Goal: Information Seeking & Learning: Learn about a topic

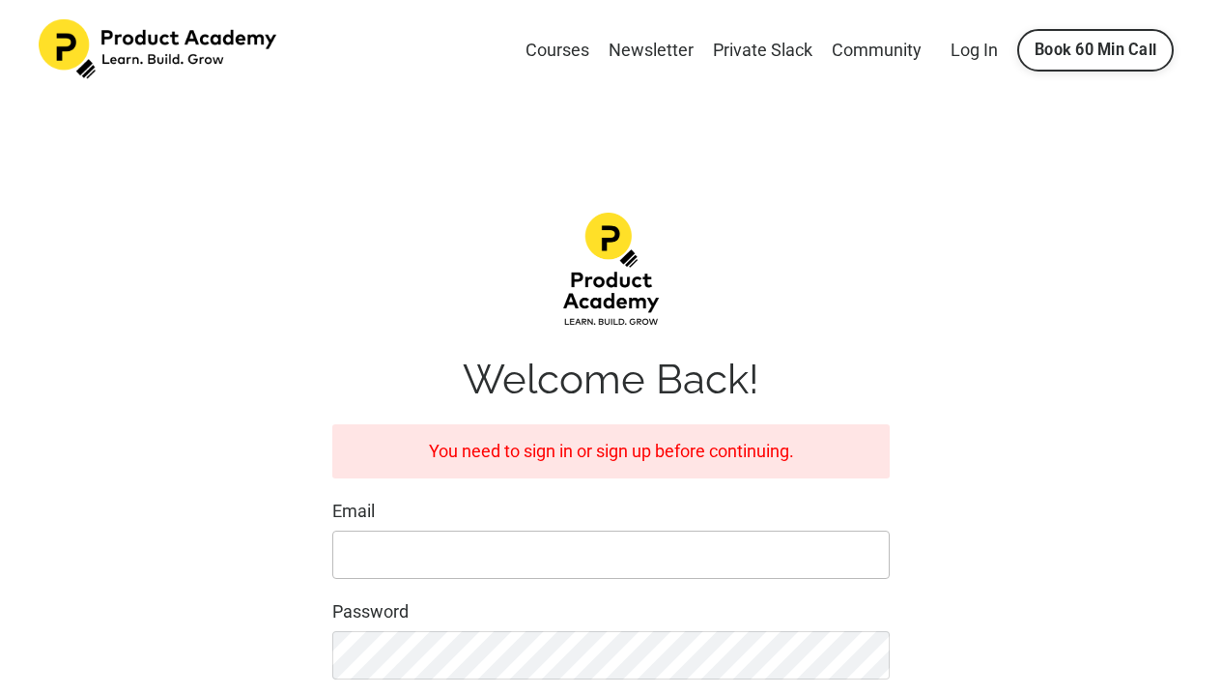
type input "yuxun41387@gmail.com"
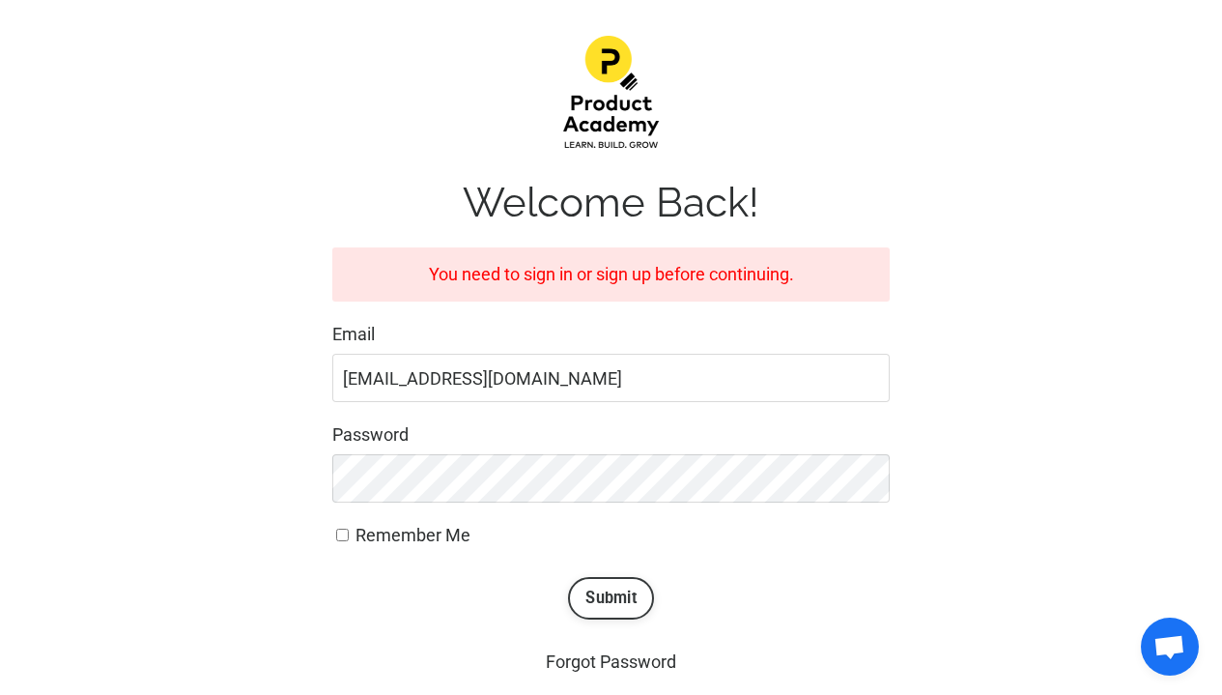
click at [632, 603] on button "Submit" at bounding box center [611, 598] width 86 height 43
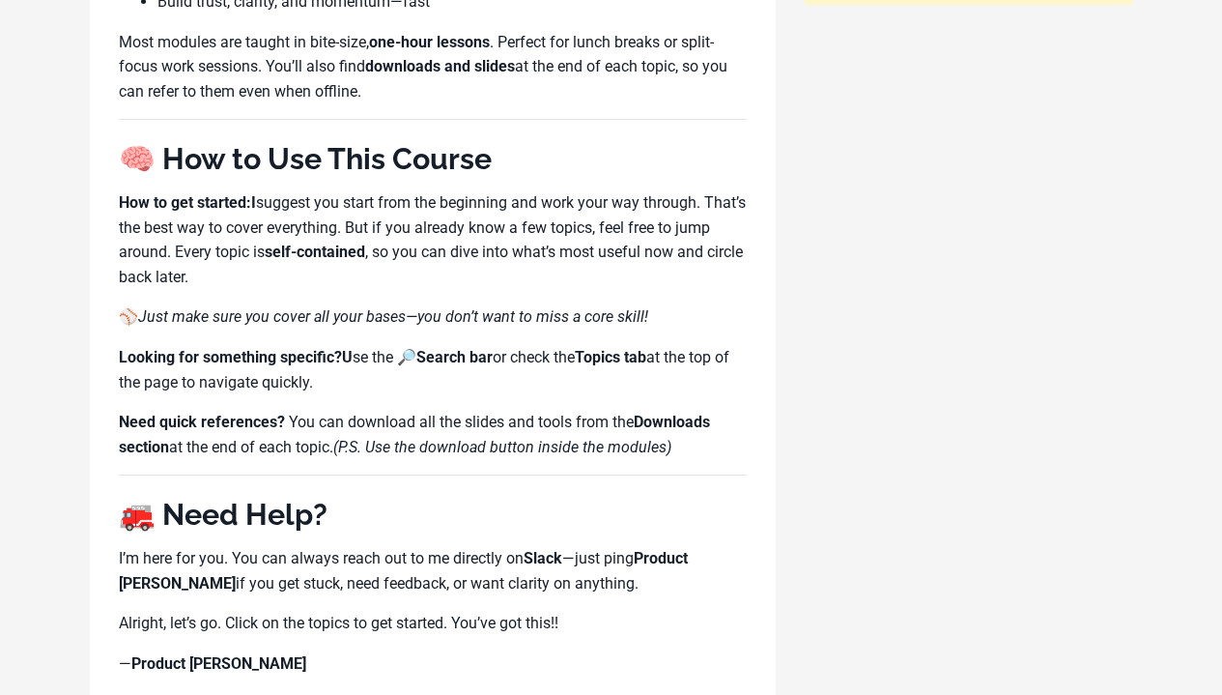
scroll to position [1646, 0]
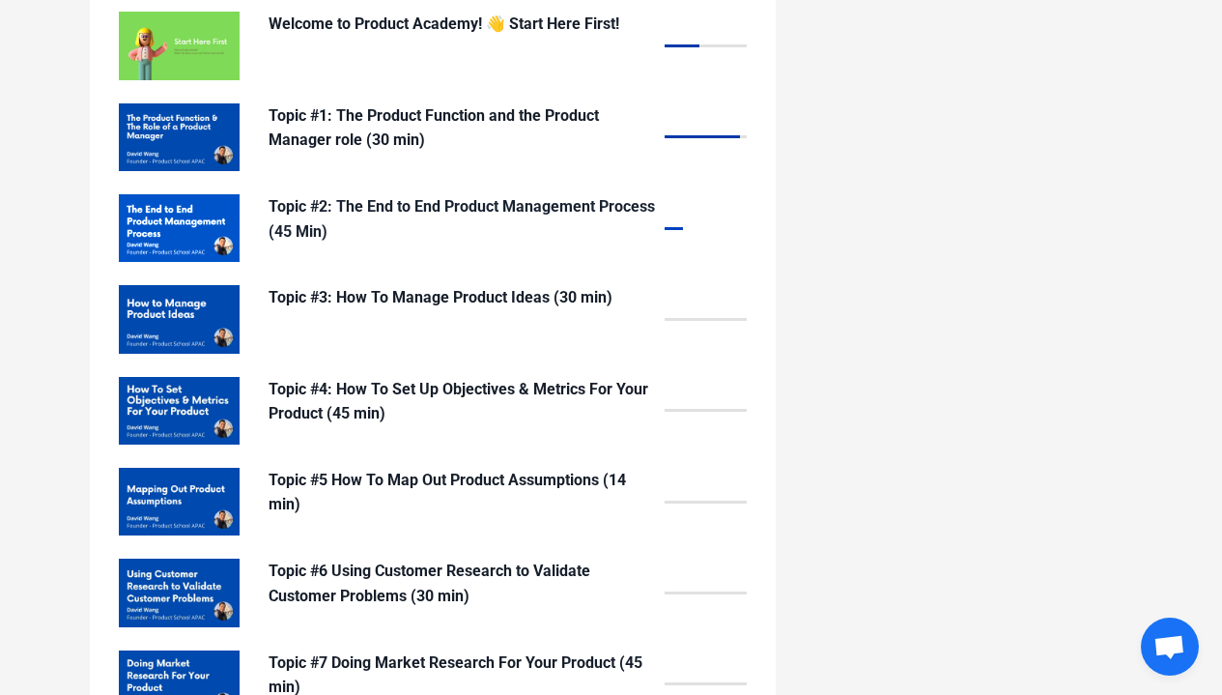
click at [318, 194] on p "Topic #2: The End to End Product Management Process (45 Min)" at bounding box center [462, 218] width 386 height 49
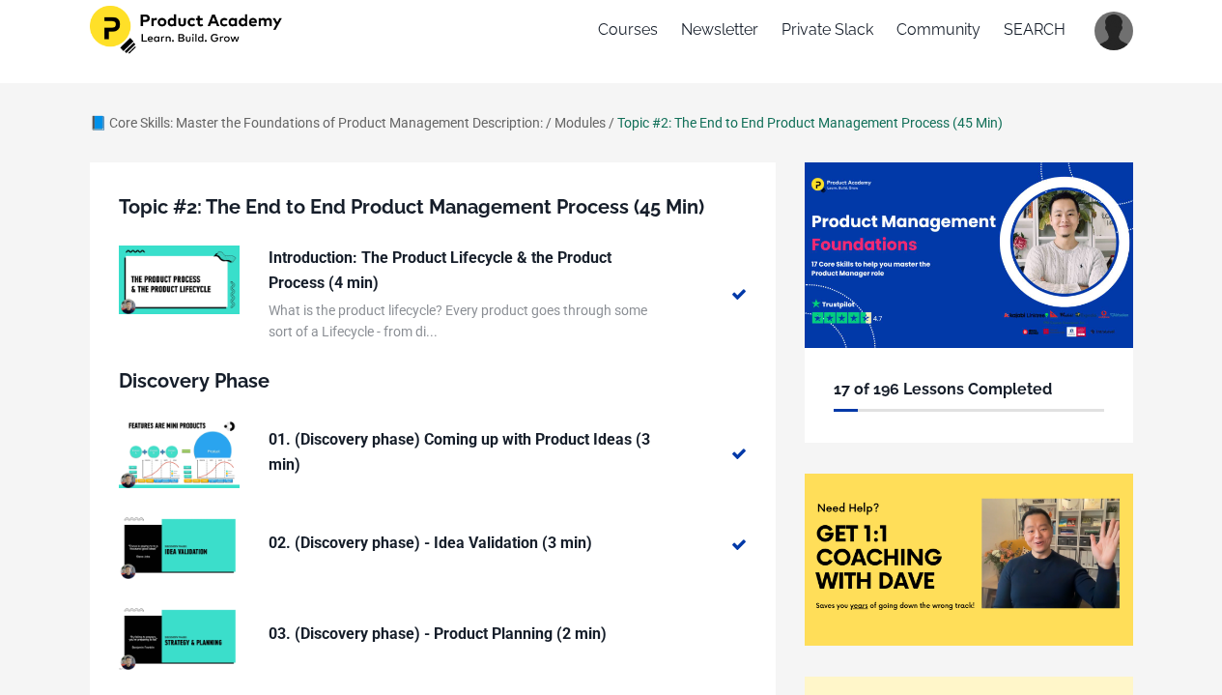
scroll to position [218, 0]
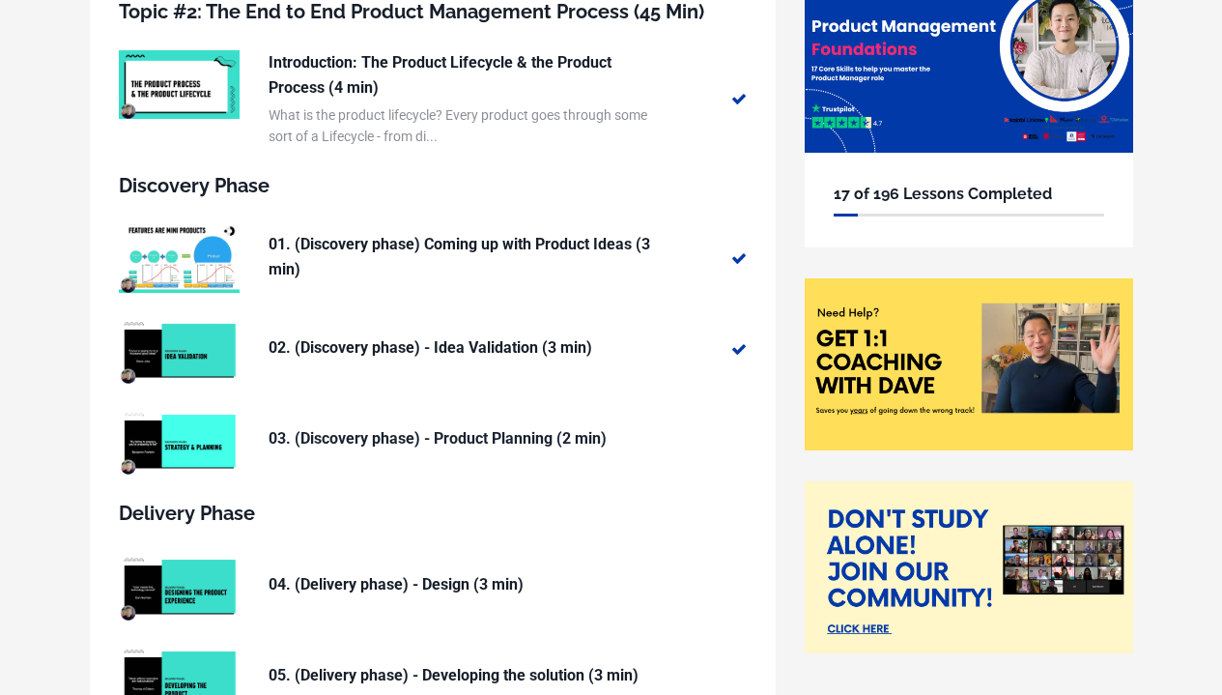
click at [358, 432] on p "03. (Discovery phase) - Product Planning (2 min)" at bounding box center [462, 438] width 386 height 25
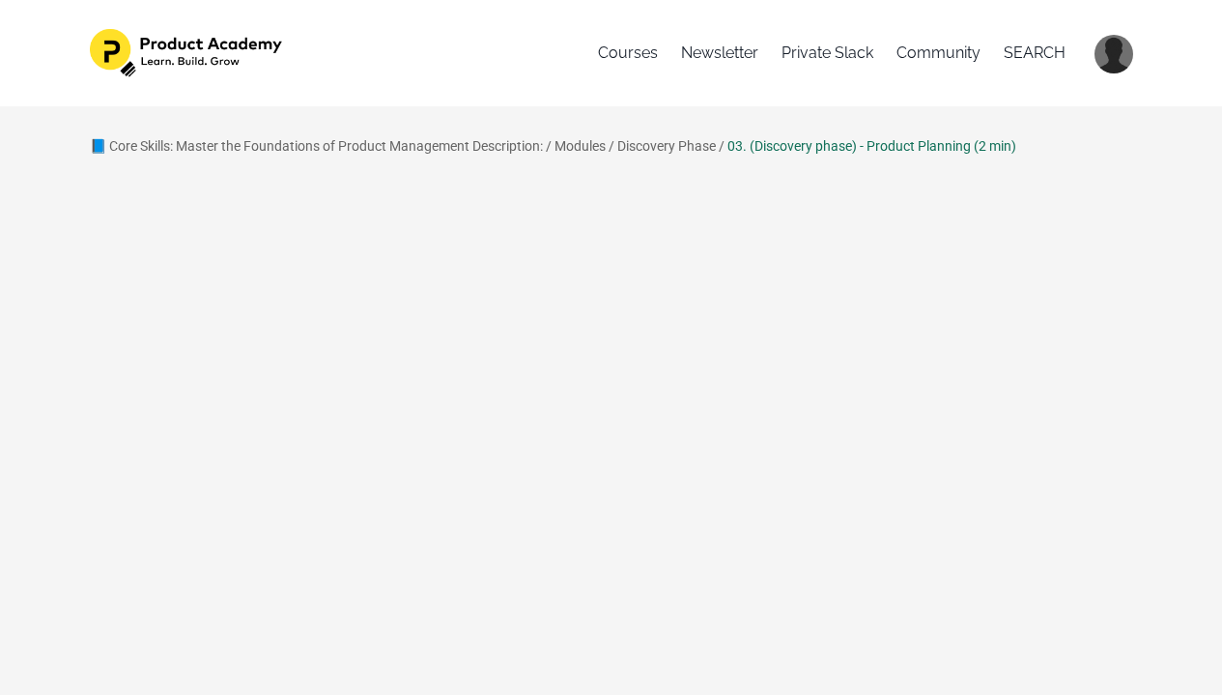
scroll to position [25, 0]
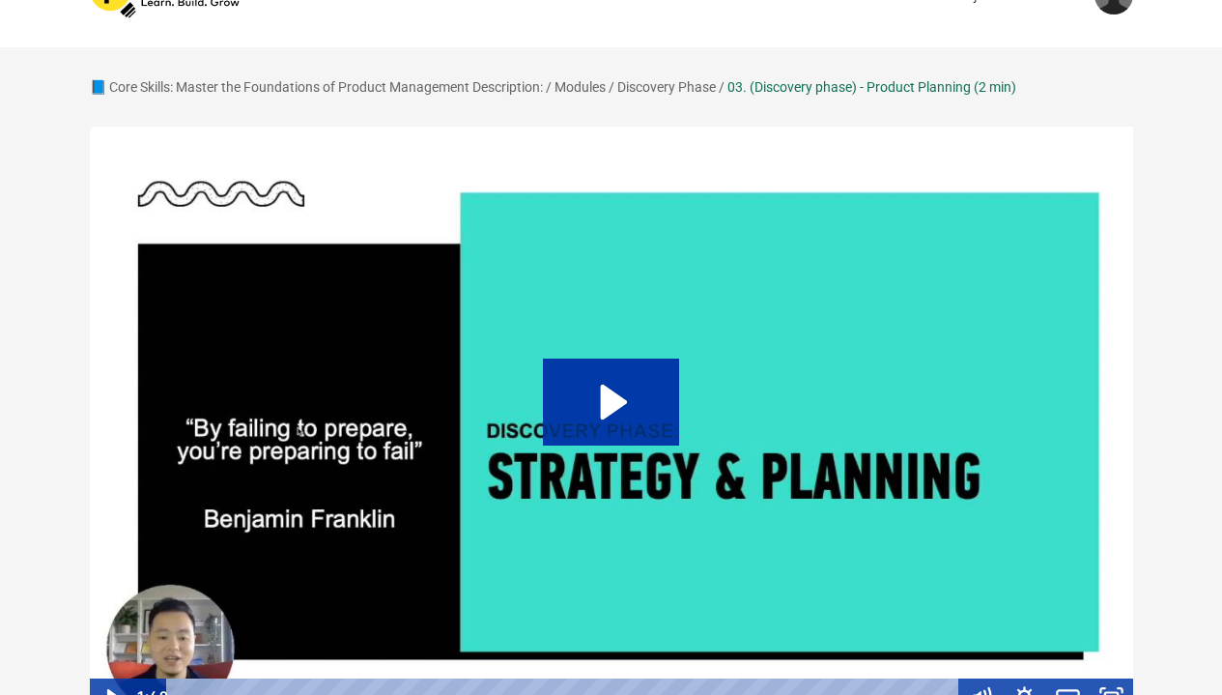
click at [677, 390] on icon "Play Video: sites/127338/video/ACBQmplEQnio427SjgU7_Topic_03-04_-_Planning_.mp4" at bounding box center [611, 401] width 136 height 87
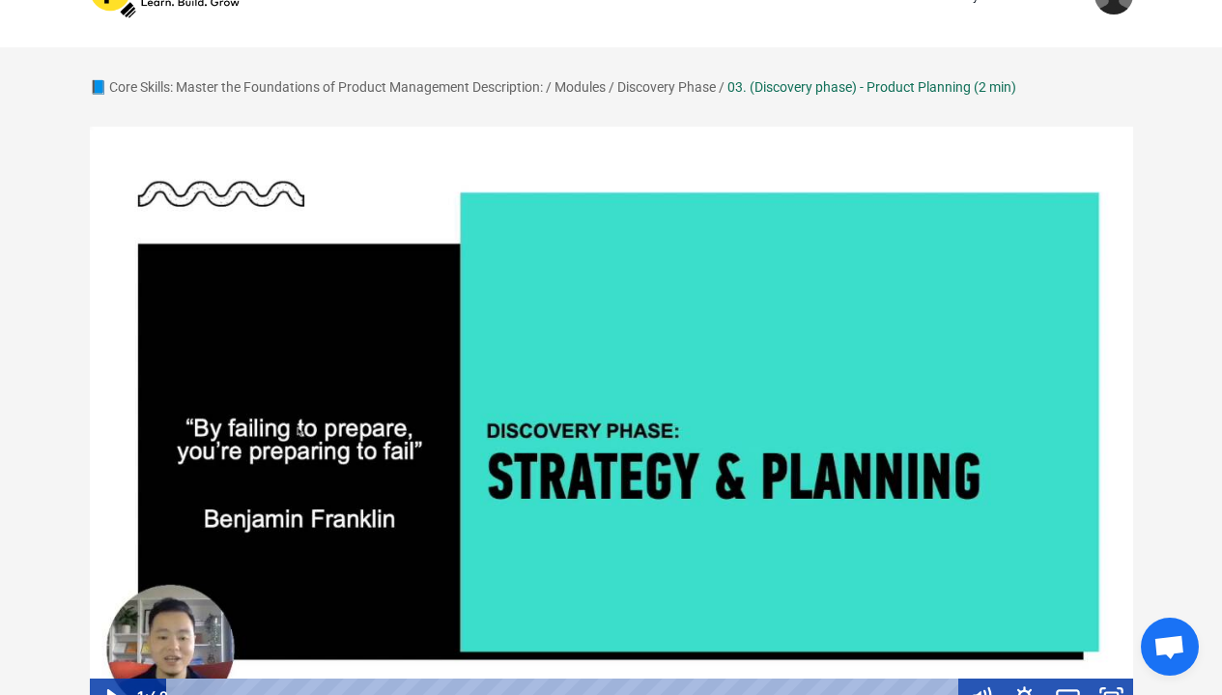
scroll to position [288, 0]
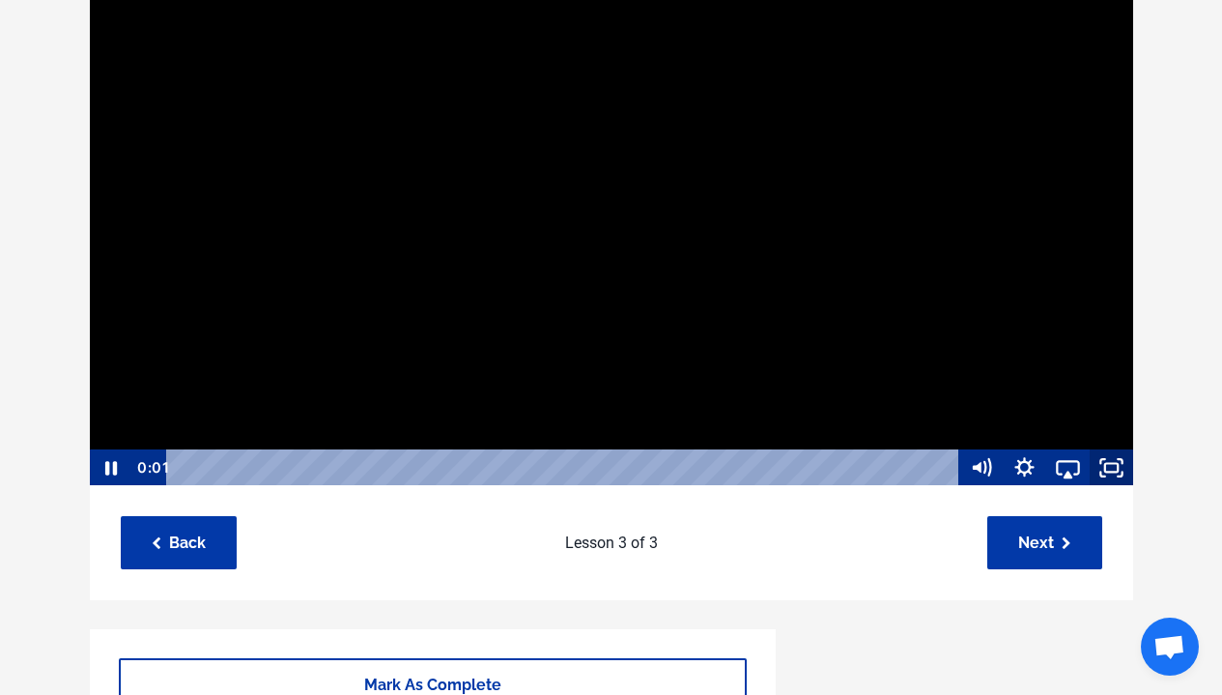
click at [1101, 459] on icon "Fullscreen" at bounding box center [1103, 461] width 4 height 4
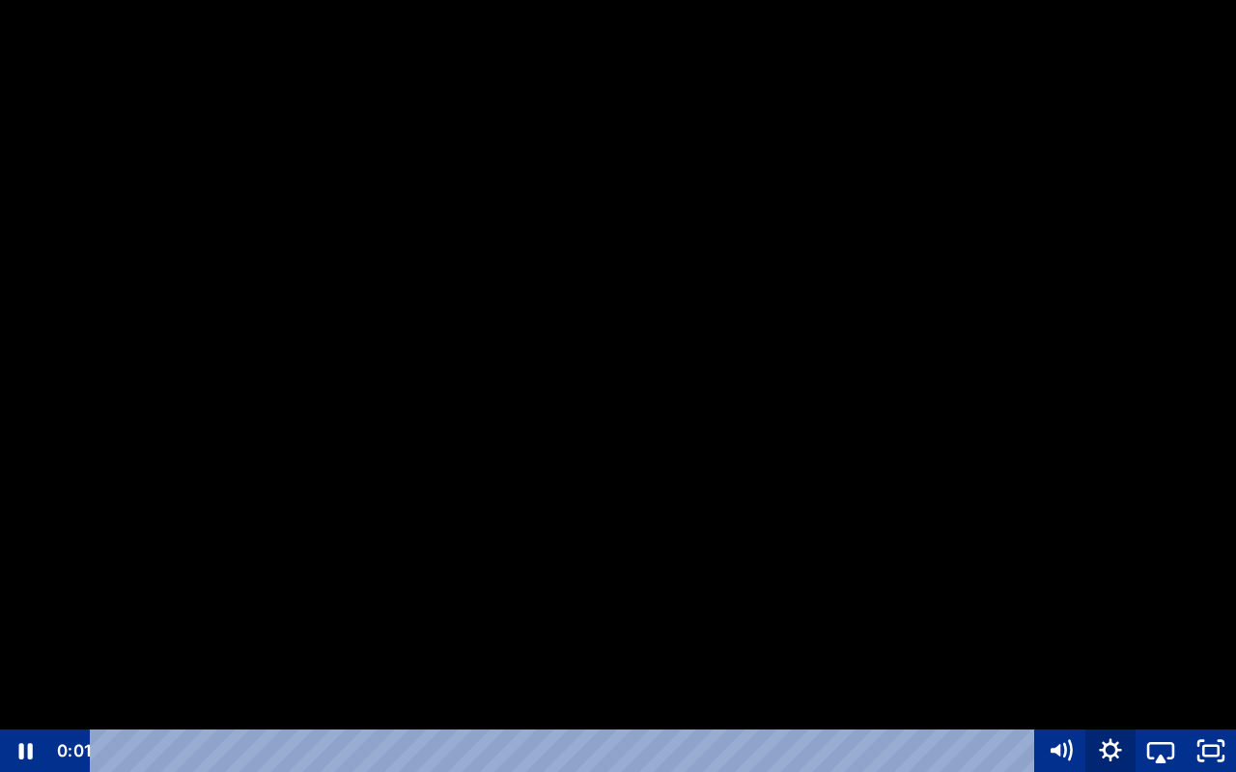
click at [1103, 694] on icon "Show settings menu" at bounding box center [1111, 750] width 50 height 43
click at [1114, 668] on span "Speed" at bounding box center [1129, 665] width 63 height 43
click at [1113, 589] on label "1.5x" at bounding box center [1161, 580] width 151 height 44
click at [1087, 559] on input "1.5x" at bounding box center [1086, 558] width 1 height 1
radio input "true"
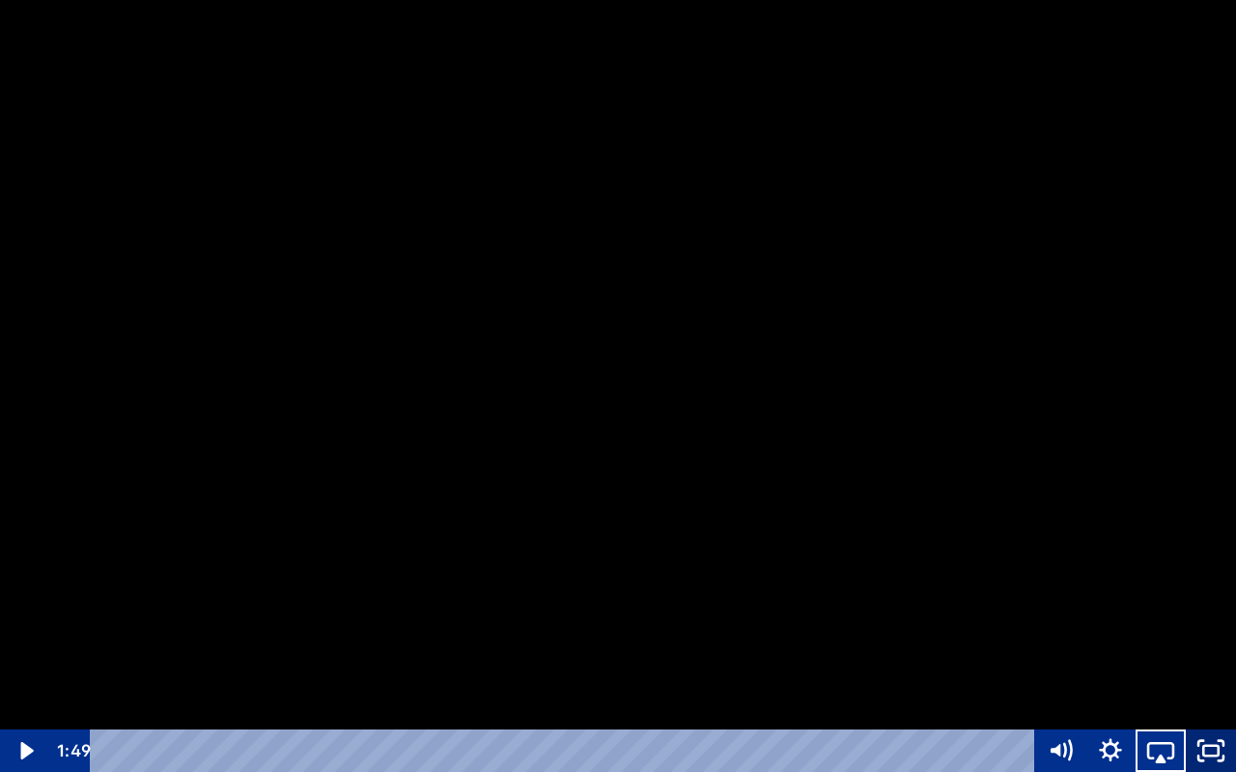
click at [1213, 694] on icon "Unfullscreen" at bounding box center [1211, 750] width 50 height 43
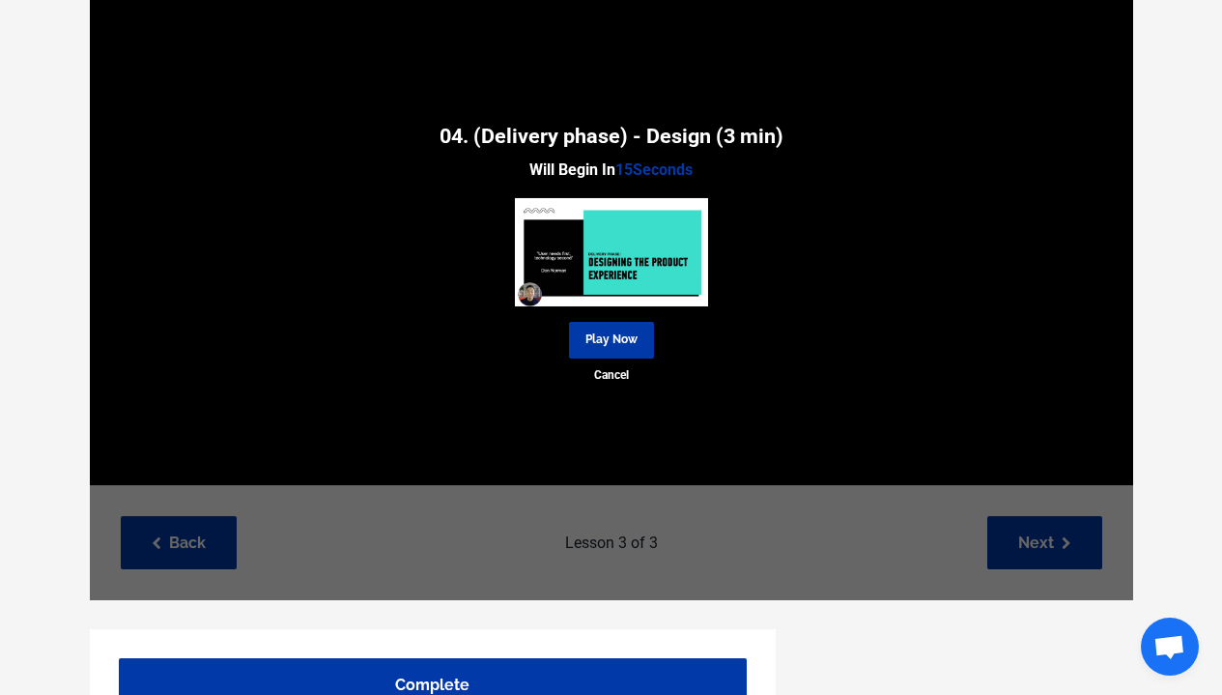
click at [640, 344] on link "Play Now" at bounding box center [611, 340] width 85 height 36
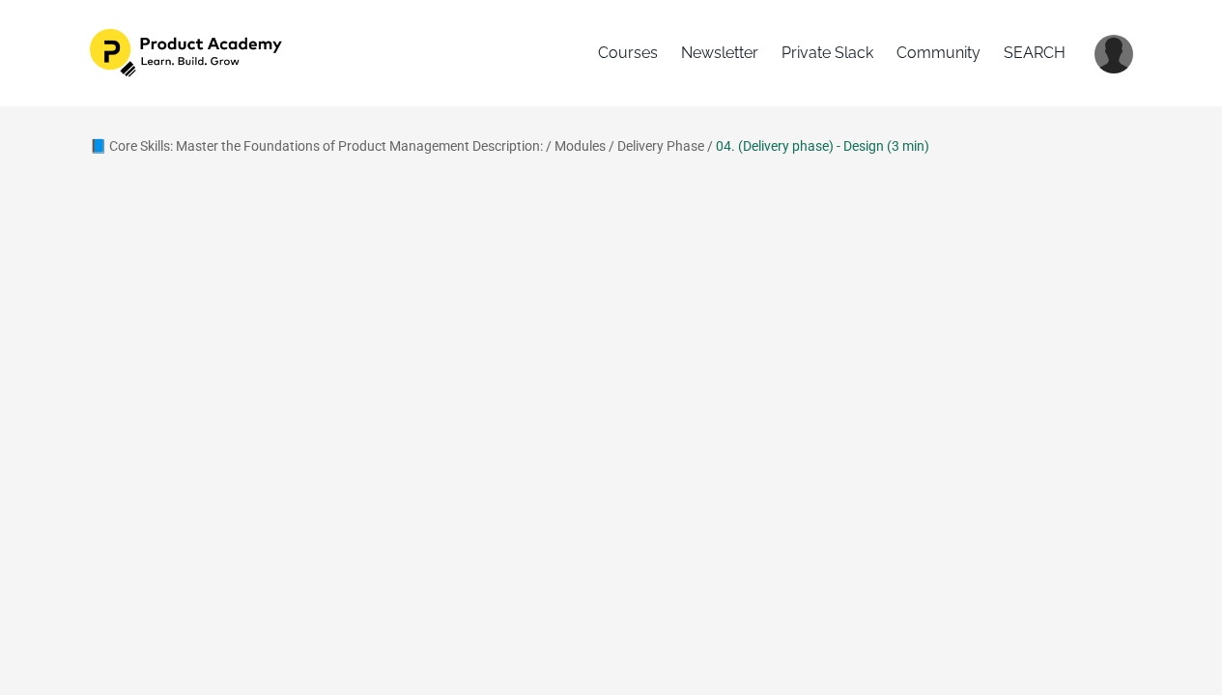
scroll to position [215, 0]
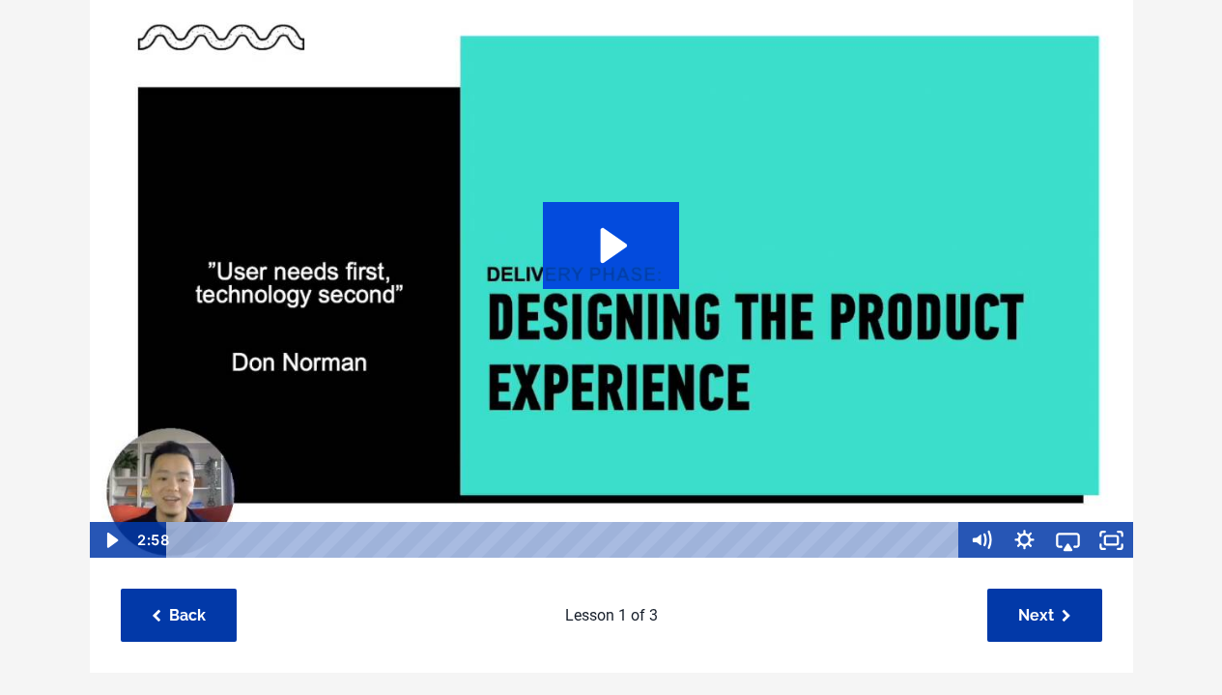
click at [638, 266] on icon "Play Video: sites/127338/video/erCeltkxQRufhpLJk9Yu_Topic_03-05_-_Design_stage.…" at bounding box center [611, 245] width 136 height 87
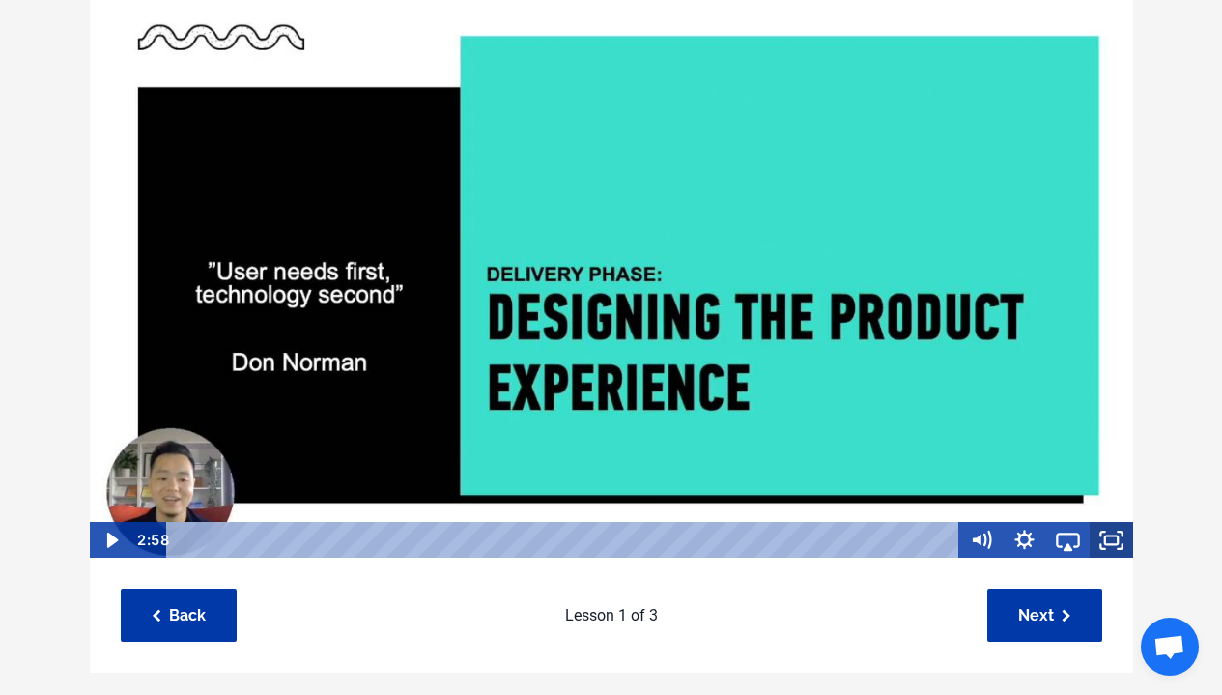
click at [1121, 535] on icon "Fullscreen" at bounding box center [1111, 540] width 43 height 37
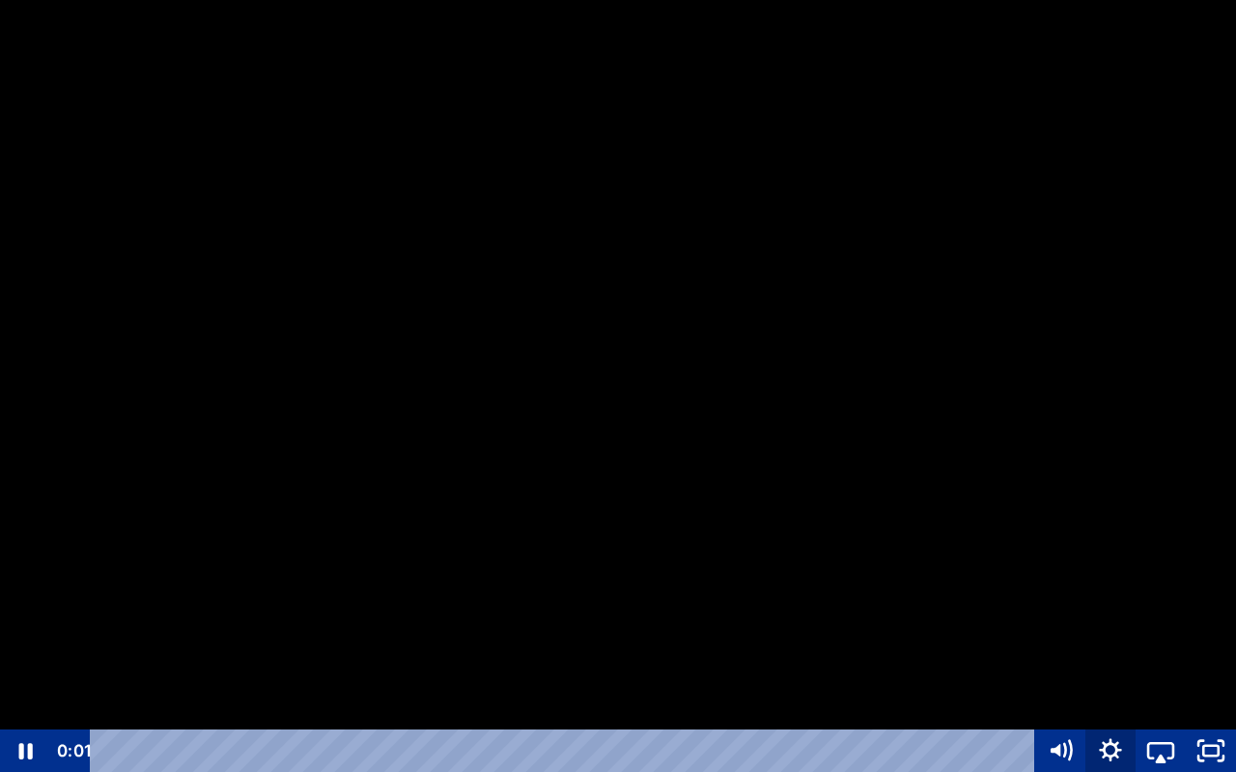
click at [1122, 694] on icon "Show settings menu" at bounding box center [1111, 750] width 50 height 43
click at [1122, 655] on span "Speed" at bounding box center [1129, 665] width 63 height 43
click at [1120, 582] on label "1.5x" at bounding box center [1161, 580] width 151 height 44
click at [1087, 559] on input "1.5x" at bounding box center [1086, 558] width 1 height 1
radio input "true"
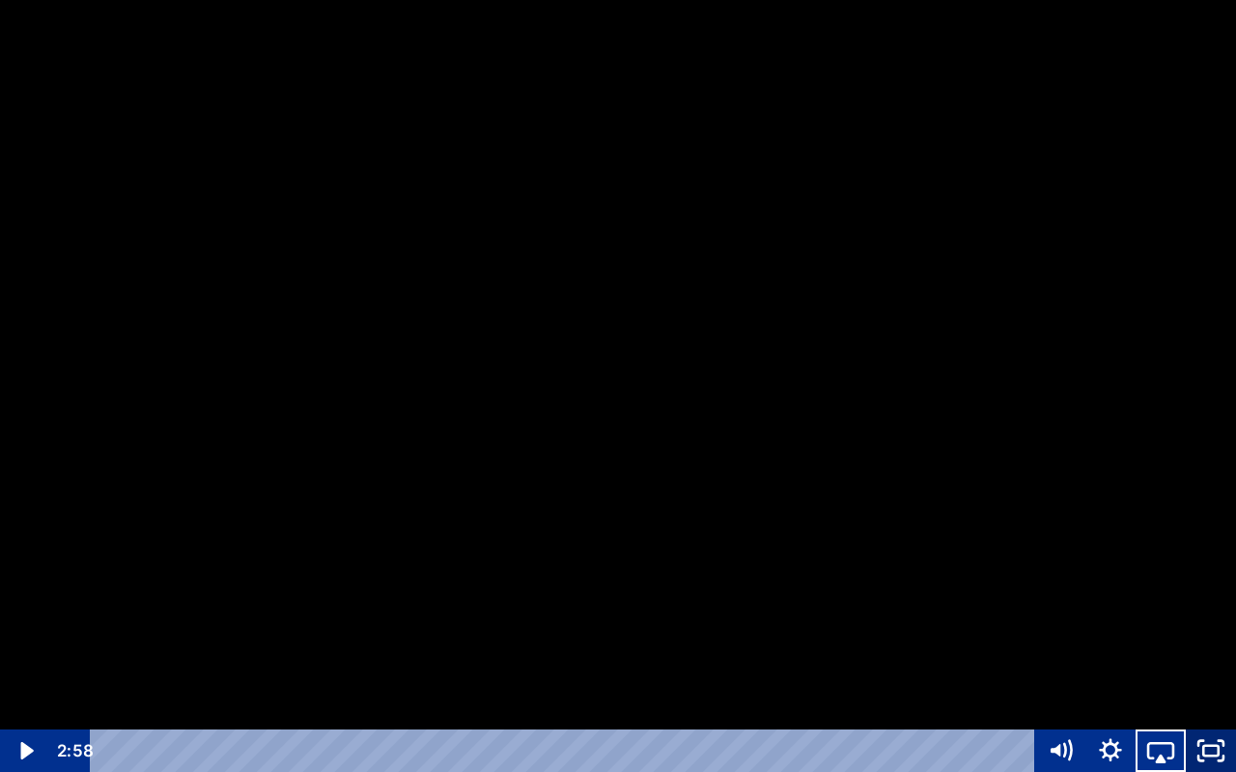
click at [1201, 694] on icon "Unfullscreen" at bounding box center [1211, 750] width 50 height 43
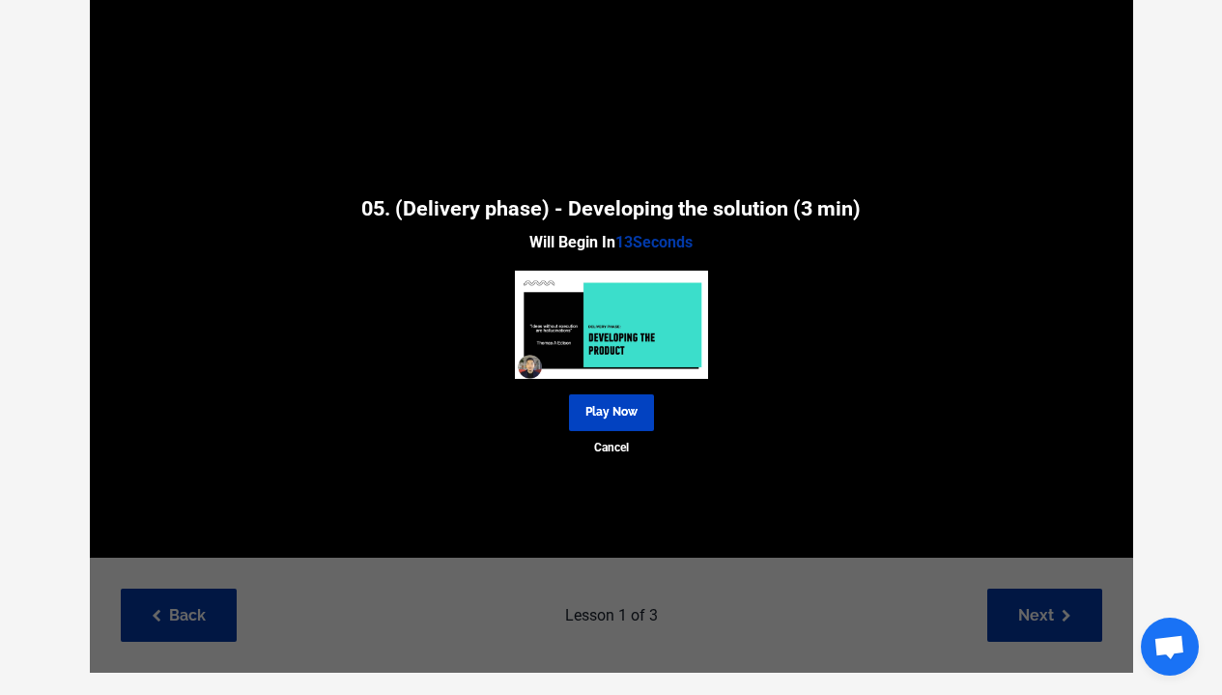
click at [622, 415] on link "Play Now" at bounding box center [611, 412] width 85 height 36
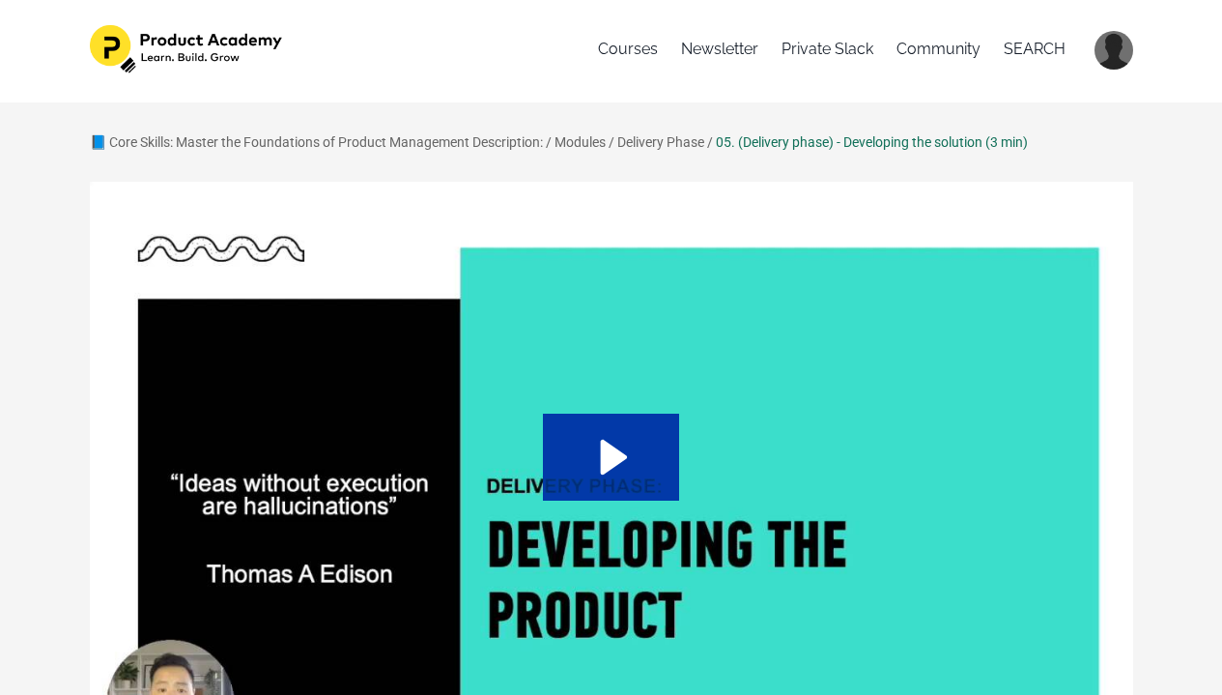
scroll to position [35, 0]
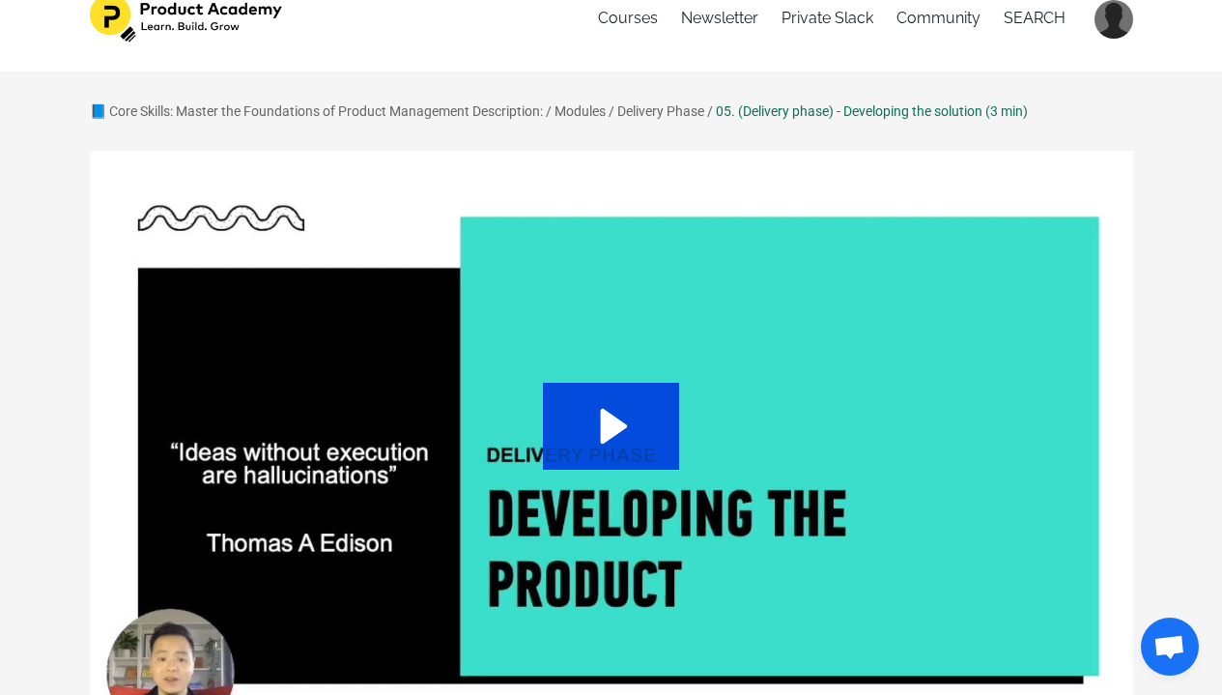
click at [594, 413] on icon "Play Video: sites/127338/video/ts1NaCnSzma2rmCG01sk_Topic_03-06_-_Develope.mp4" at bounding box center [611, 426] width 136 height 87
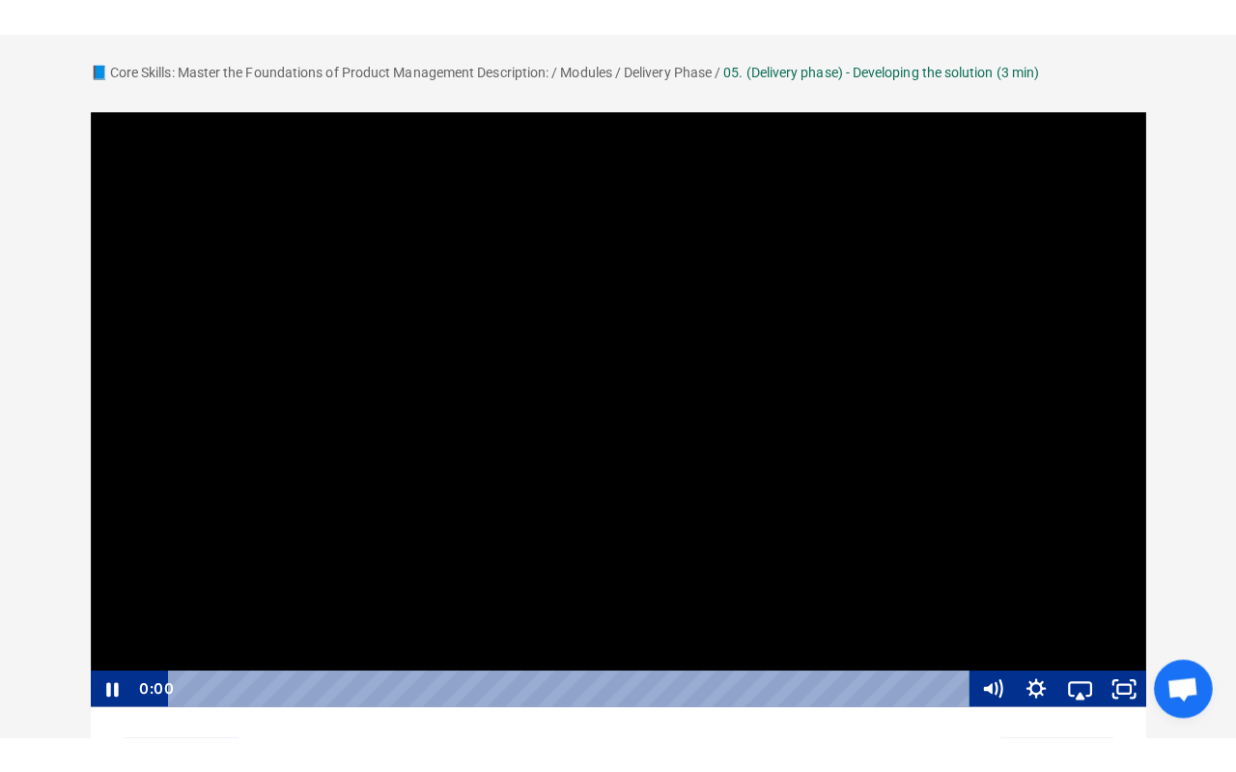
scroll to position [155, 0]
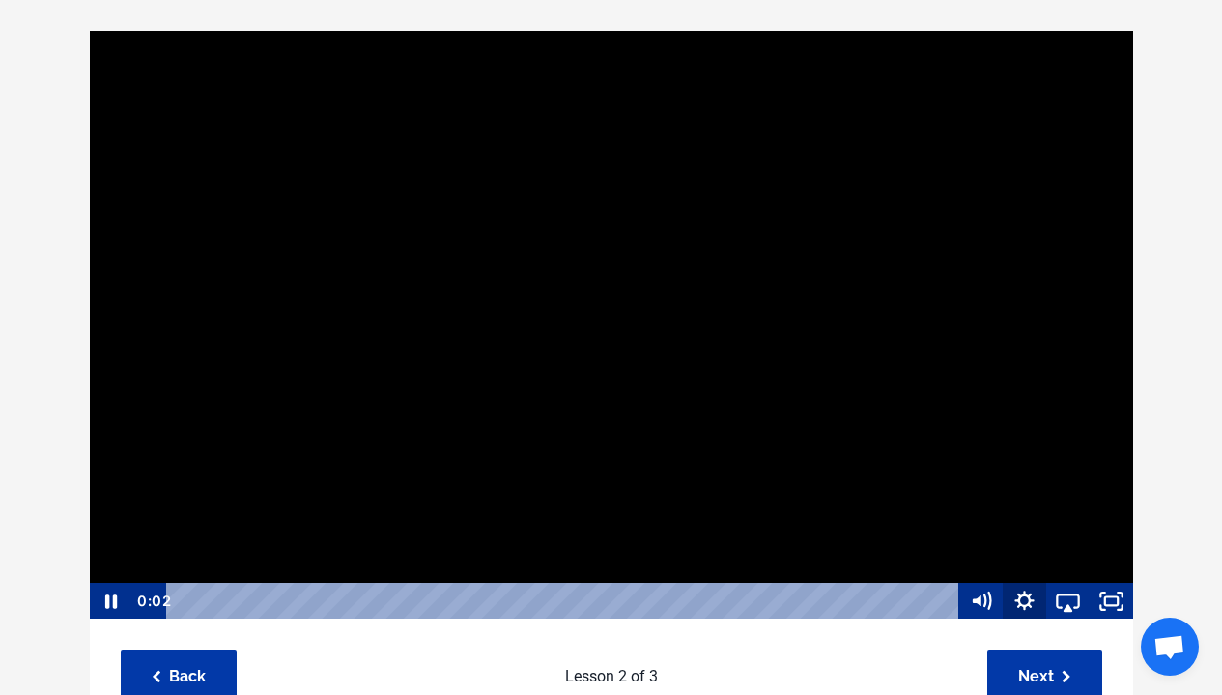
click at [1034, 601] on icon "Show settings menu" at bounding box center [1024, 600] width 43 height 37
click at [1054, 518] on span "Speed" at bounding box center [1041, 526] width 54 height 37
click at [1055, 460] on label "1.5x" at bounding box center [1068, 454] width 130 height 38
click at [1004, 436] on input "1.5x" at bounding box center [1003, 435] width 1 height 1
radio input "true"
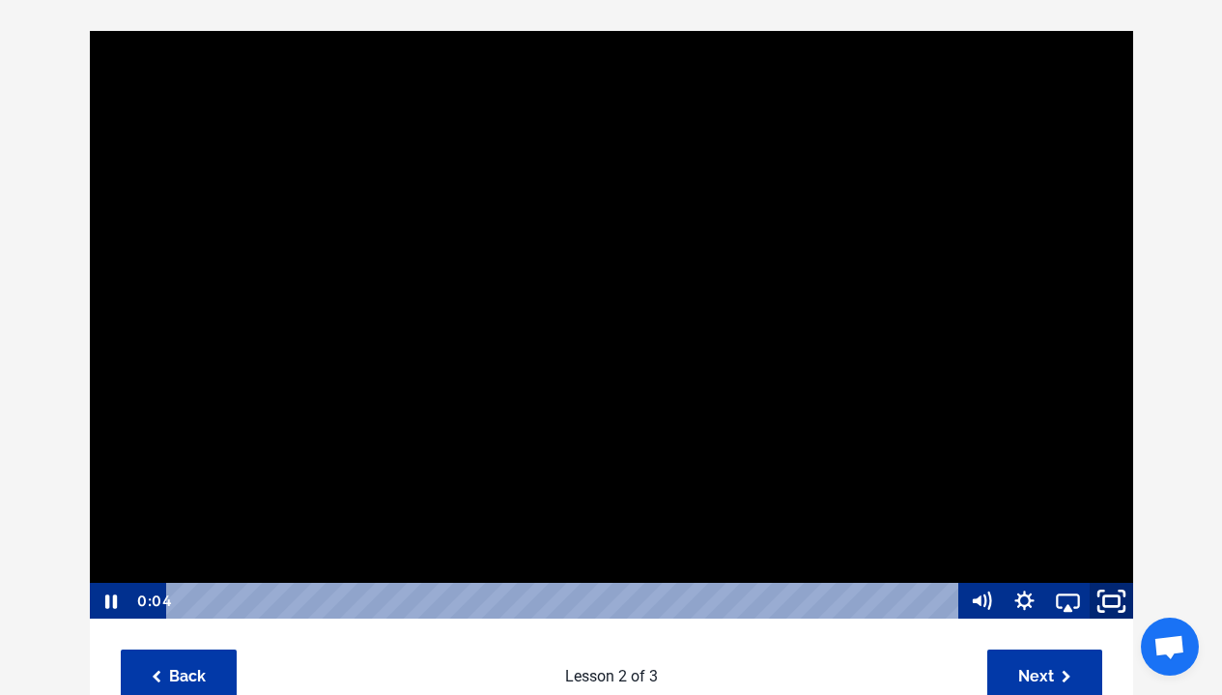
click at [1115, 603] on icon "Fullscreen" at bounding box center [1112, 601] width 52 height 44
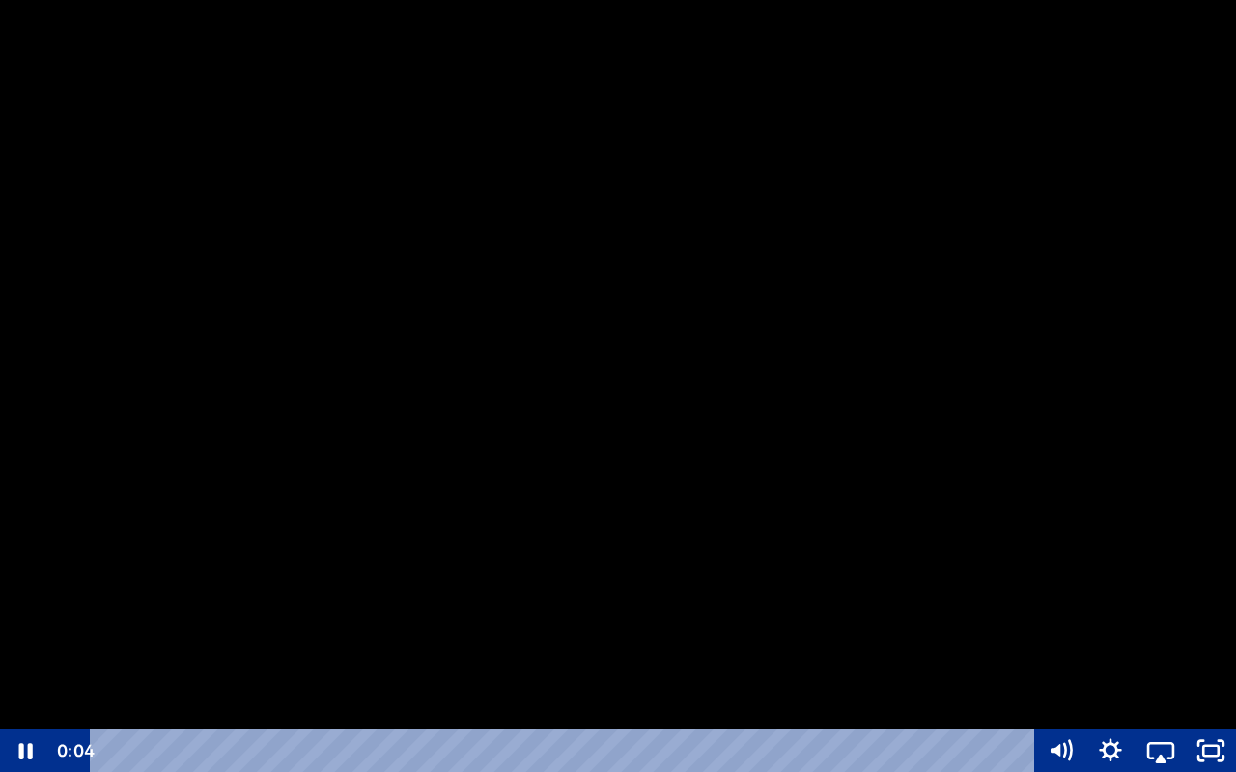
click at [943, 523] on div at bounding box center [618, 386] width 1236 height 772
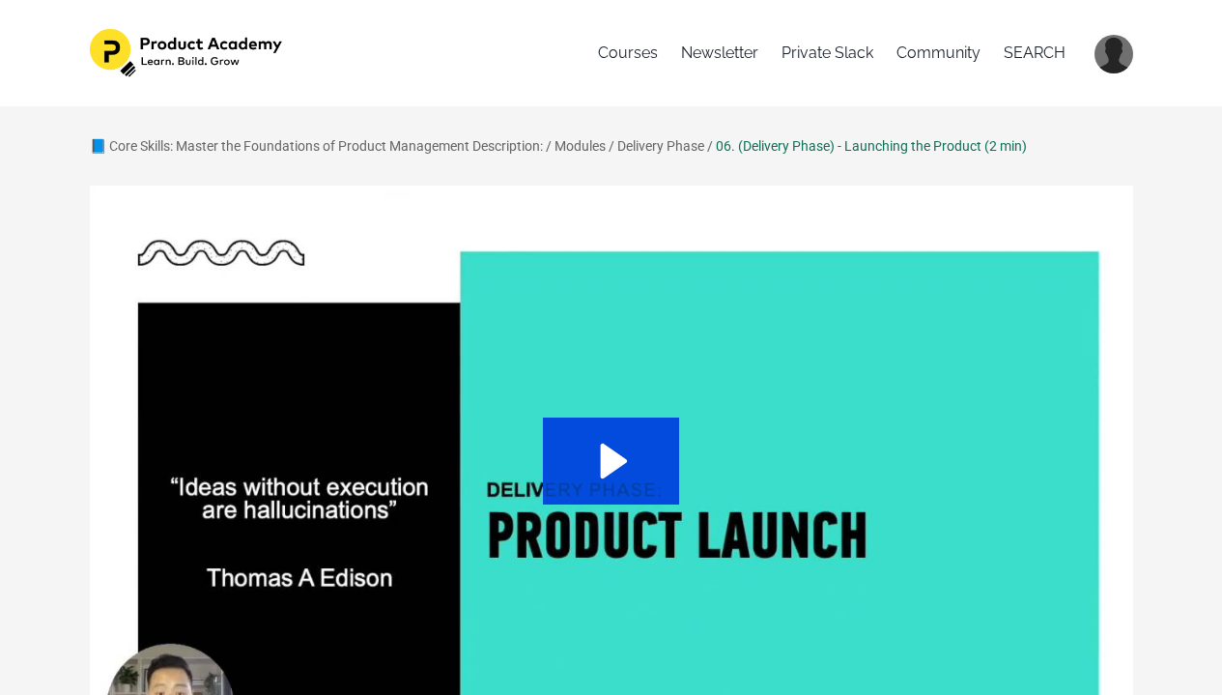
click at [653, 459] on icon "Play Video: sites/127338/video/pekQTRXS2O065yKkbWV3_Topic_03-07_-_Launch_Phase.…" at bounding box center [611, 460] width 136 height 87
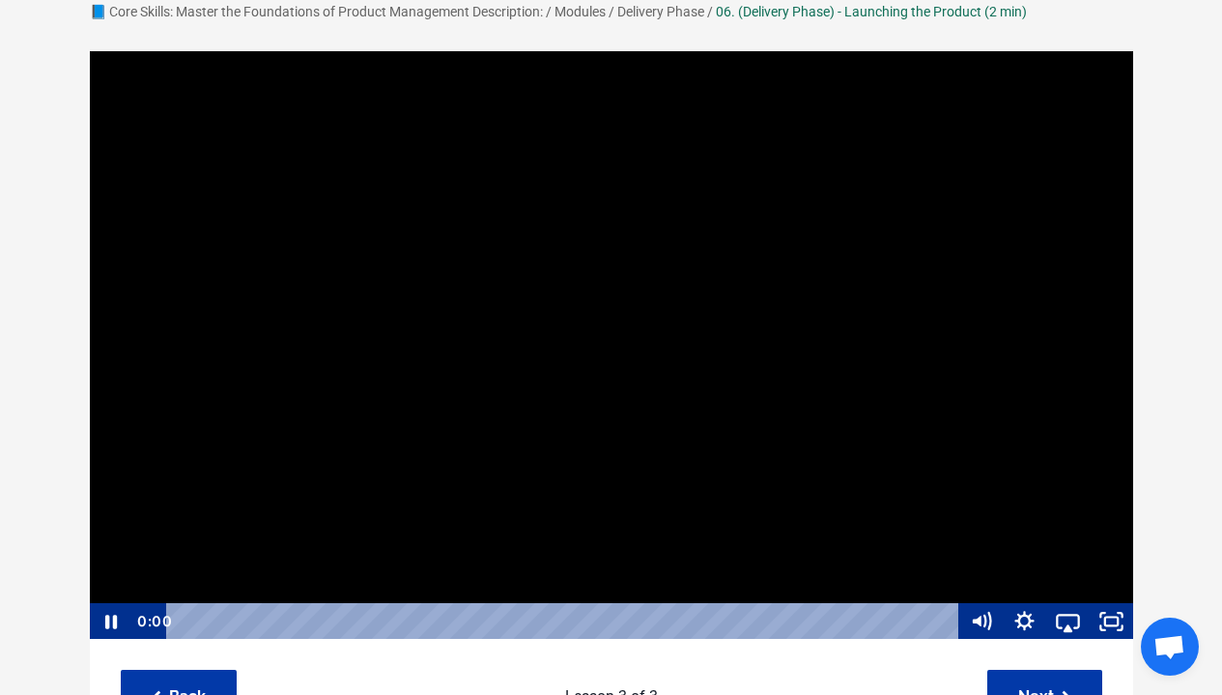
scroll to position [137, 0]
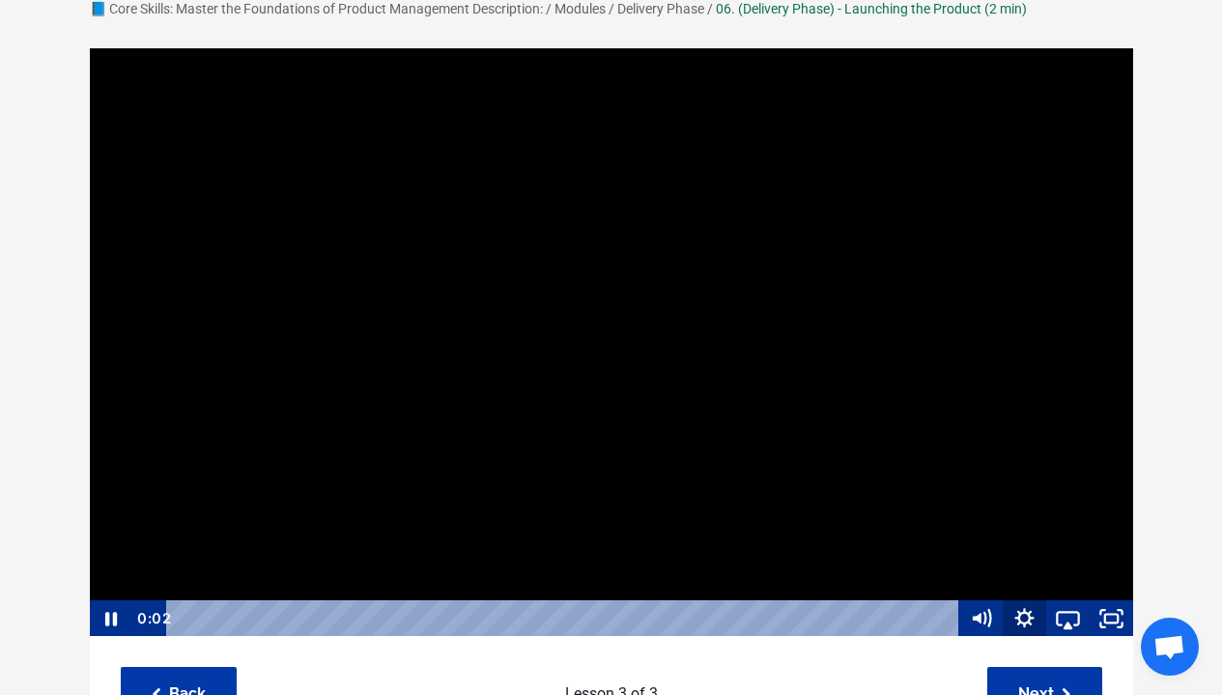
click at [1035, 627] on icon "Show settings menu" at bounding box center [1024, 618] width 43 height 37
click at [1038, 557] on span "Speed" at bounding box center [1041, 543] width 54 height 37
click at [1044, 472] on label "1.5x" at bounding box center [1068, 471] width 130 height 38
click at [1004, 453] on input "1.5x" at bounding box center [1003, 452] width 1 height 1
radio input "true"
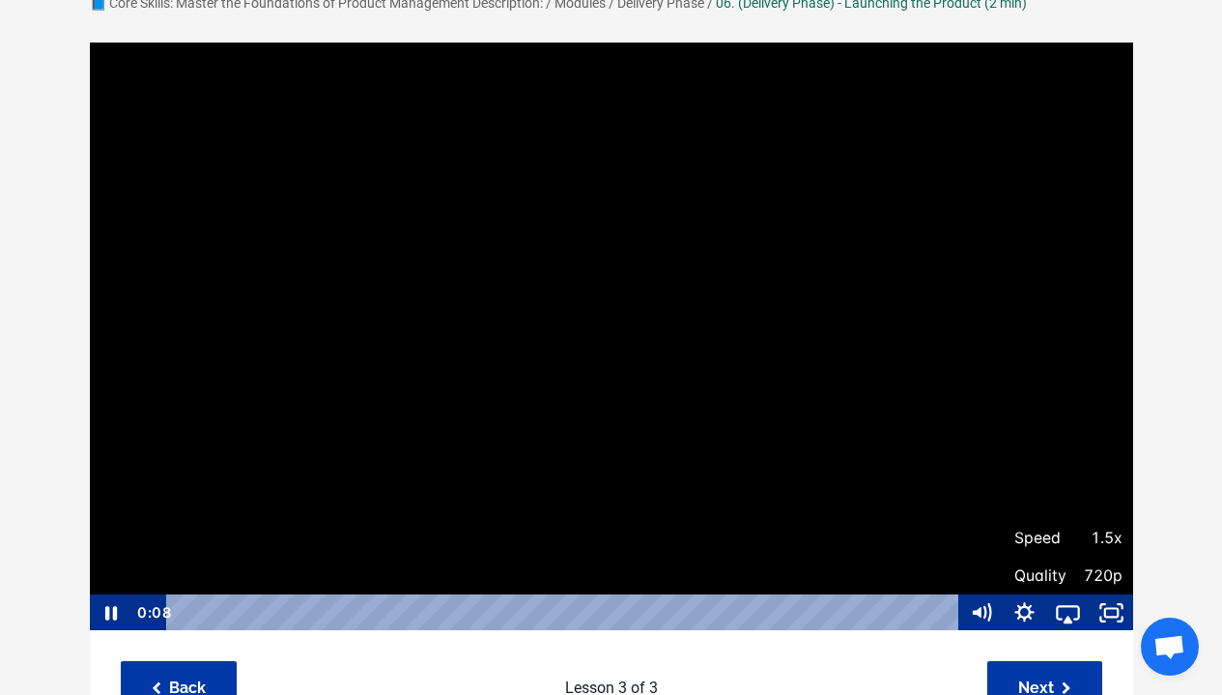
scroll to position [129, 0]
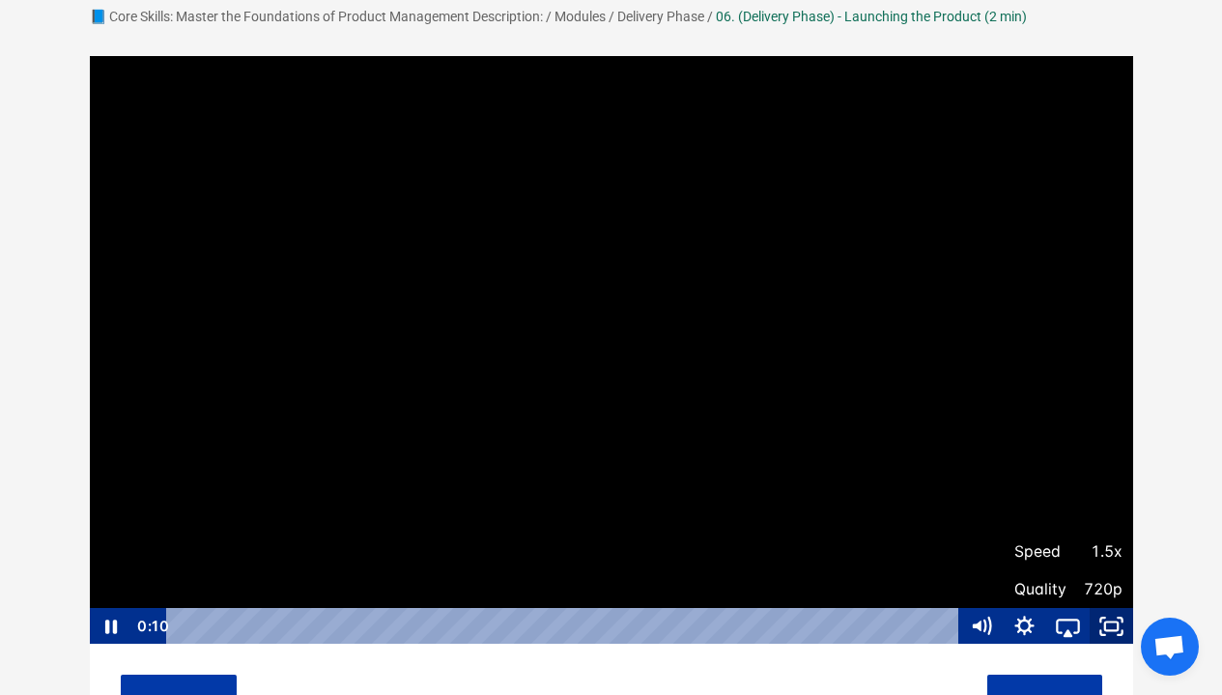
click at [1113, 621] on rect "Fullscreen" at bounding box center [1111, 625] width 13 height 9
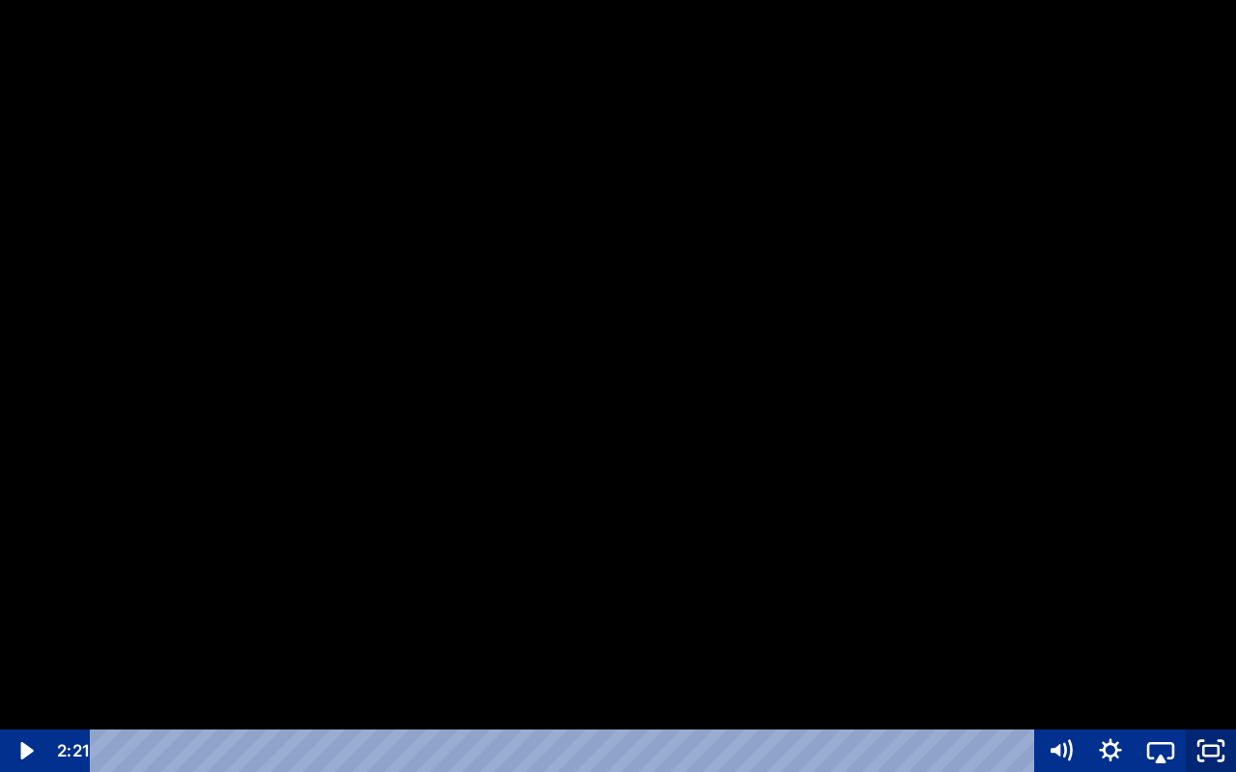
click at [1215, 694] on icon "Unfullscreen" at bounding box center [1211, 750] width 50 height 43
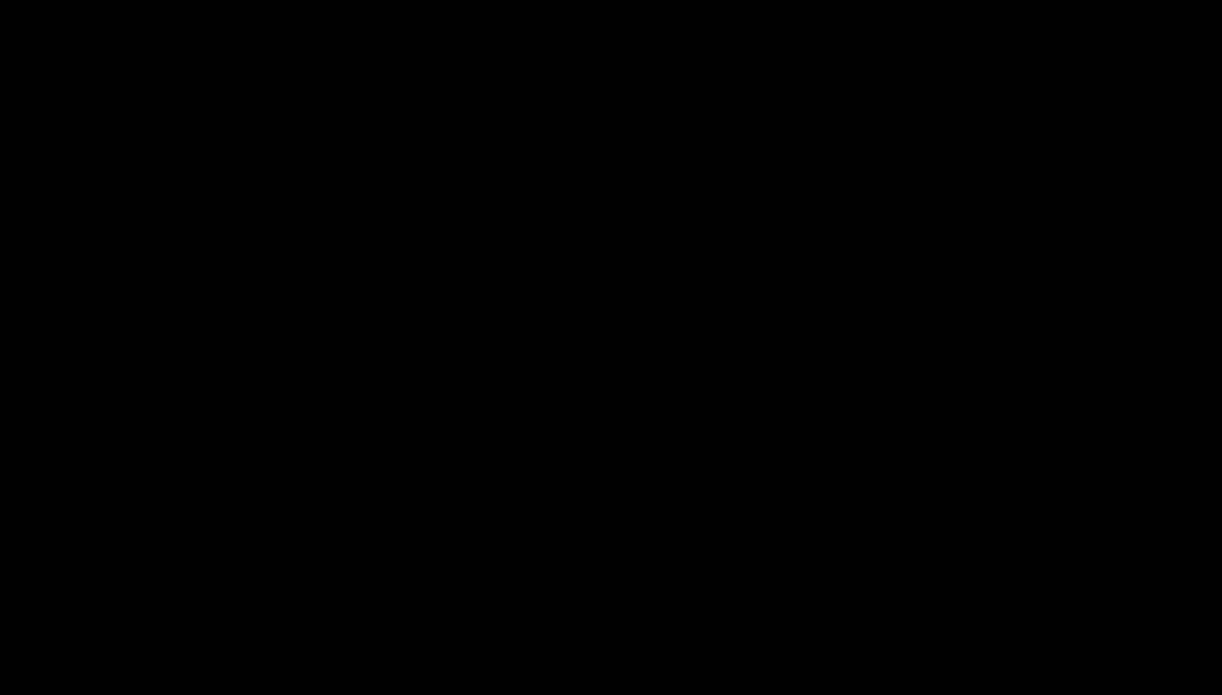
scroll to position [347, 0]
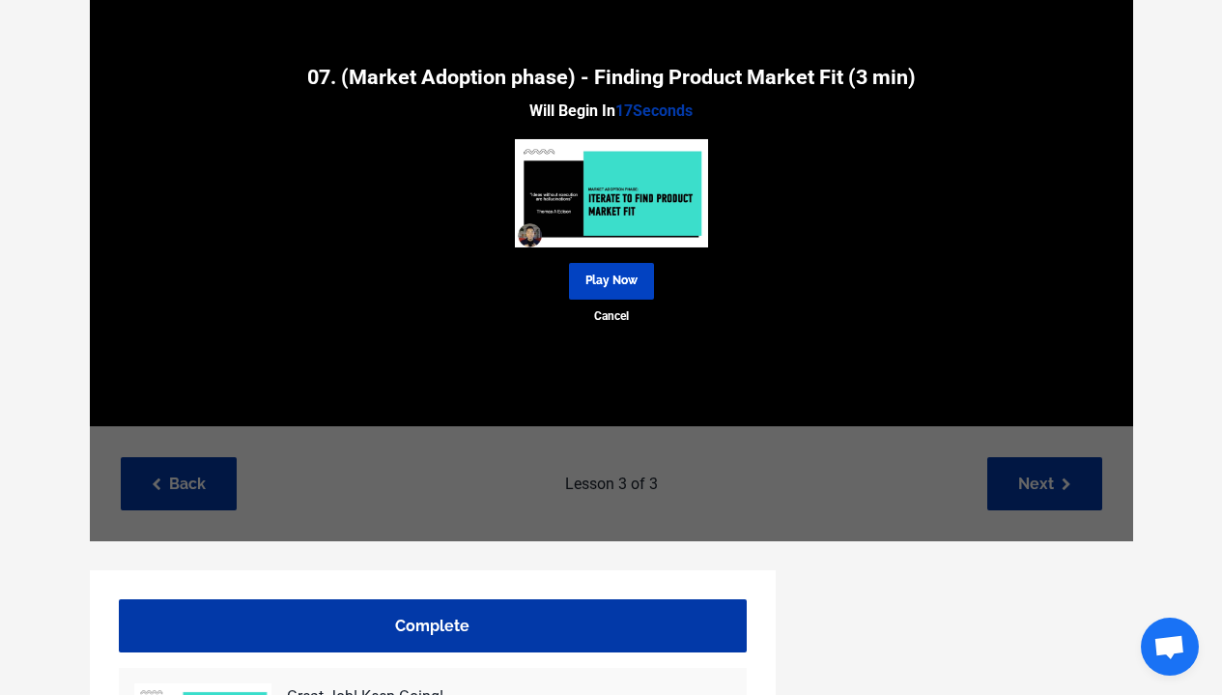
click at [627, 286] on link "Play Now" at bounding box center [611, 281] width 85 height 36
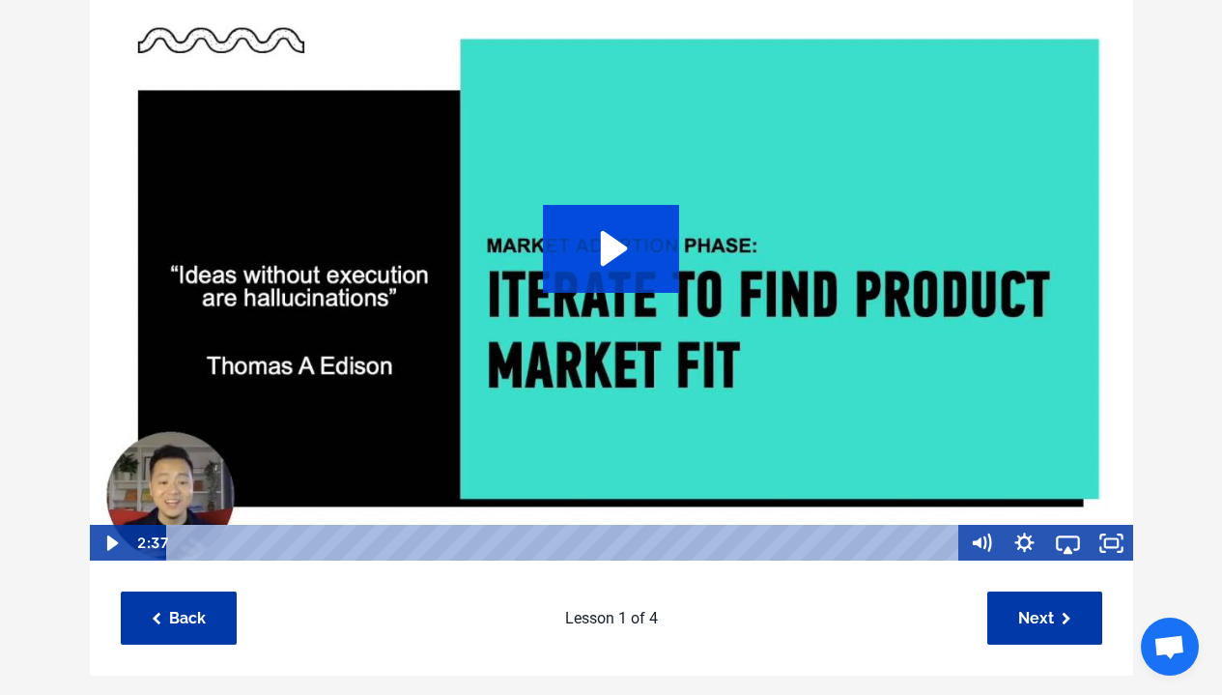
scroll to position [57, 0]
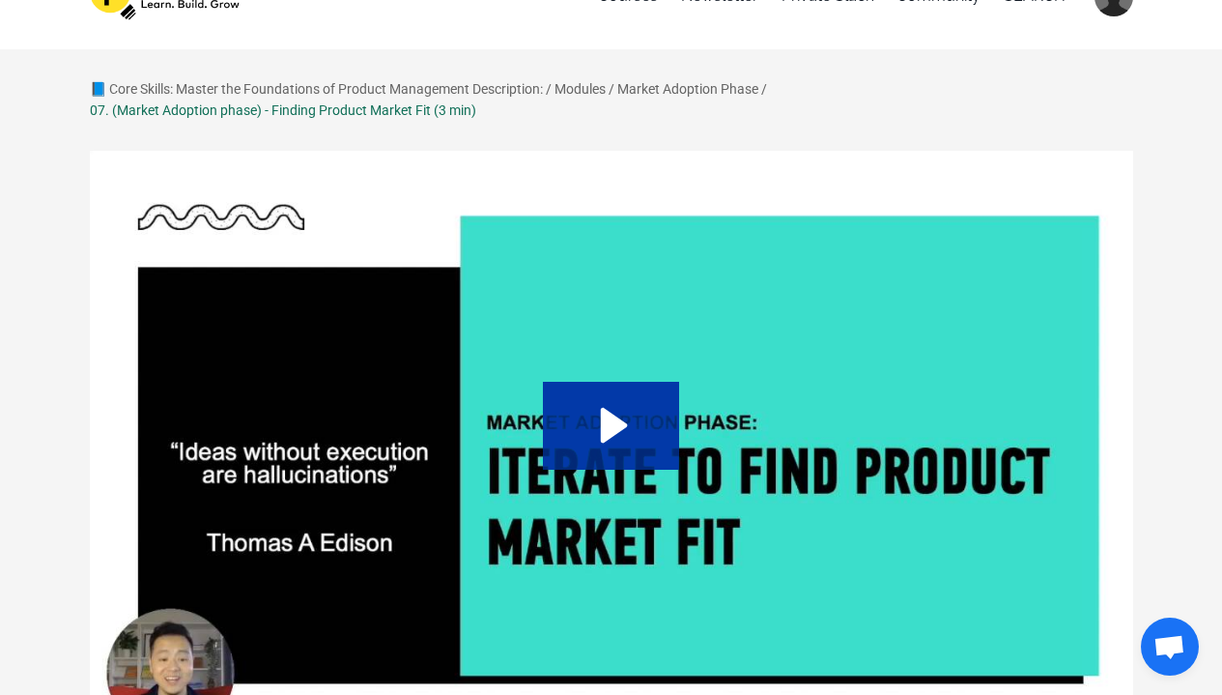
click at [587, 397] on icon "Play Video: sites/127338/video/NCUW3AAERzajrjZ3WQ65_Topic_03-08_-_Iterate_to_fi…" at bounding box center [611, 425] width 136 height 87
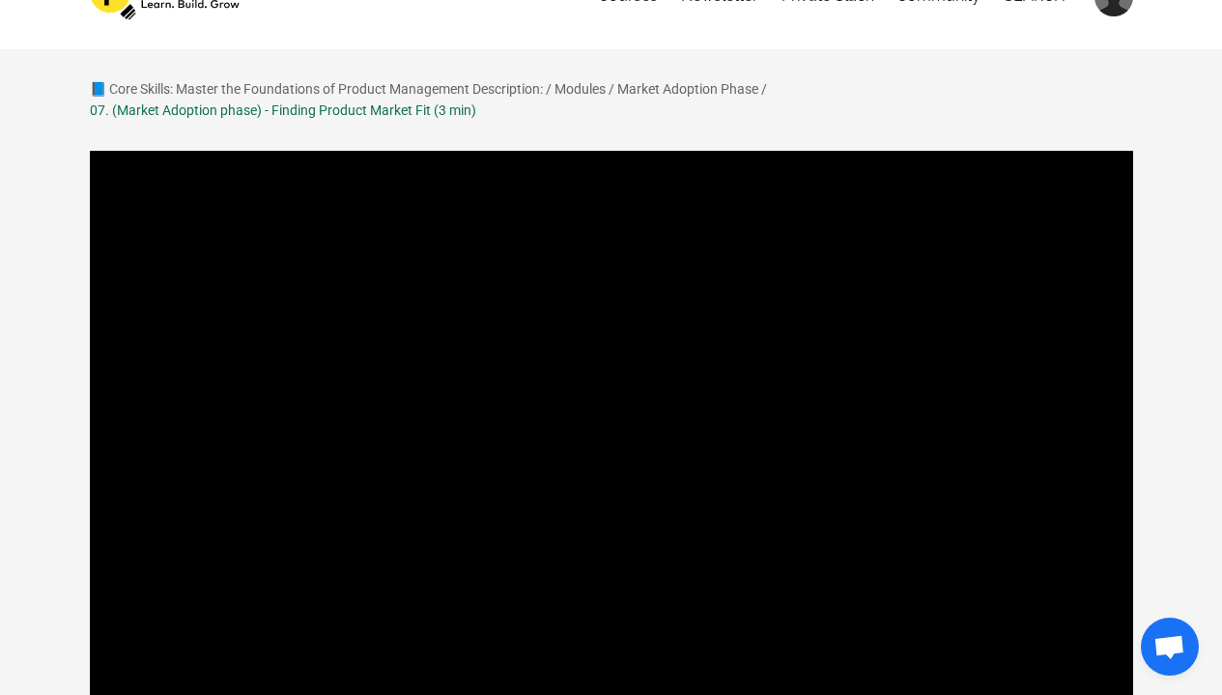
scroll to position [283, 0]
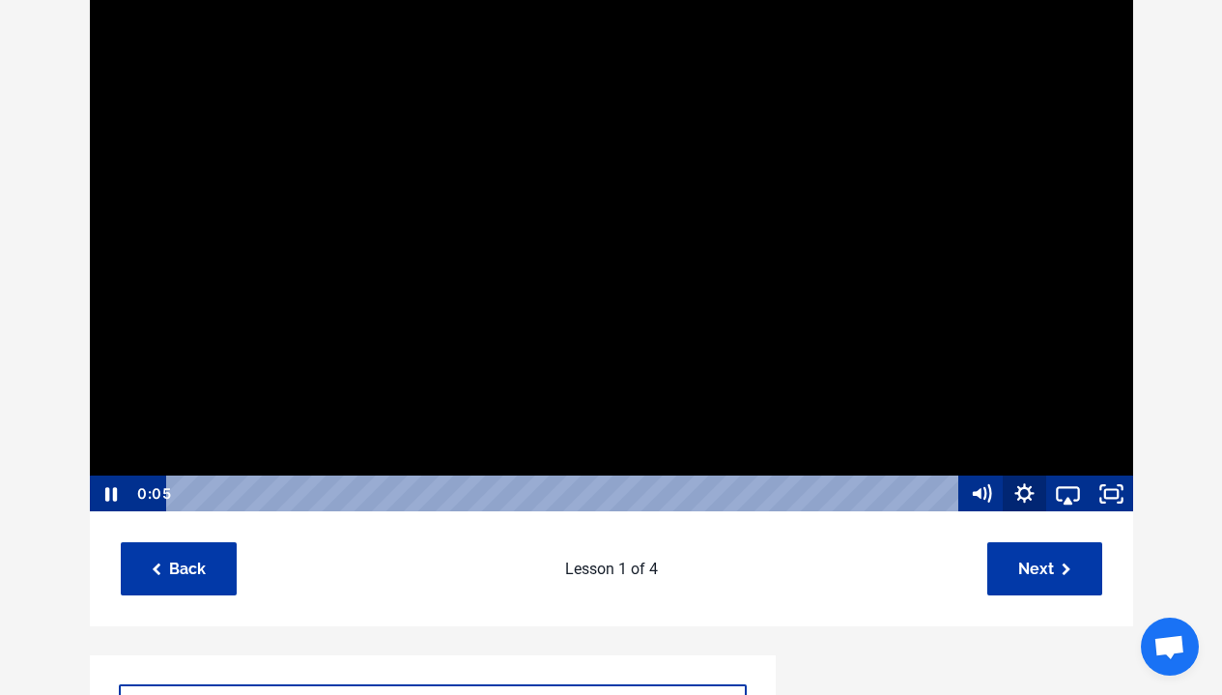
click at [1022, 484] on icon "Show settings menu" at bounding box center [1024, 493] width 43 height 37
click at [1012, 411] on button "Speed 1x" at bounding box center [1068, 420] width 130 height 37
click at [1029, 358] on label "1.5x" at bounding box center [1068, 346] width 130 height 38
click at [1004, 328] on input "1.5x" at bounding box center [1003, 327] width 1 height 1
radio input "true"
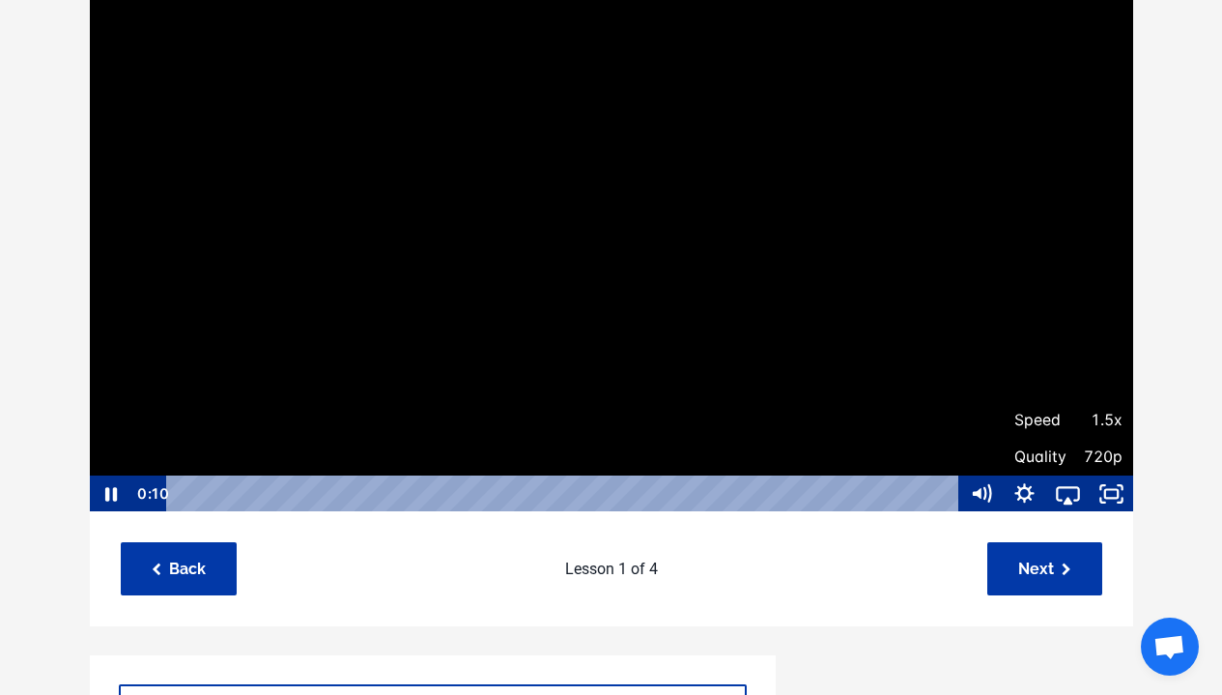
click at [778, 588] on div "Lesson 1 of 4" at bounding box center [611, 568] width 731 height 53
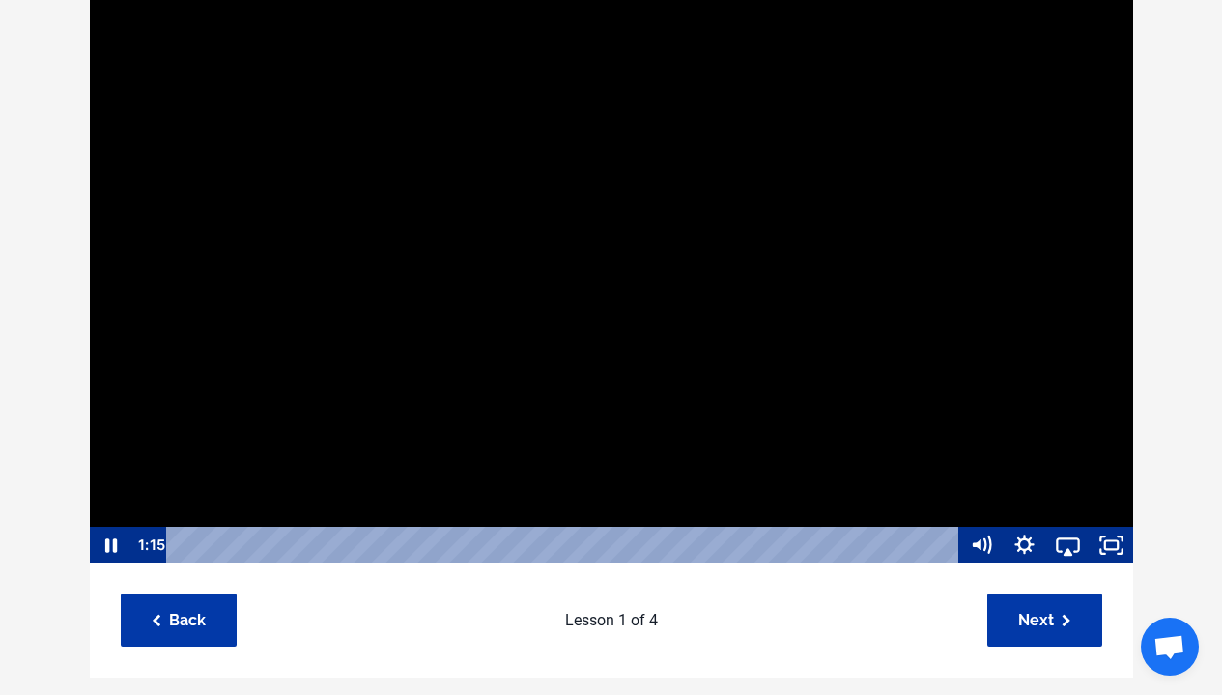
scroll to position [195, 0]
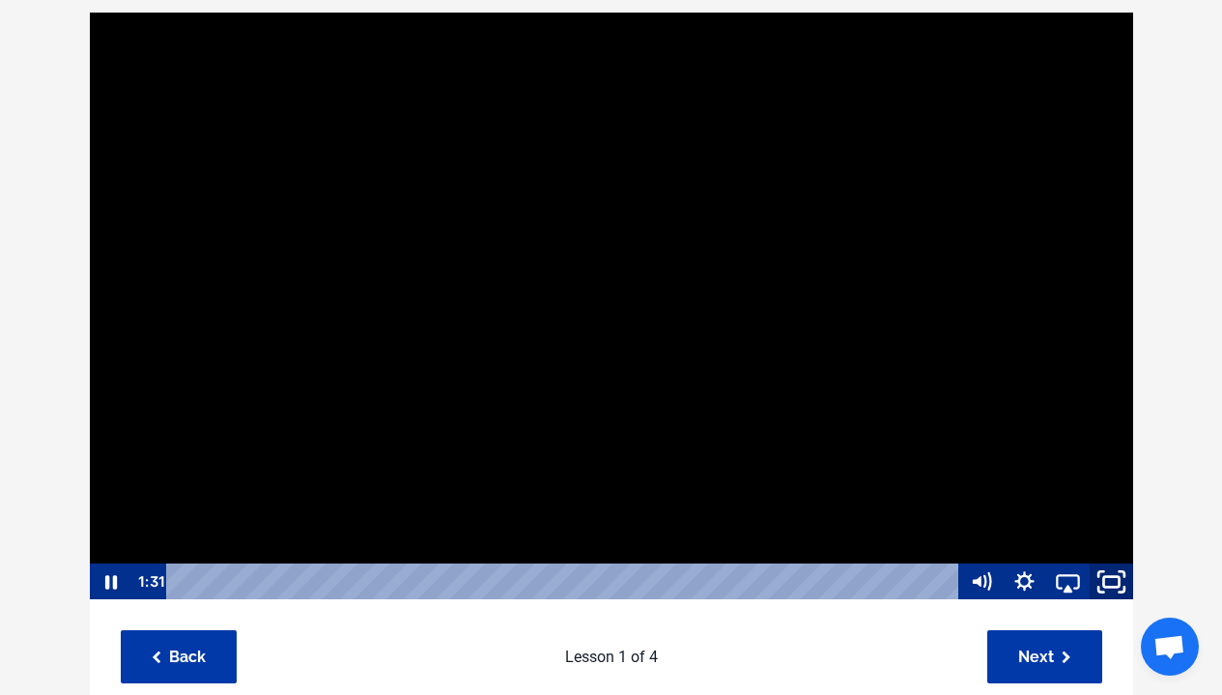
click at [1112, 583] on icon "Fullscreen" at bounding box center [1112, 581] width 52 height 44
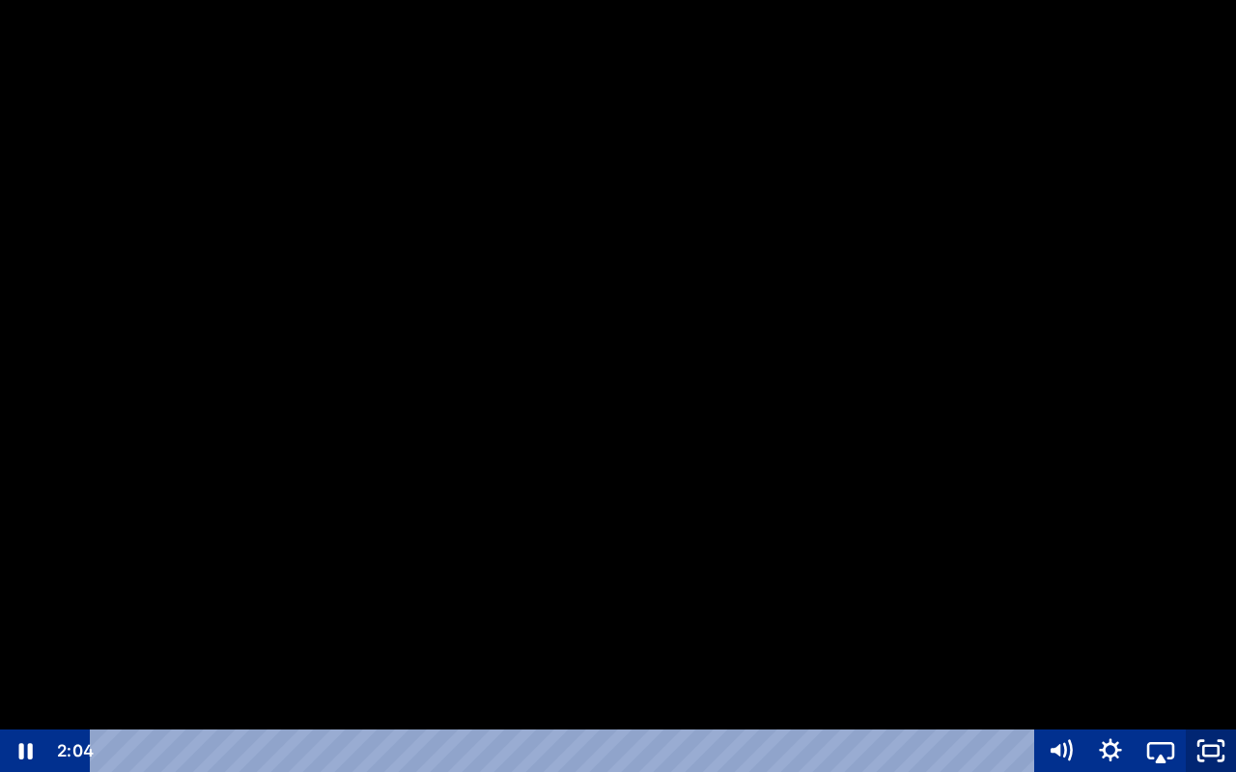
click at [1196, 694] on icon "Unfullscreen" at bounding box center [1211, 750] width 50 height 43
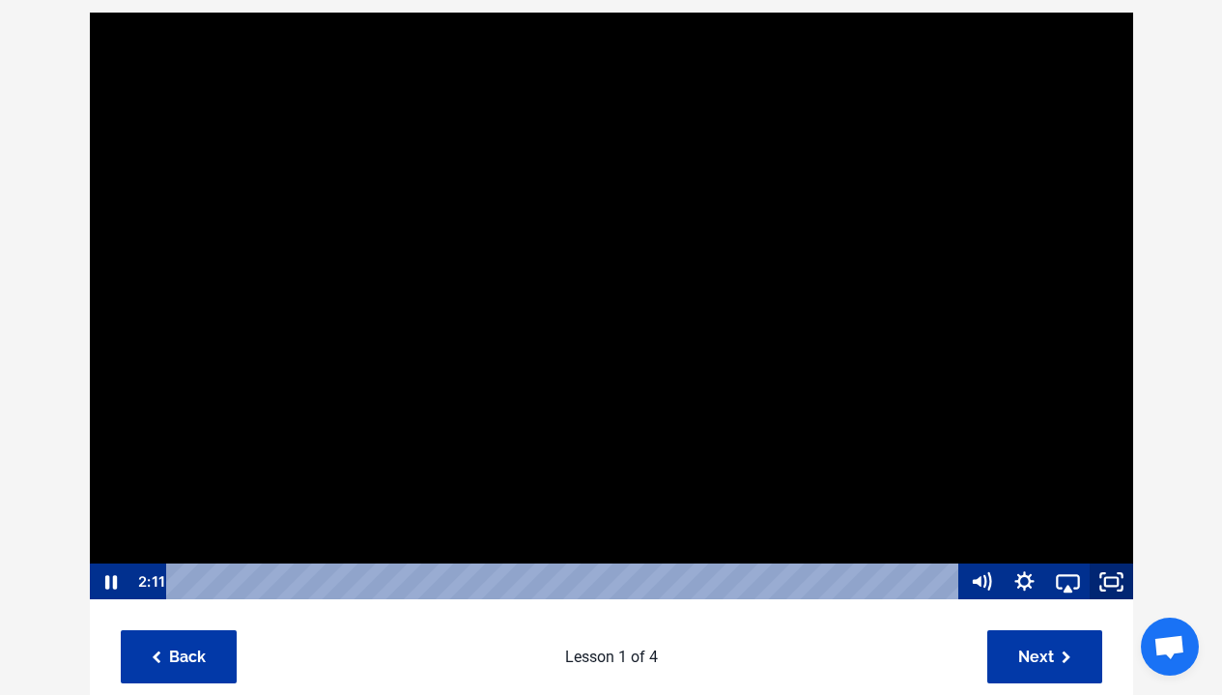
click at [1112, 567] on icon "Fullscreen" at bounding box center [1111, 581] width 43 height 37
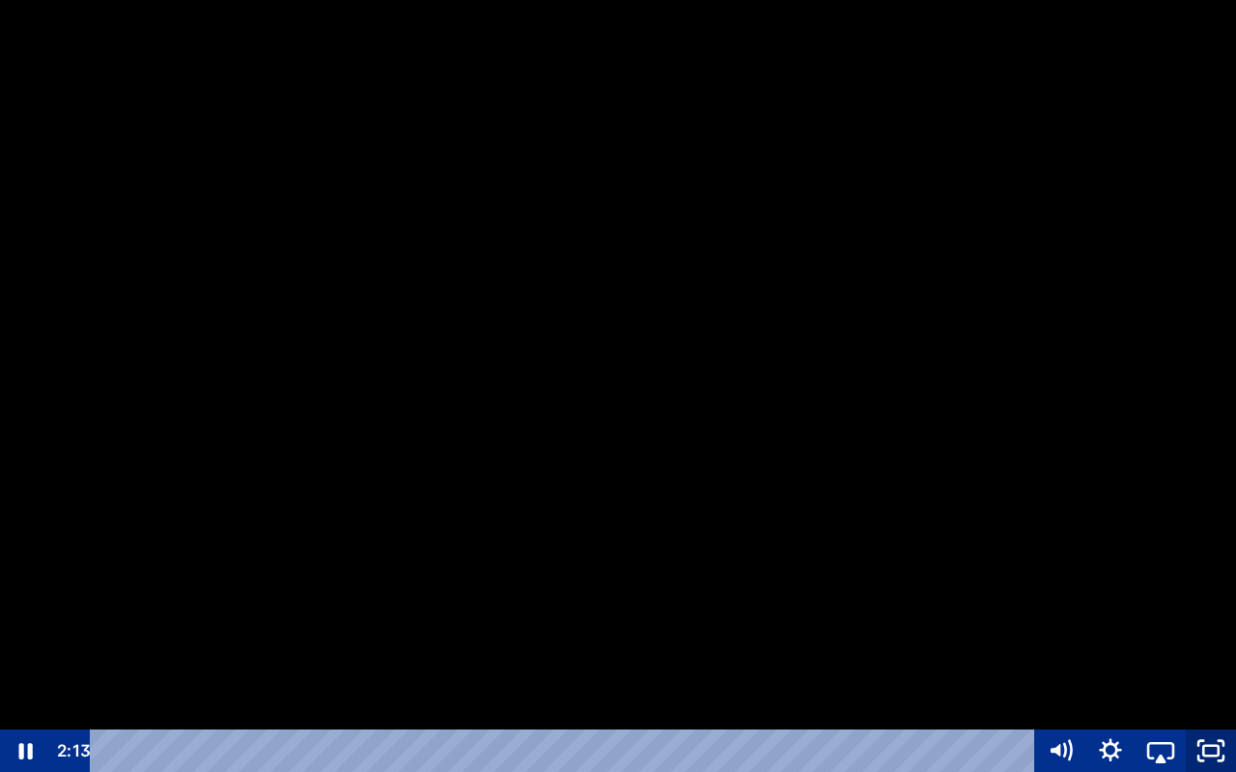
click at [1221, 694] on icon "Unfullscreen" at bounding box center [1211, 750] width 50 height 43
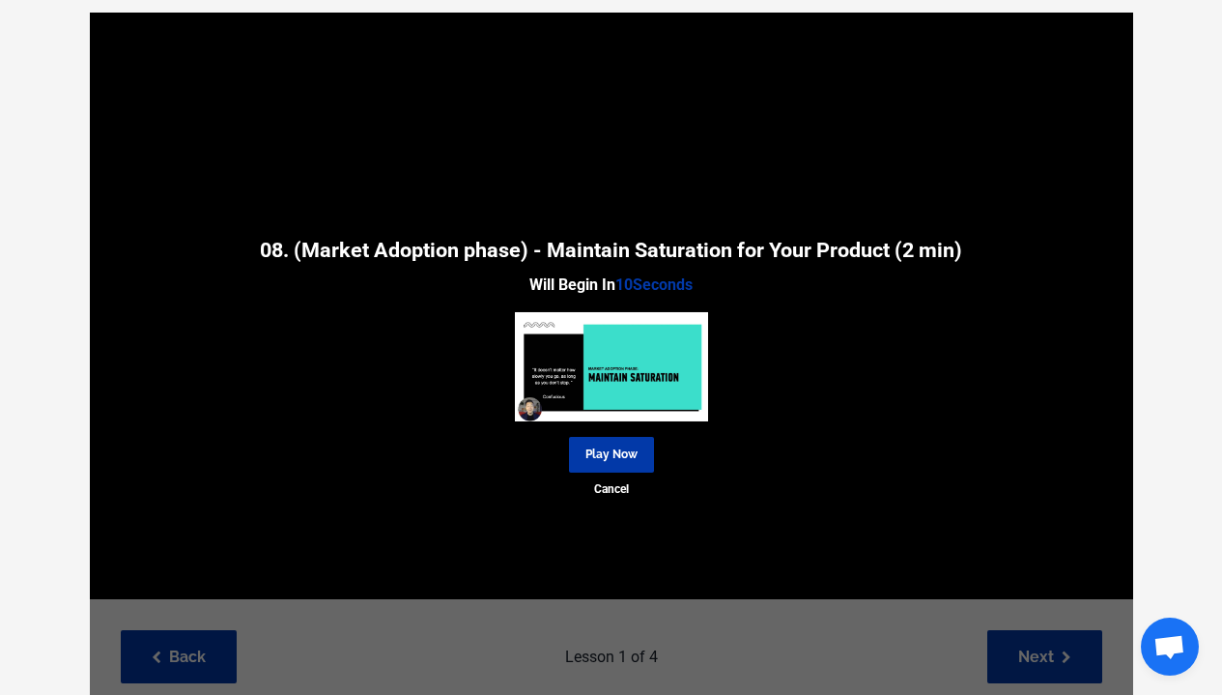
scroll to position [232, 0]
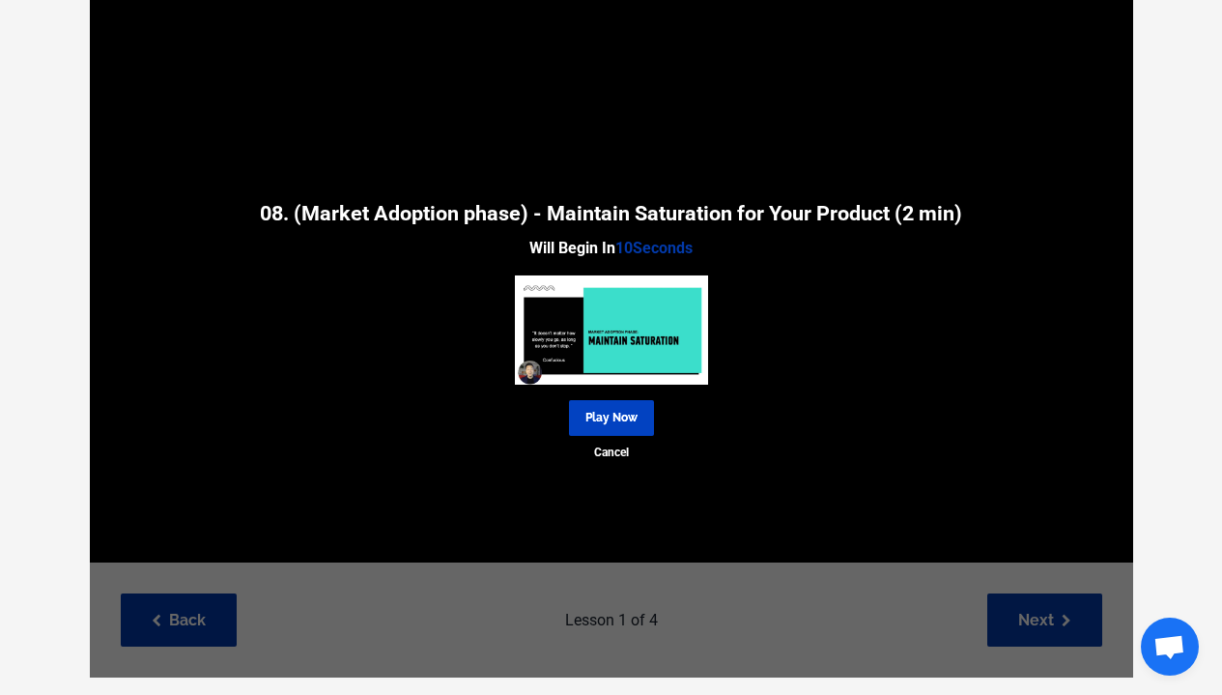
click at [648, 427] on link "Play Now" at bounding box center [611, 418] width 85 height 36
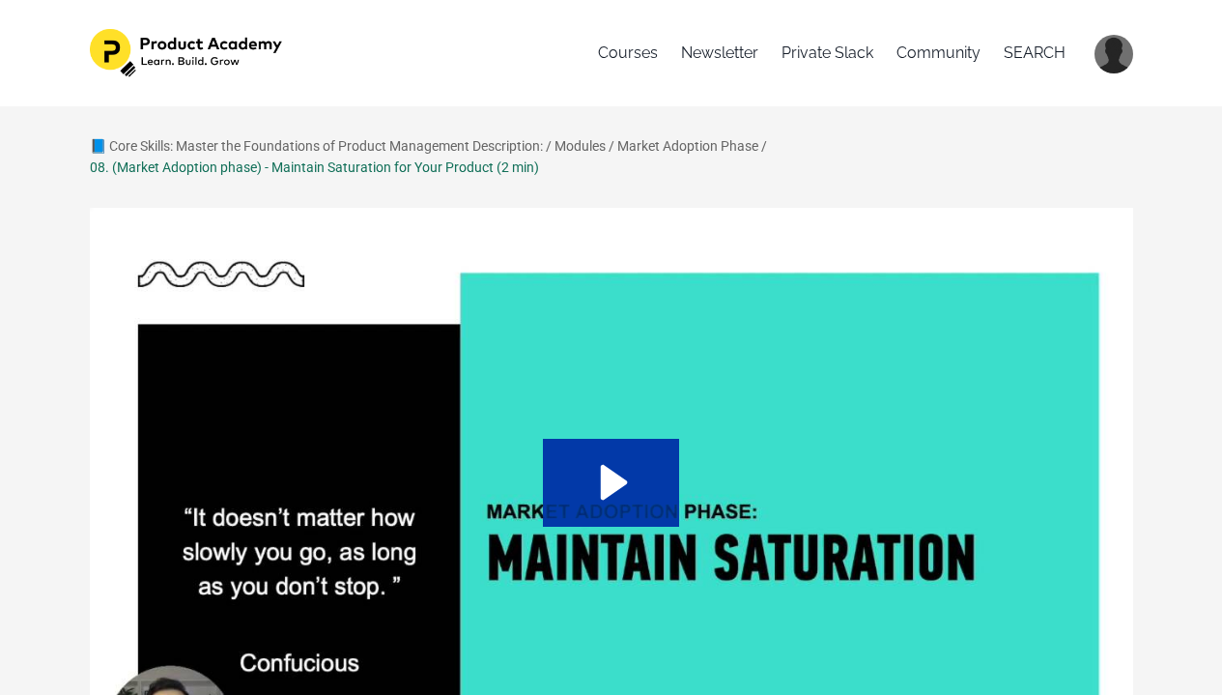
scroll to position [4, 0]
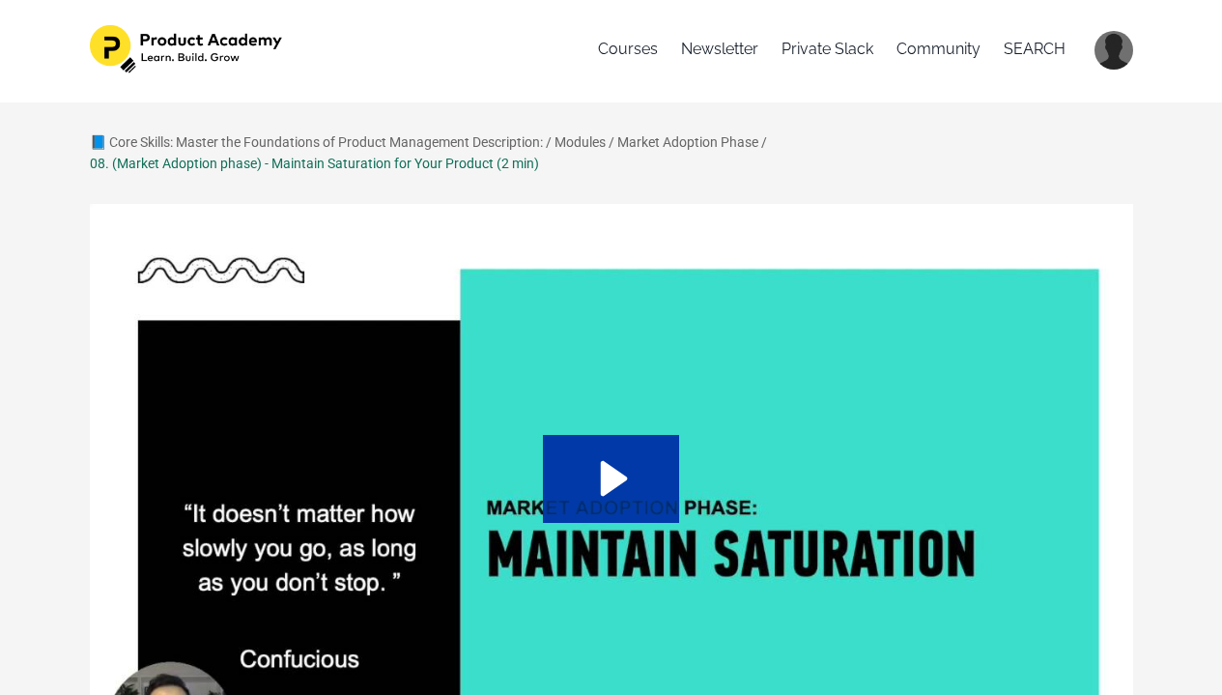
click at [497, 163] on div "08. (Market Adoption phase) - Maintain Saturation for Your Product (2 min)" at bounding box center [314, 163] width 449 height 21
click at [456, 164] on div "08. (Market Adoption phase) - Maintain Saturation for Your Product (2 min)" at bounding box center [314, 163] width 449 height 21
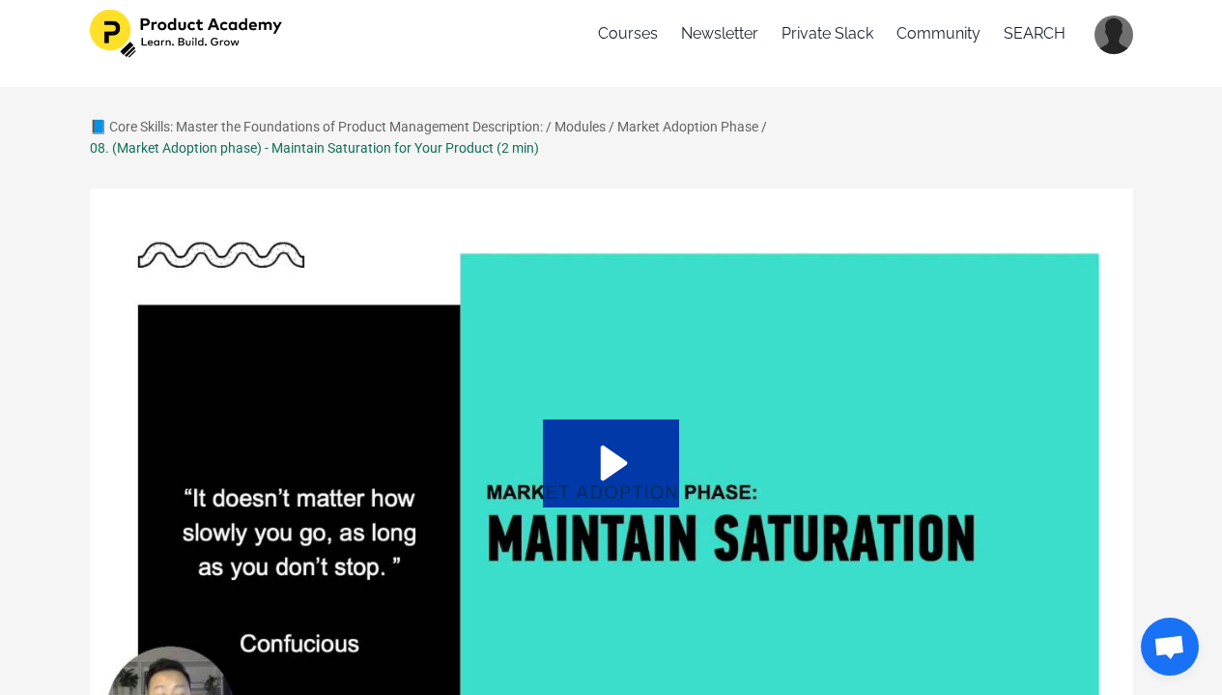
scroll to position [0, 0]
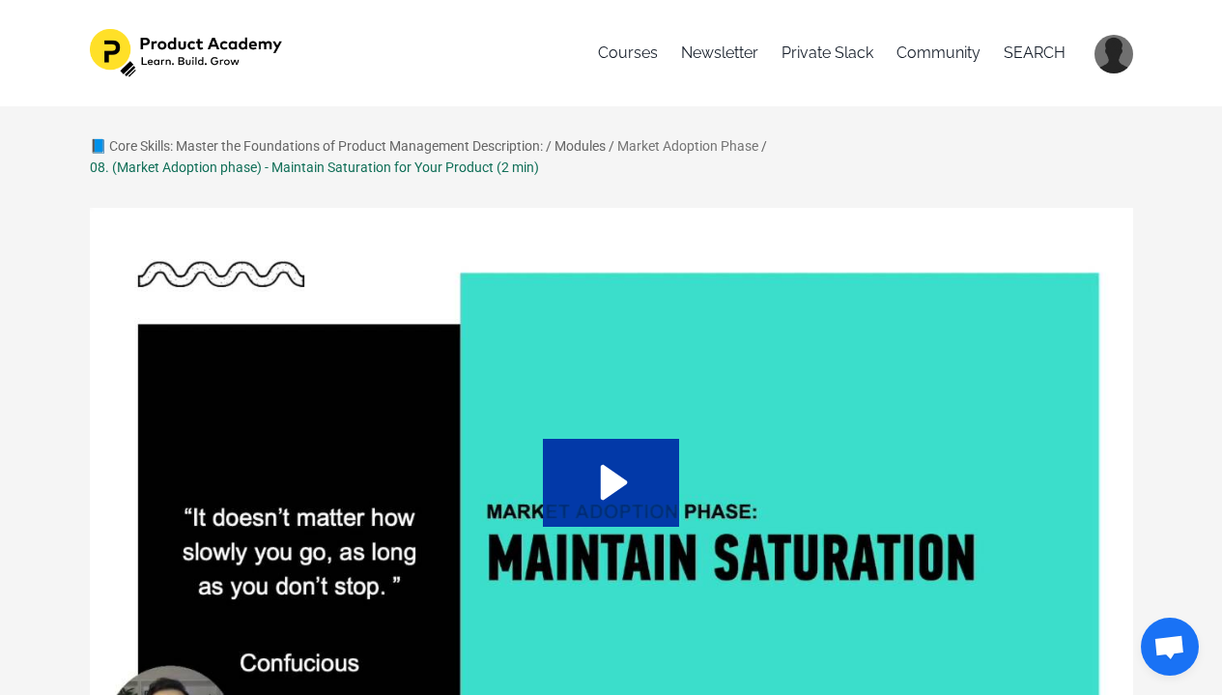
click at [638, 148] on link "Market Adoption Phase" at bounding box center [687, 145] width 141 height 15
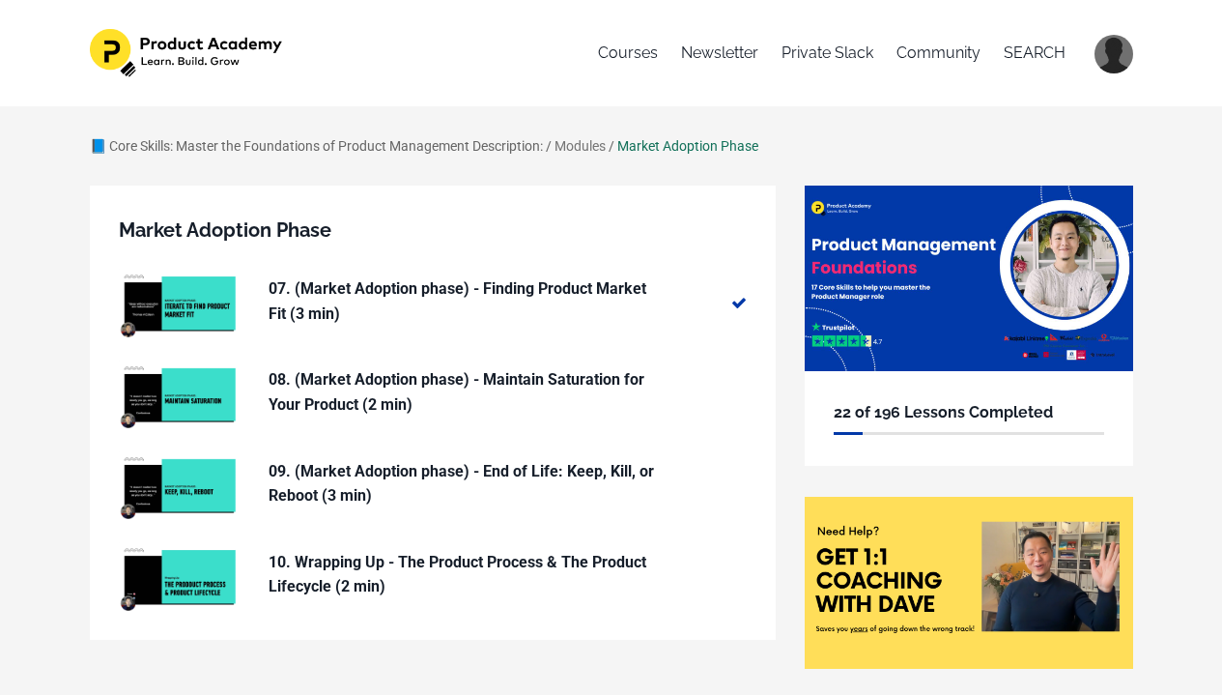
scroll to position [37, 0]
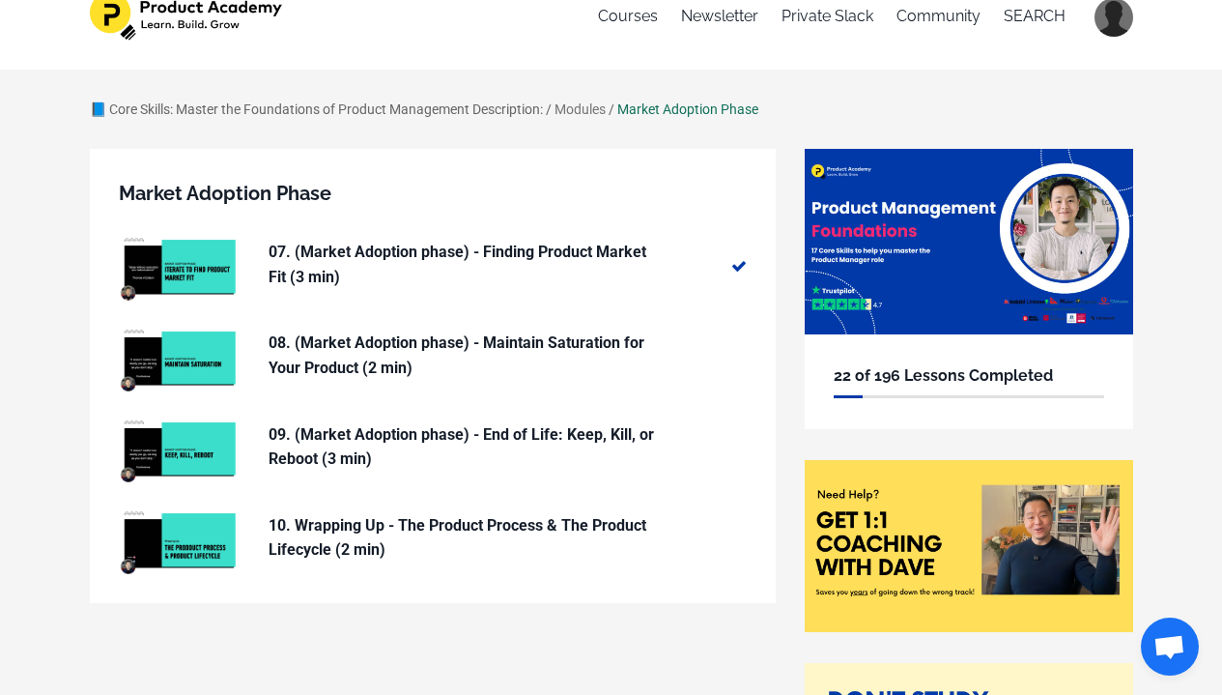
click at [593, 115] on link "Modules" at bounding box center [579, 108] width 51 height 15
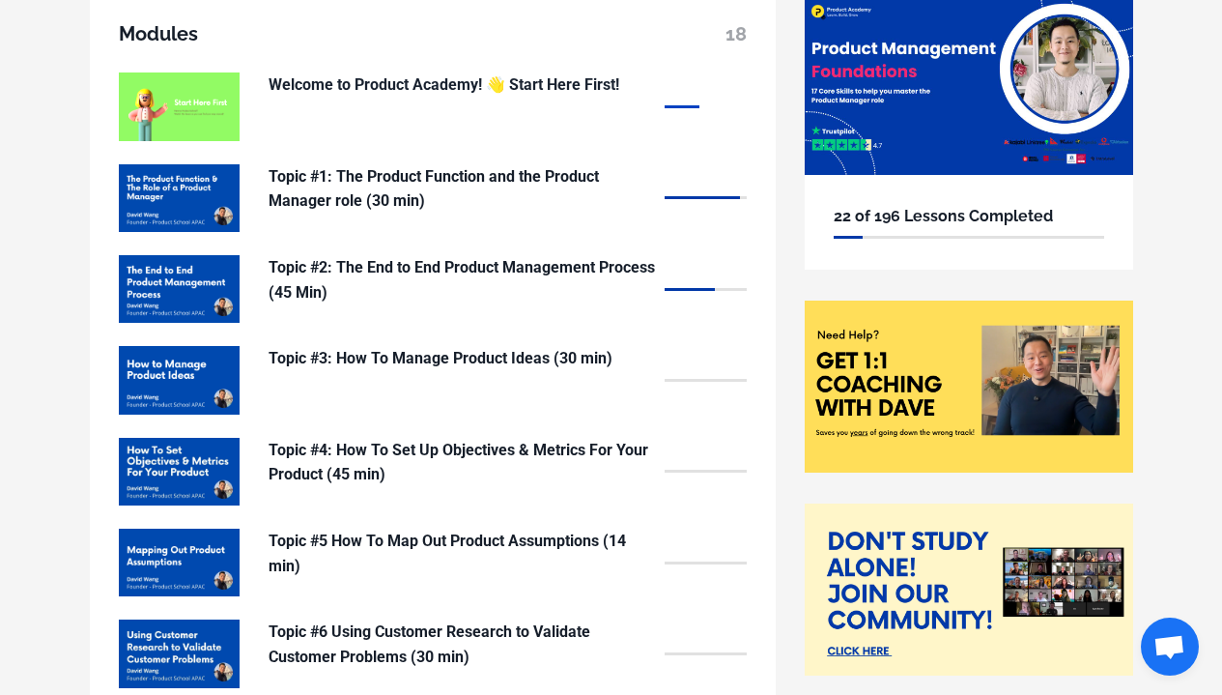
scroll to position [192, 0]
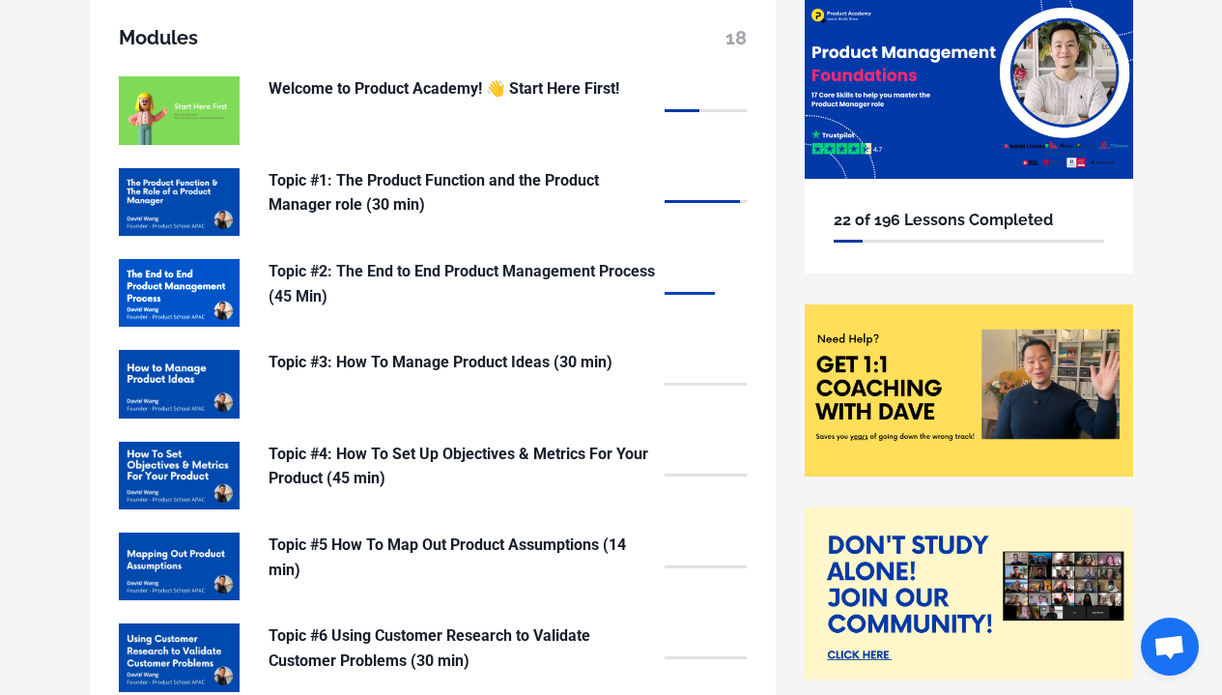
click at [477, 271] on p "Topic #2: The End to End Product Management Process (45 Min)" at bounding box center [462, 283] width 386 height 49
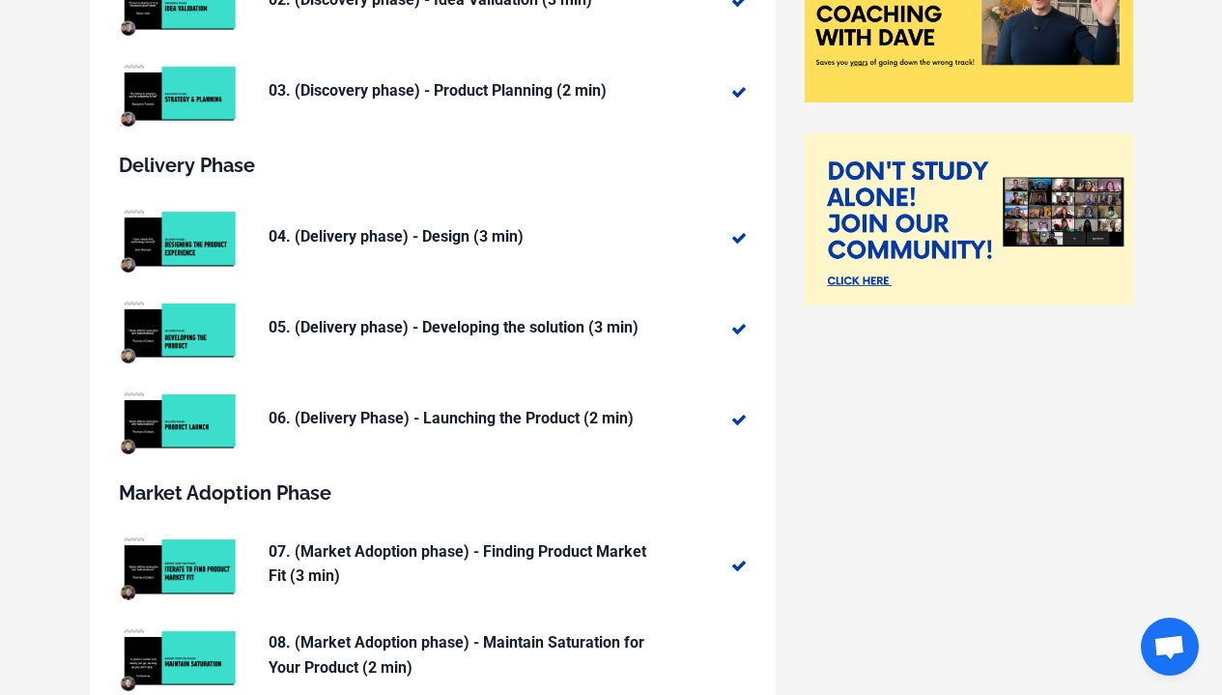
scroll to position [1068, 0]
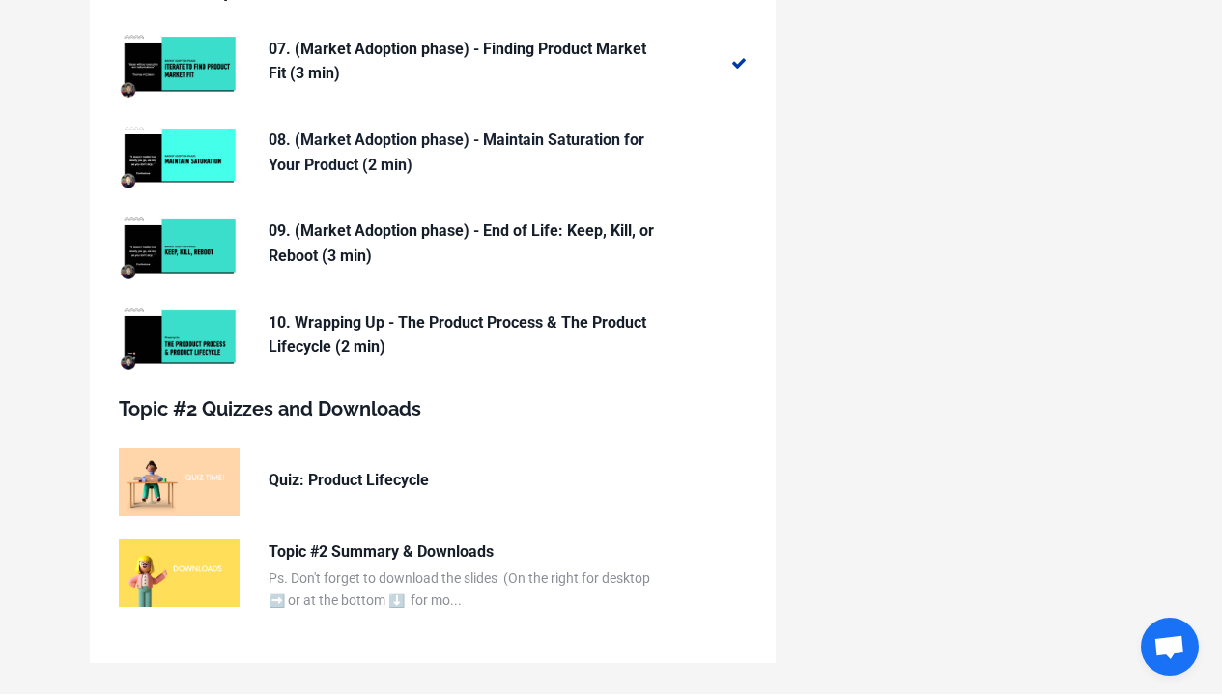
click at [466, 131] on p "08. (Market Adoption phase) - Maintain Saturation for Your Product (2 min)" at bounding box center [462, 152] width 386 height 49
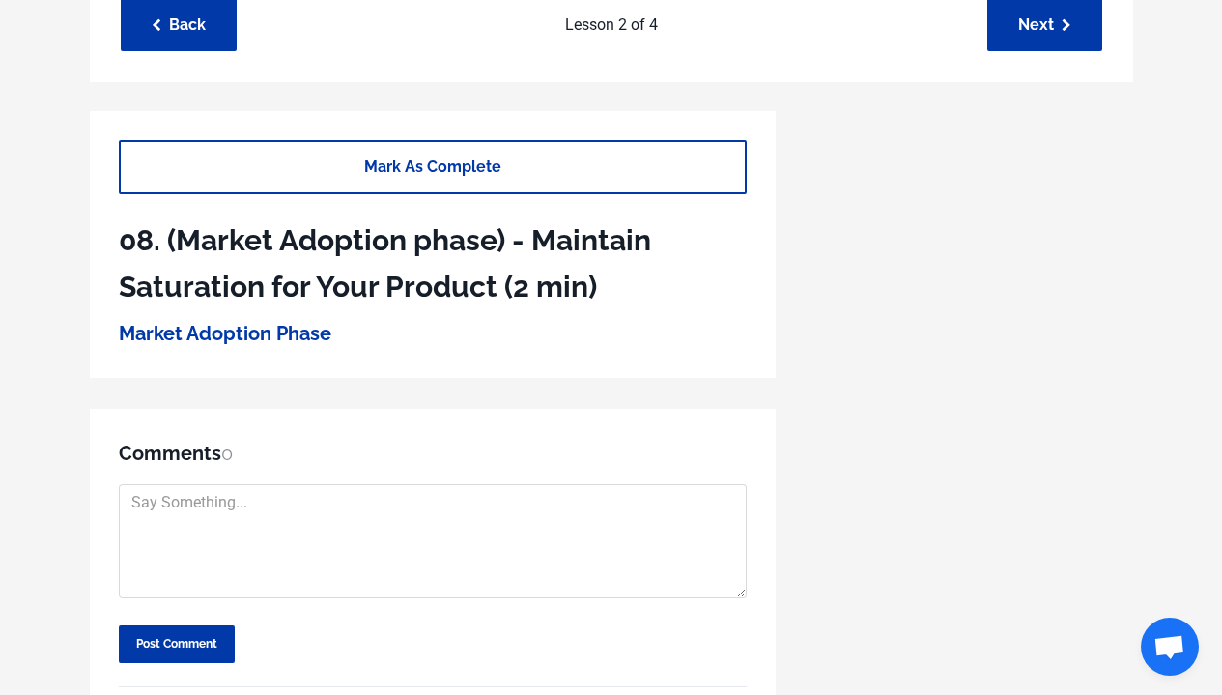
scroll to position [620, 0]
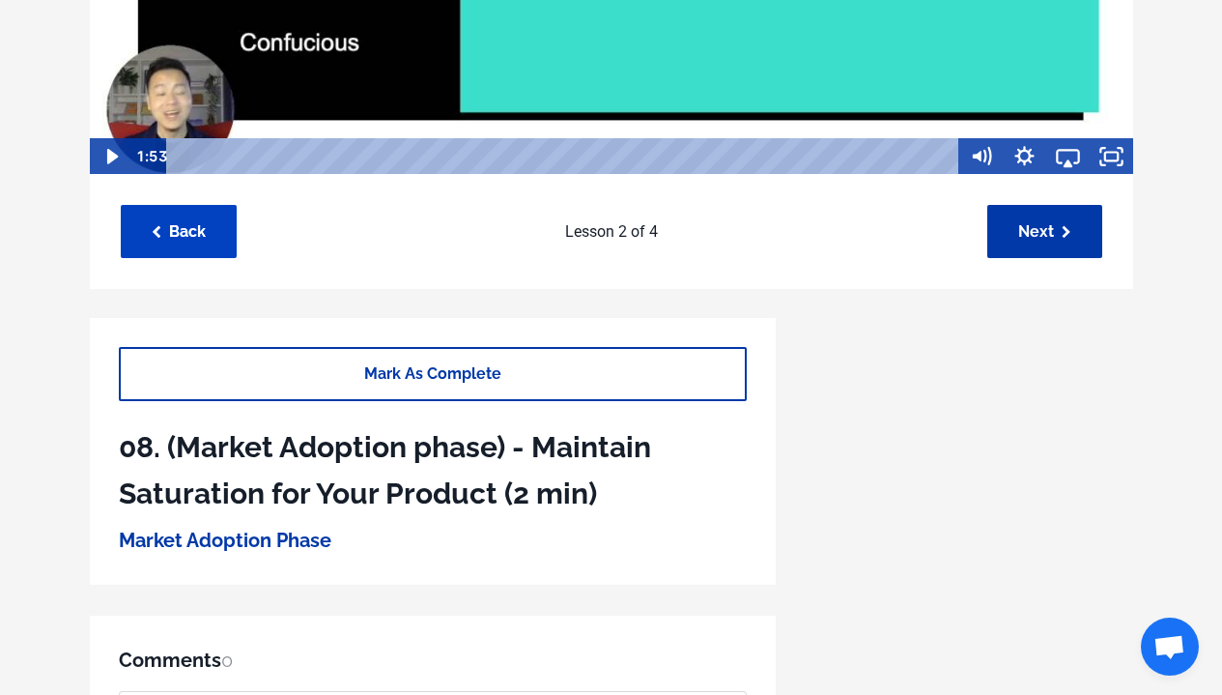
click at [165, 234] on link "Back" at bounding box center [179, 231] width 116 height 53
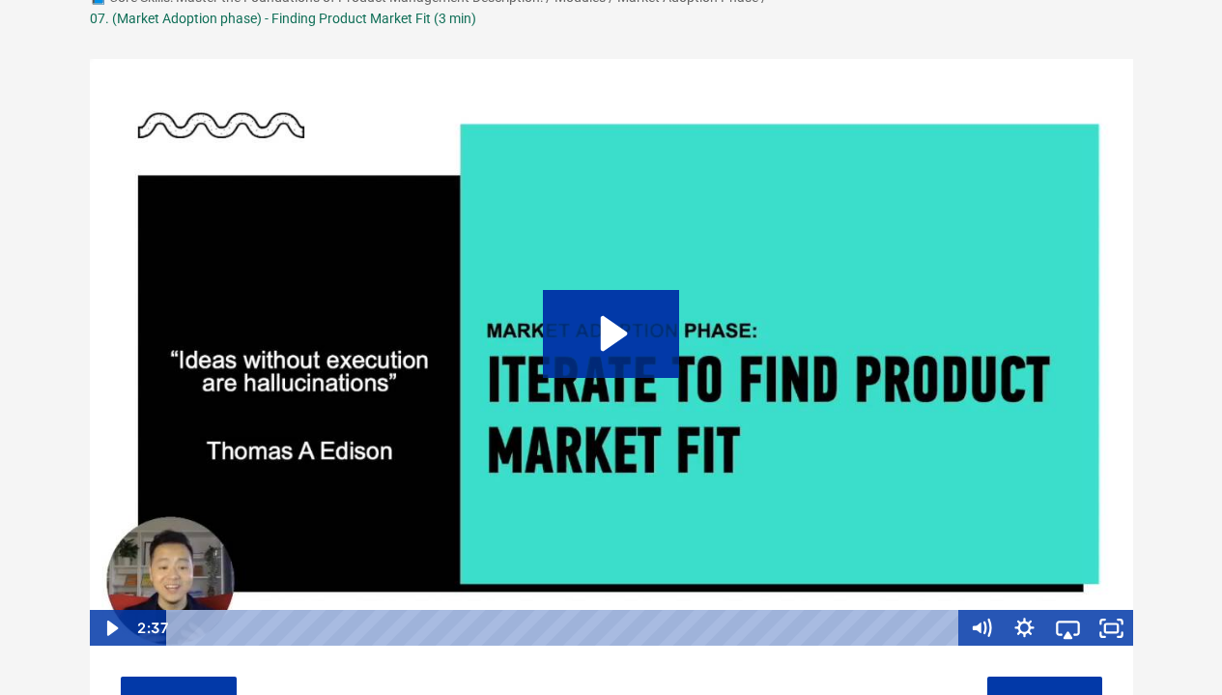
scroll to position [153, 0]
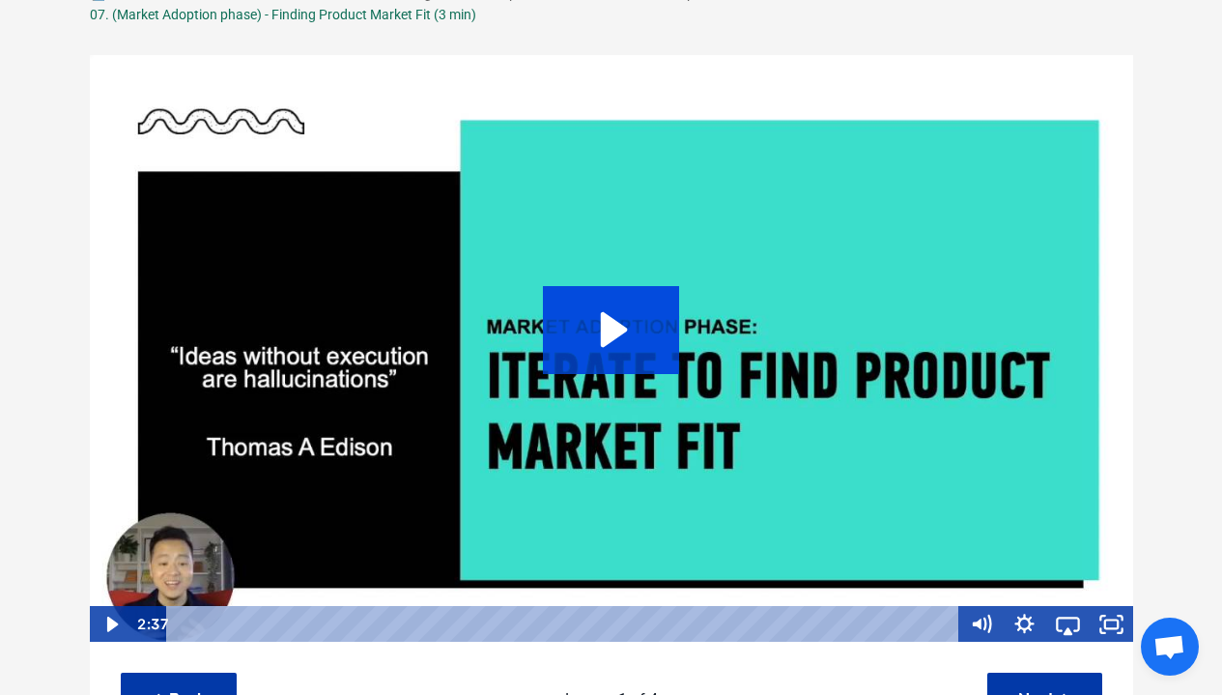
click at [672, 343] on icon "Play Video: sites/127338/video/NCUW3AAERzajrjZ3WQ65_Topic_03-08_-_Iterate_to_fi…" at bounding box center [611, 329] width 136 height 87
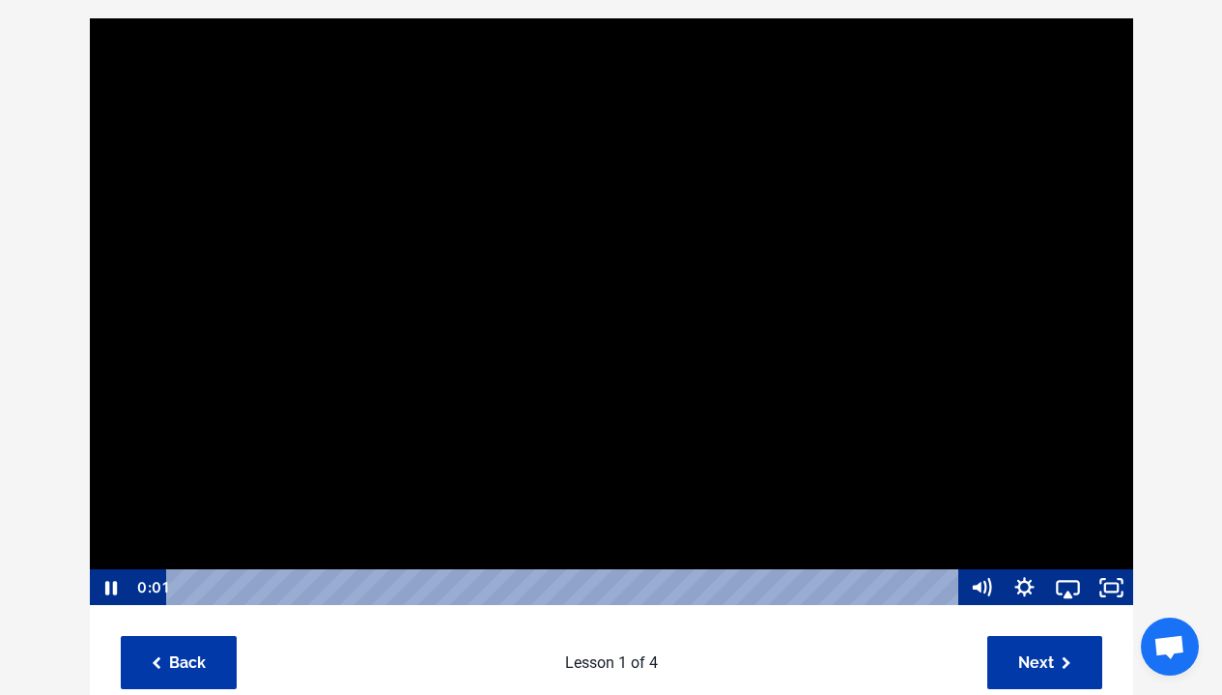
scroll to position [193, 0]
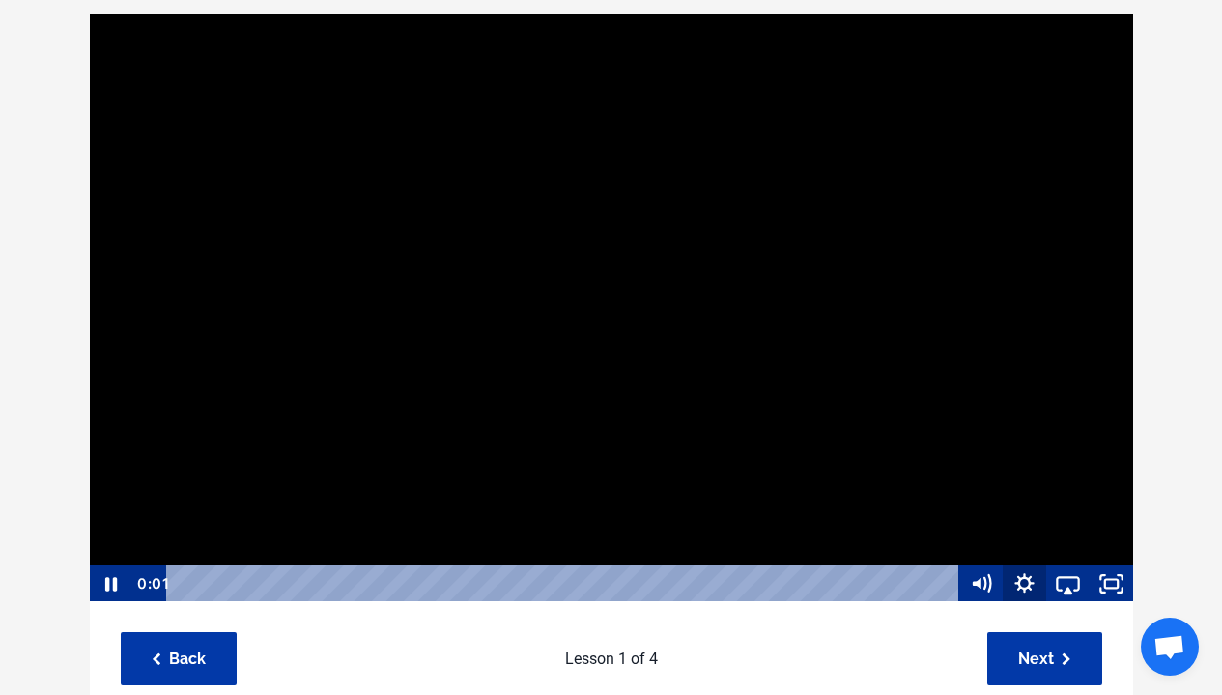
click at [1031, 568] on icon "Show settings menu" at bounding box center [1024, 583] width 43 height 37
click at [1031, 503] on span "Speed" at bounding box center [1041, 510] width 54 height 37
click at [1030, 447] on label "1.5x" at bounding box center [1068, 436] width 130 height 38
click at [1004, 418] on input "1.5x" at bounding box center [1003, 417] width 1 height 1
radio input "true"
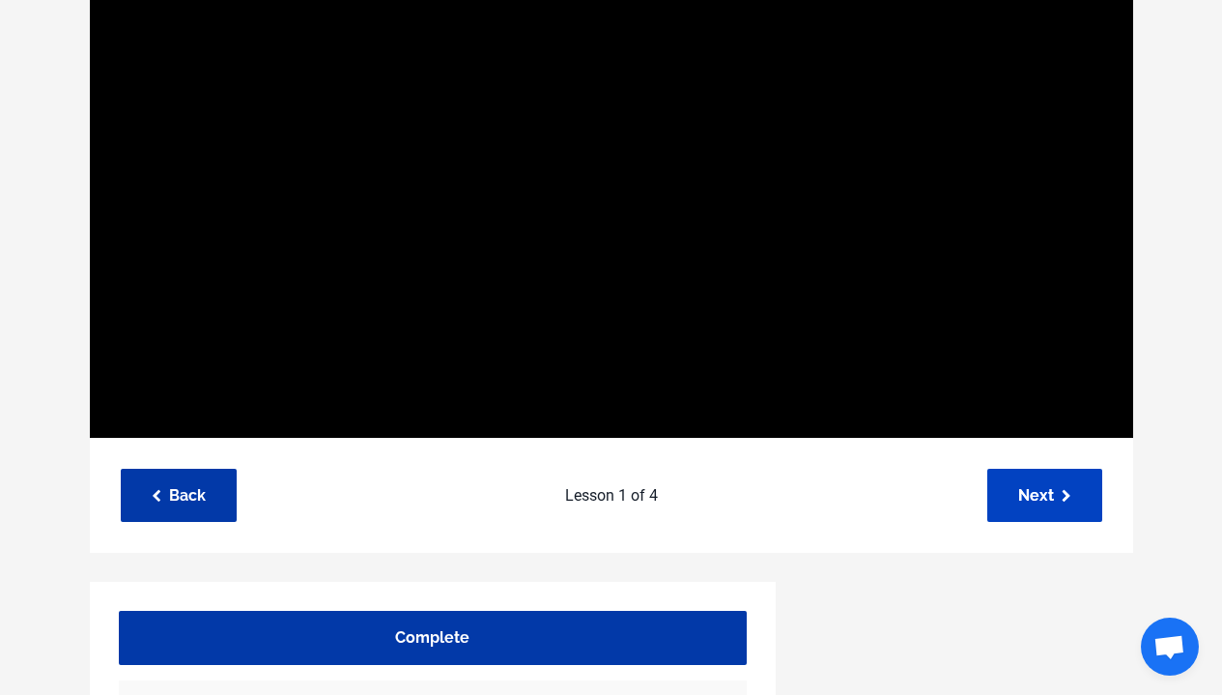
click at [988, 501] on link "Next" at bounding box center [1044, 494] width 115 height 53
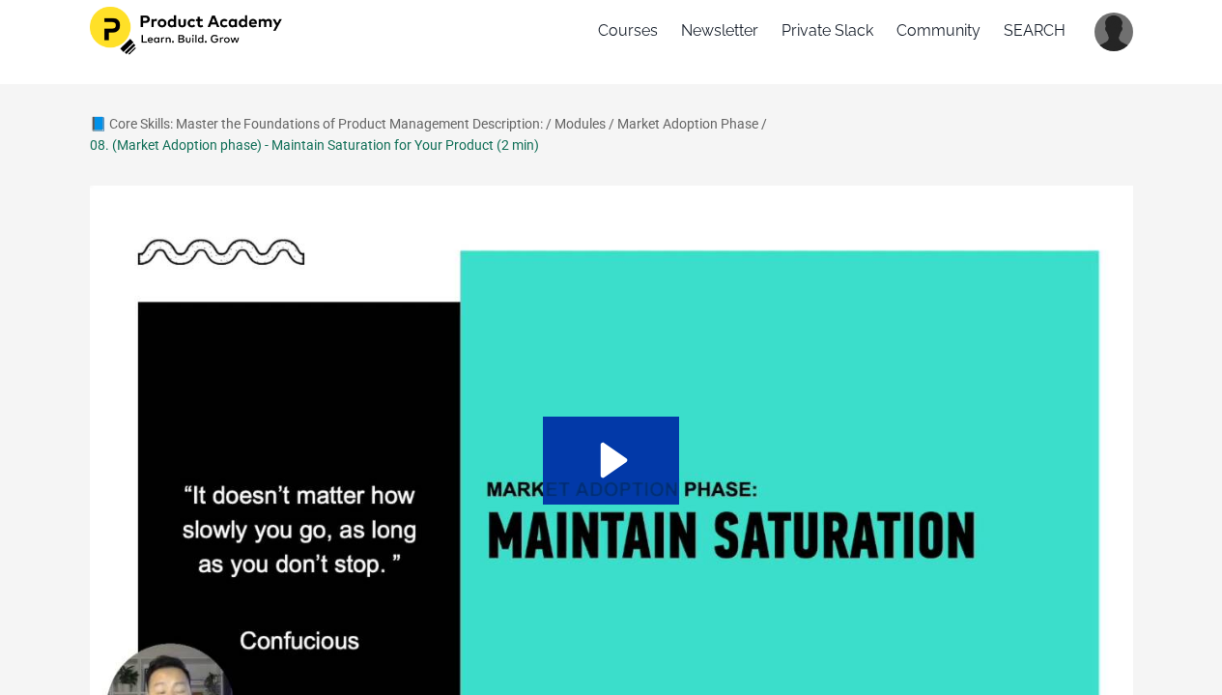
scroll to position [53, 0]
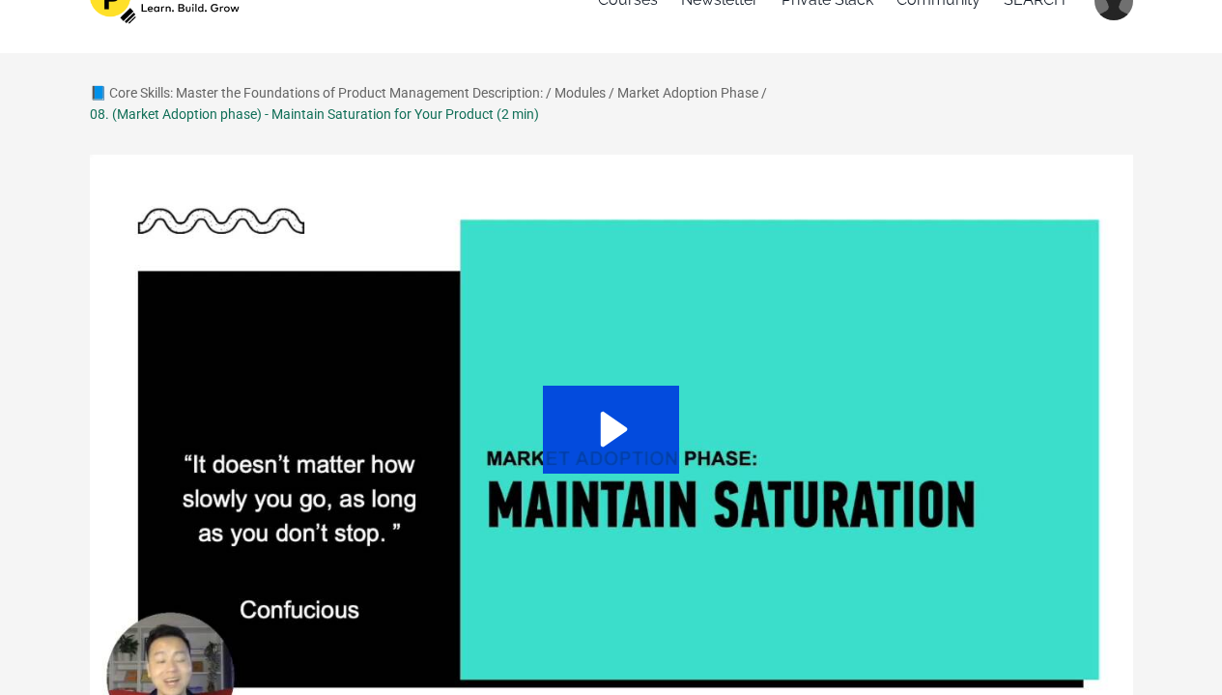
click at [611, 435] on icon "Play Video: sites/127338/video/CltXJF6eQZyDTCzo8QNR_Topic_03-09_-_Maturity.mp4" at bounding box center [614, 429] width 27 height 35
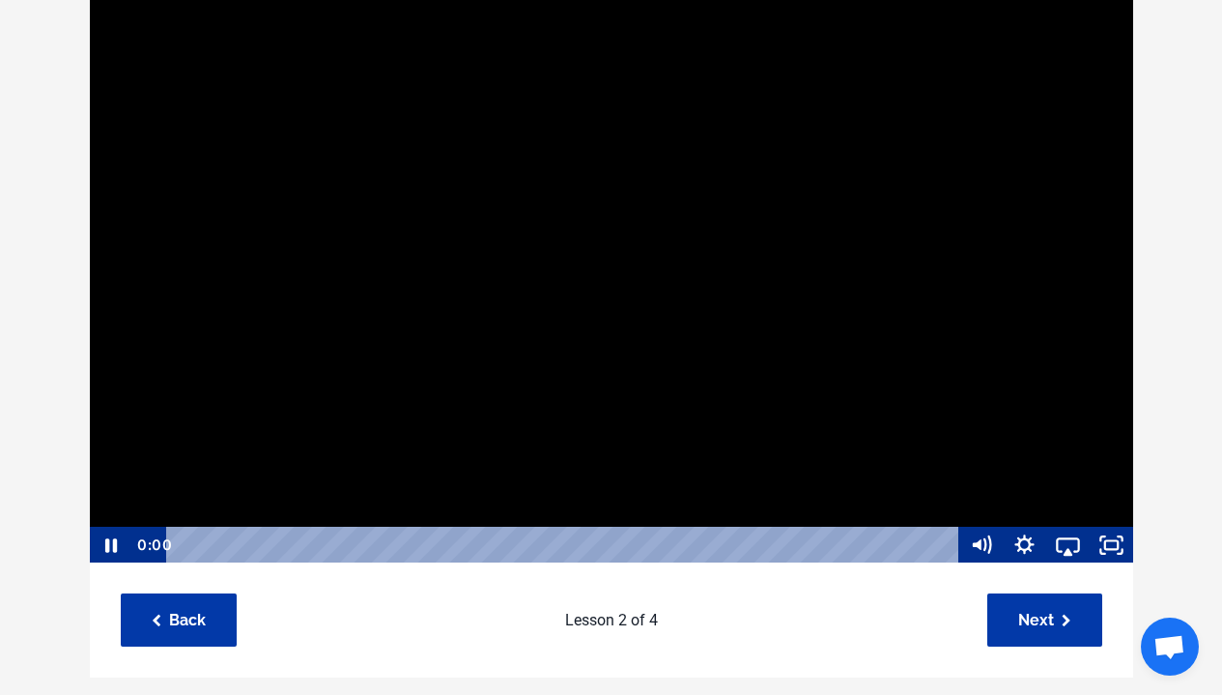
scroll to position [198, 0]
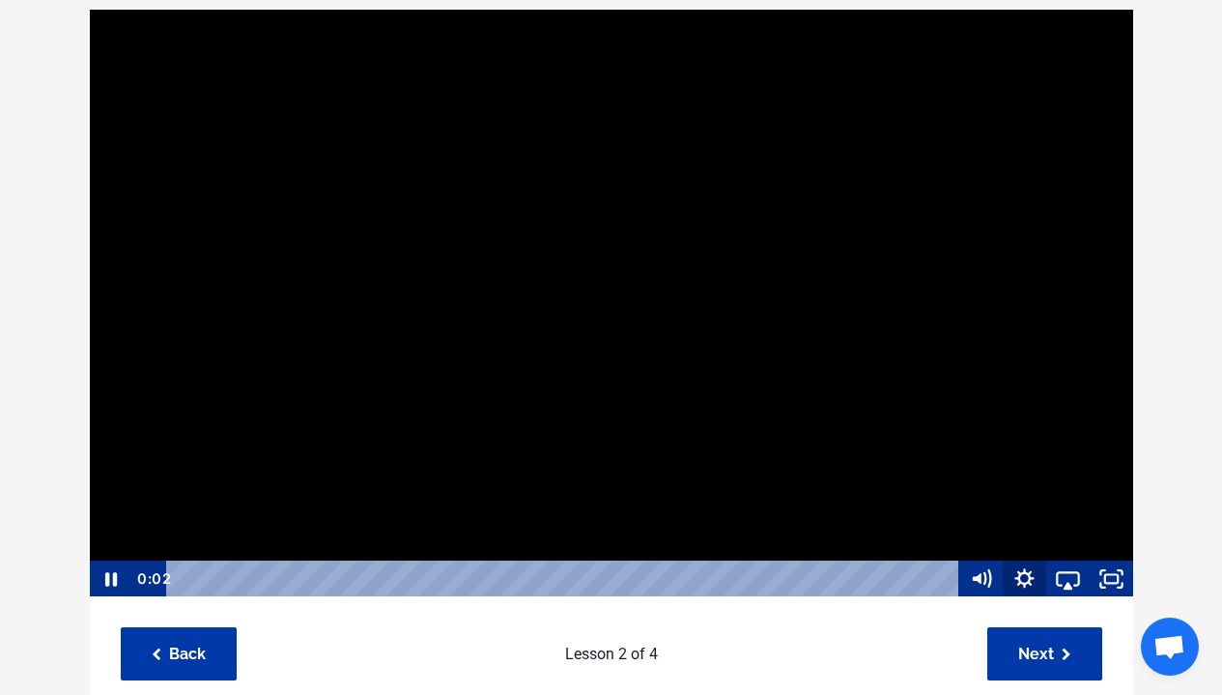
click at [1011, 576] on icon "Show settings menu" at bounding box center [1024, 578] width 43 height 37
click at [1018, 497] on span "Speed" at bounding box center [1041, 505] width 54 height 37
click at [1032, 442] on label "1.5x" at bounding box center [1068, 431] width 130 height 38
click at [1004, 413] on input "1.5x" at bounding box center [1003, 412] width 1 height 1
radio input "true"
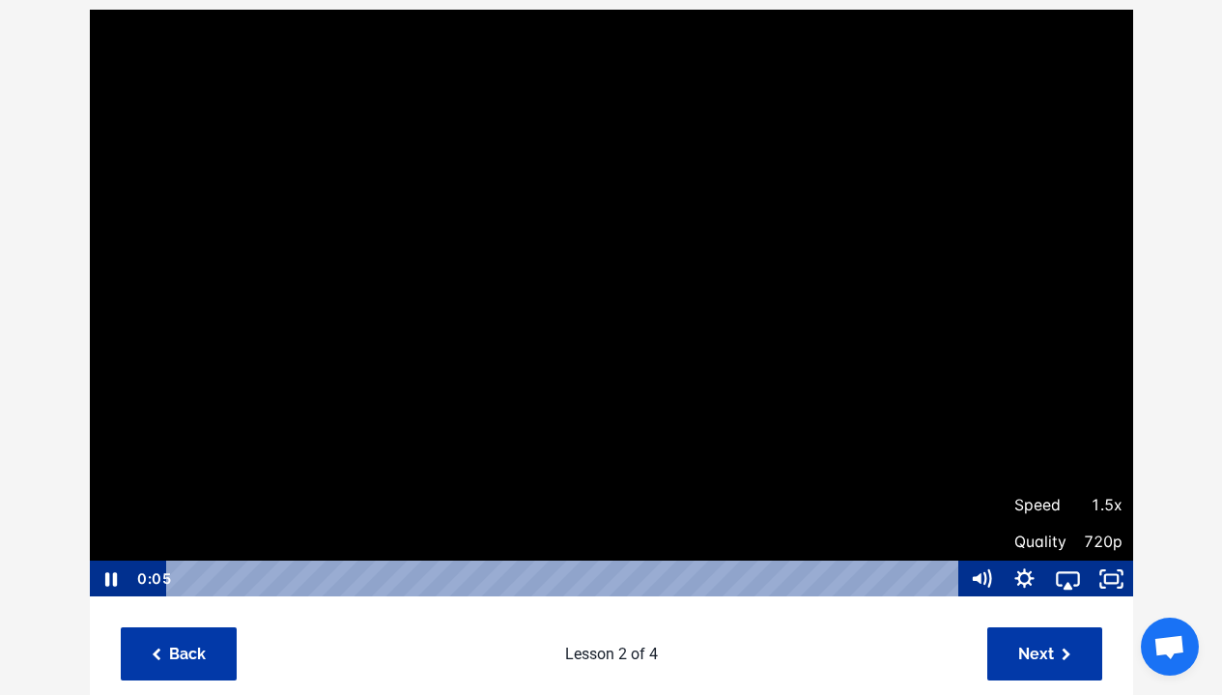
click at [1158, 445] on div "📘 Core Skills: Master the Foundations of Product Management Description: / Modu…" at bounding box center [611, 656] width 1101 height 1438
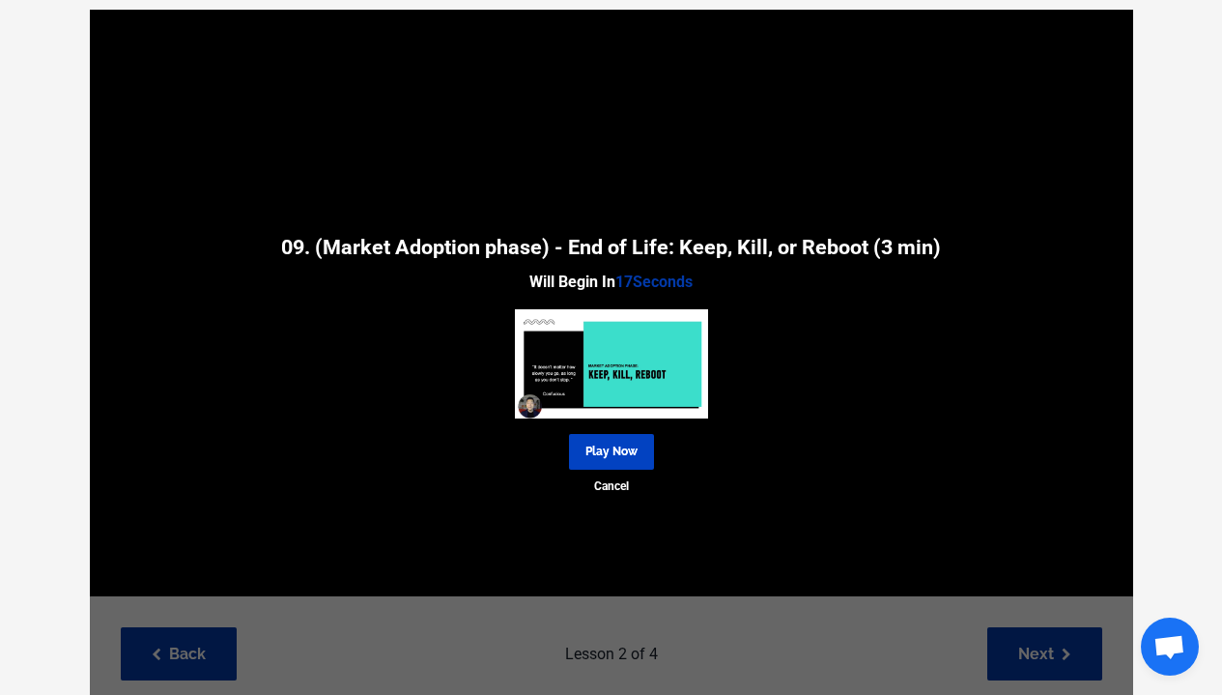
click at [624, 438] on link "Play Now" at bounding box center [611, 452] width 85 height 36
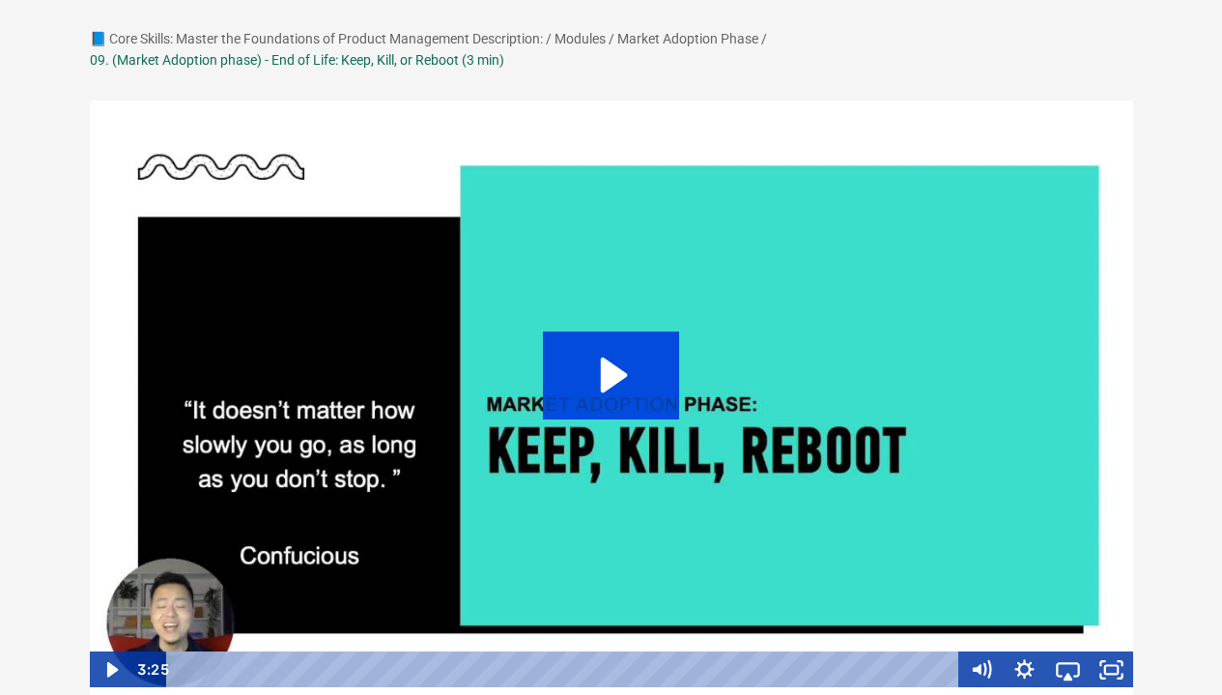
click at [616, 366] on icon "Play Video: sites/127338/video/06vLotERV2p7TWy1TGp1_Topic_03-10_-_Keep_kill_Reb…" at bounding box center [614, 374] width 27 height 35
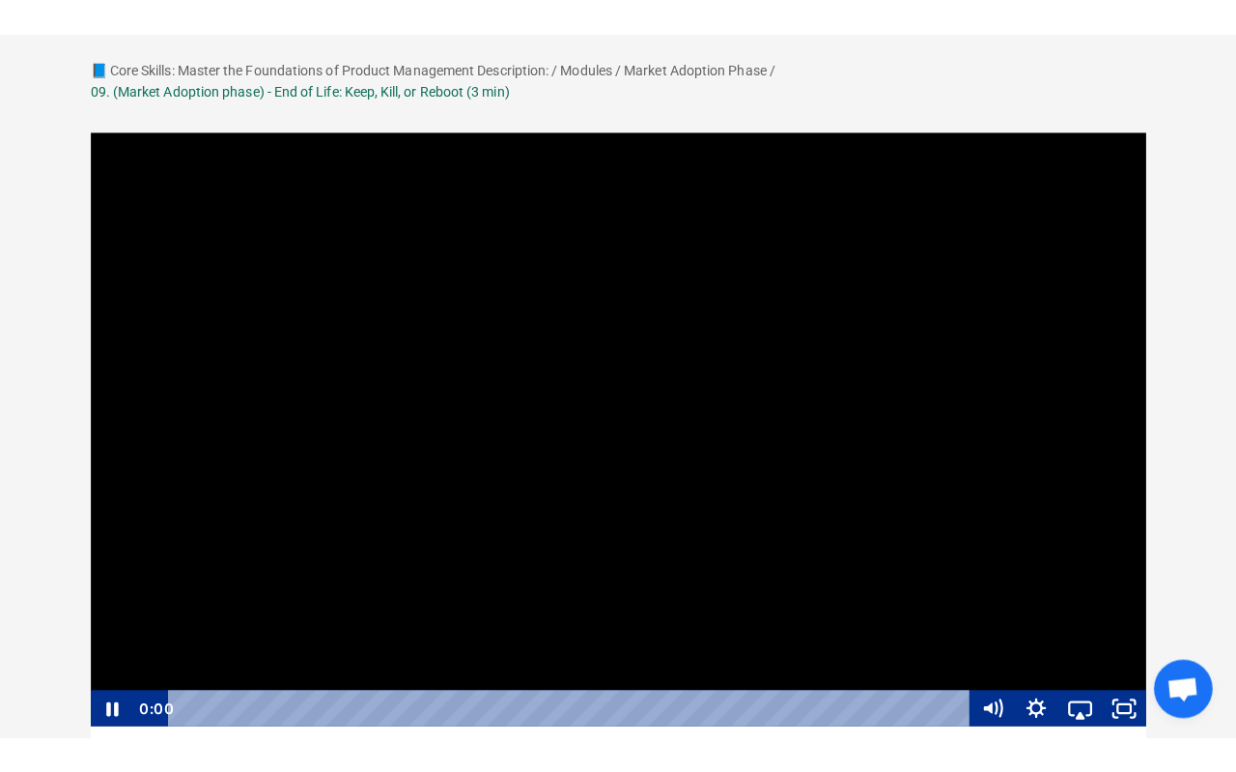
scroll to position [151, 0]
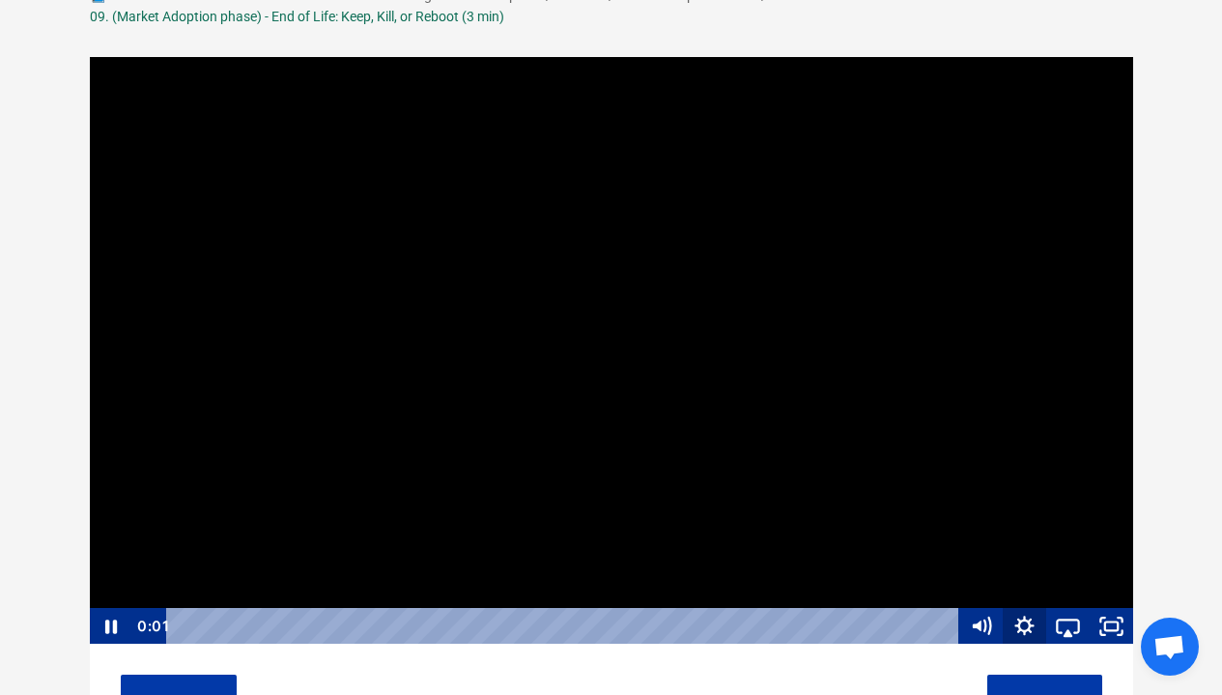
click at [1029, 626] on icon "Show settings menu" at bounding box center [1024, 626] width 43 height 37
click at [1041, 555] on span "Speed" at bounding box center [1041, 552] width 54 height 37
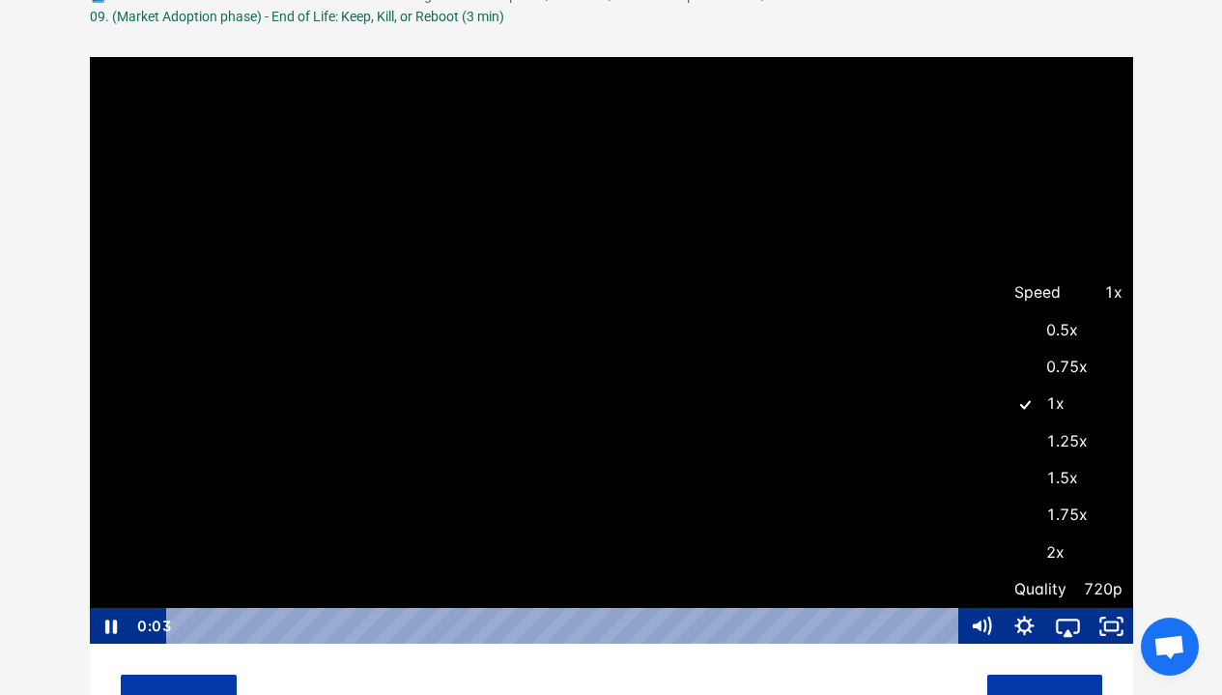
click at [1054, 488] on label "1.5x" at bounding box center [1068, 479] width 130 height 38
click at [1004, 461] on input "1.5x" at bounding box center [1003, 460] width 1 height 1
radio input "true"
click at [1115, 428] on div at bounding box center [611, 350] width 1045 height 589
click at [1116, 427] on div at bounding box center [611, 350] width 1045 height 589
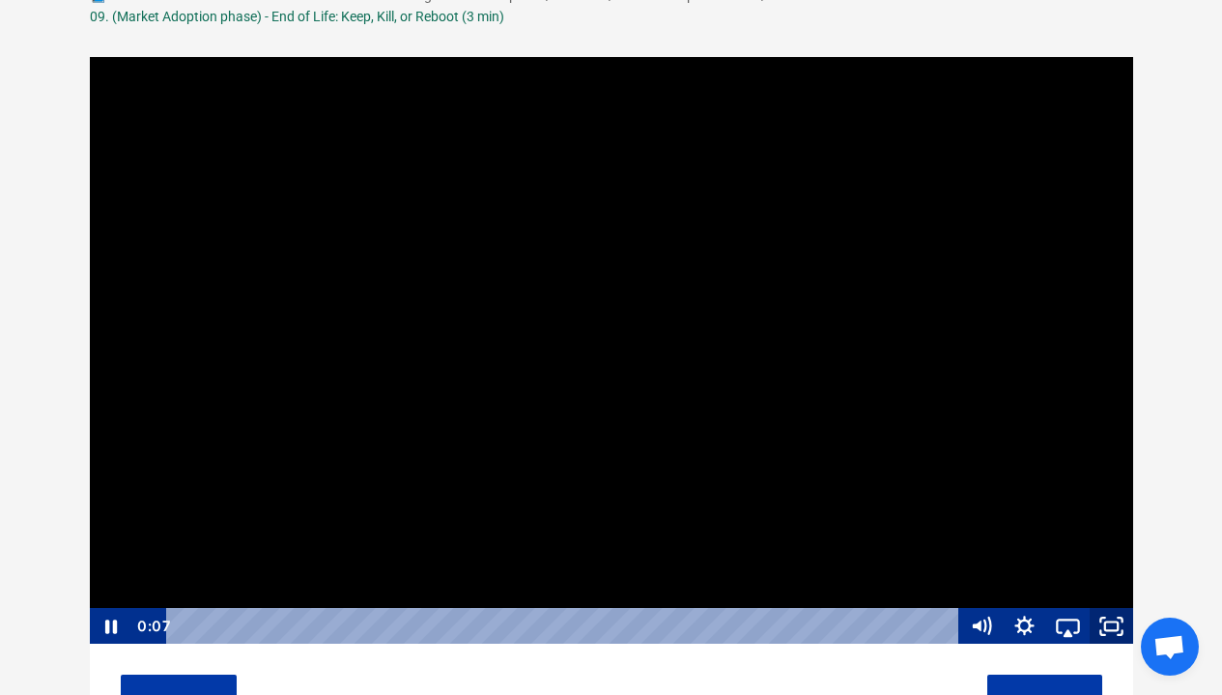
click at [1107, 623] on icon "Fullscreen" at bounding box center [1111, 626] width 43 height 37
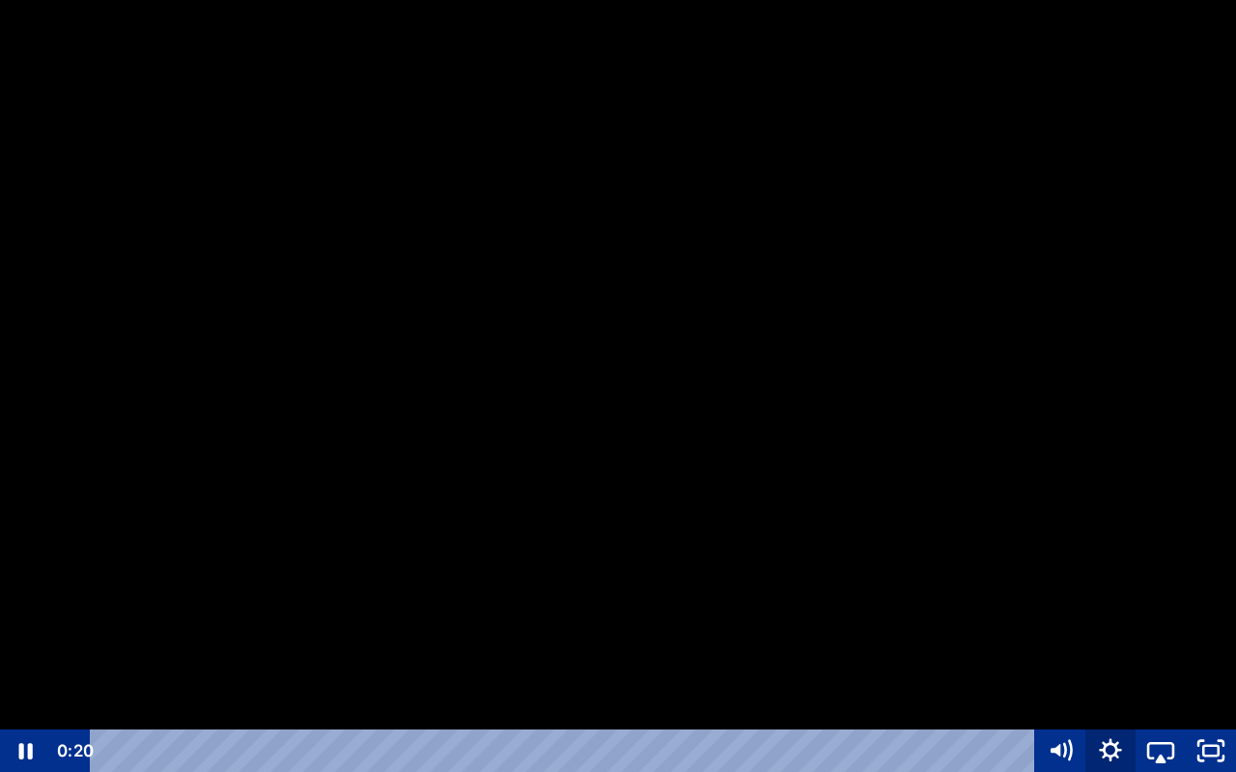
click at [1102, 694] on icon "Show settings menu" at bounding box center [1111, 750] width 50 height 43
click at [1121, 656] on span "Speed" at bounding box center [1129, 665] width 63 height 43
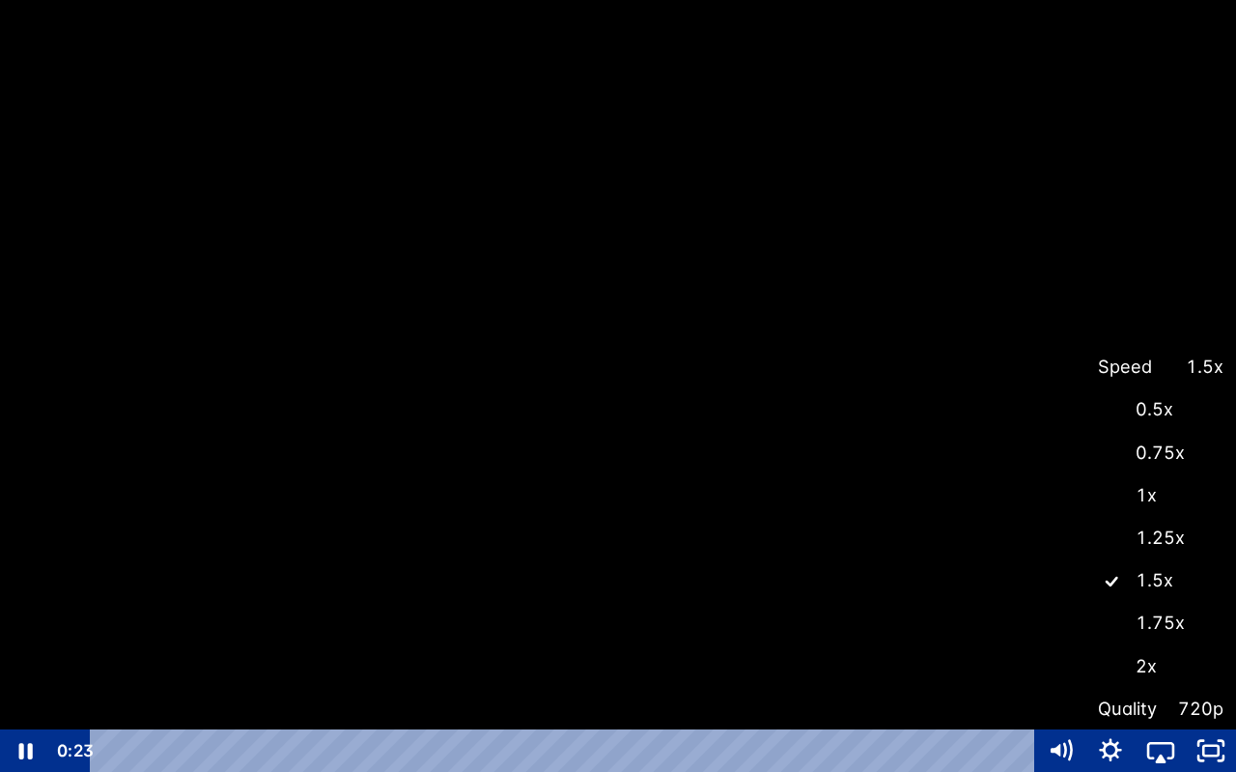
click at [1116, 537] on label "1.25x" at bounding box center [1161, 538] width 151 height 44
click at [1087, 517] on input "1.25x" at bounding box center [1086, 516] width 1 height 1
radio input "true"
click at [1202, 421] on div at bounding box center [618, 386] width 1236 height 772
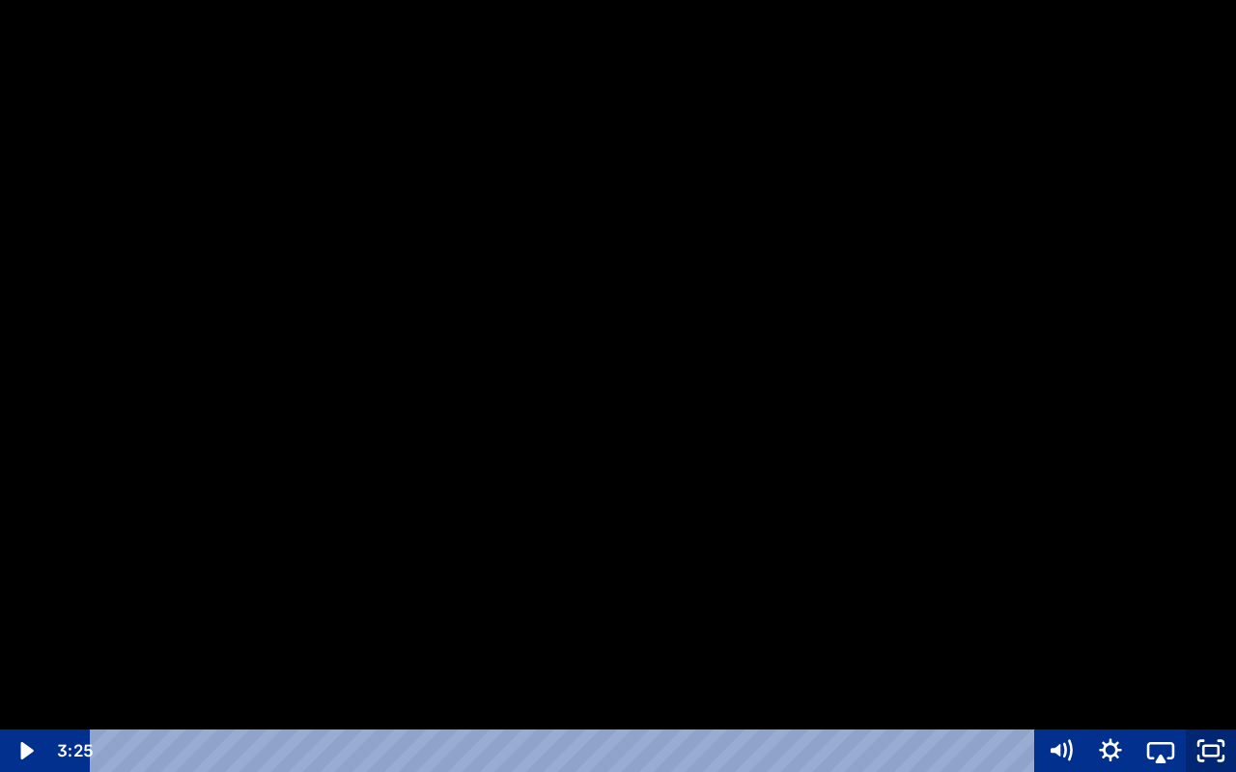
click at [1221, 694] on icon "Unfullscreen" at bounding box center [1211, 750] width 50 height 43
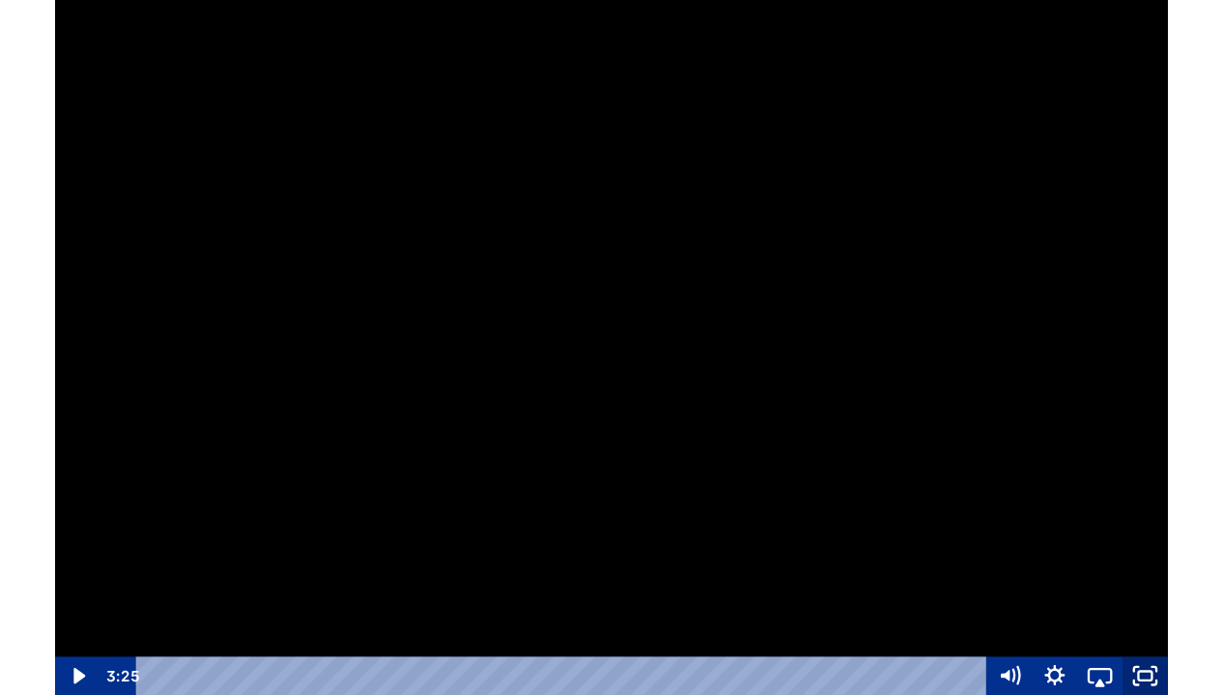
scroll to position [250, 0]
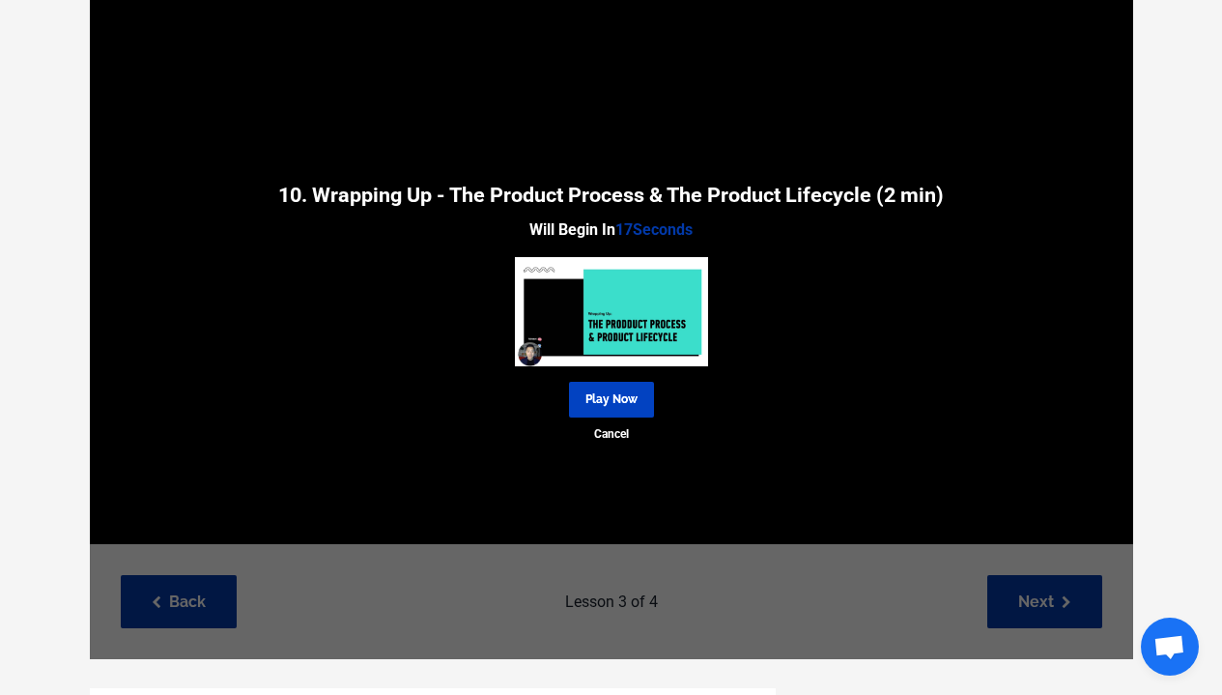
click at [628, 386] on link "Play Now" at bounding box center [611, 400] width 85 height 36
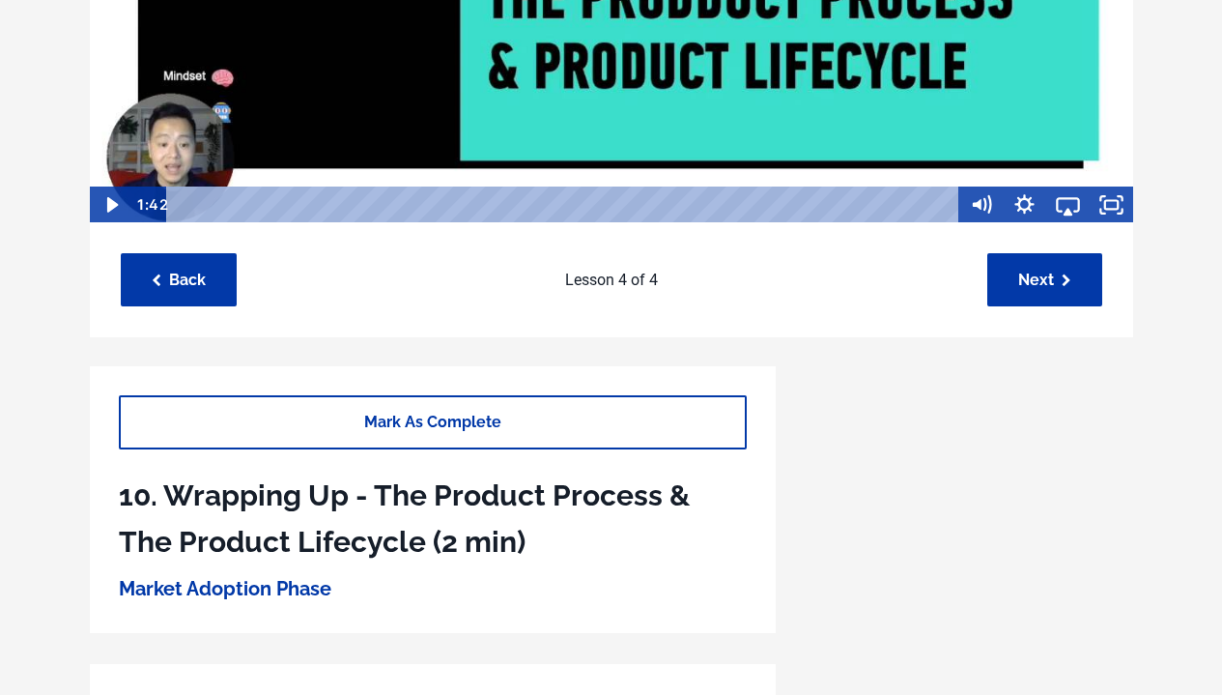
scroll to position [366, 0]
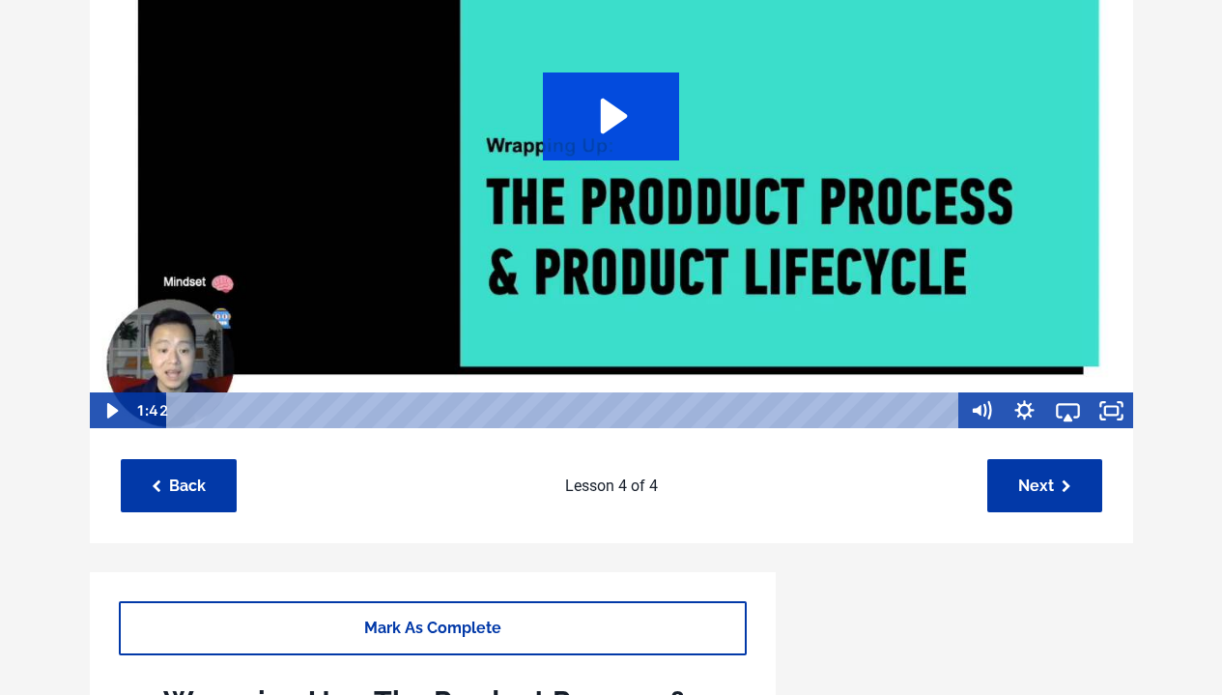
click at [612, 140] on icon "Play Video: sites/127338/video/qRGpzAAsQHKVllkj0NLe_Topic_03-11_-_Wrap_Up.mp4" at bounding box center [611, 115] width 136 height 87
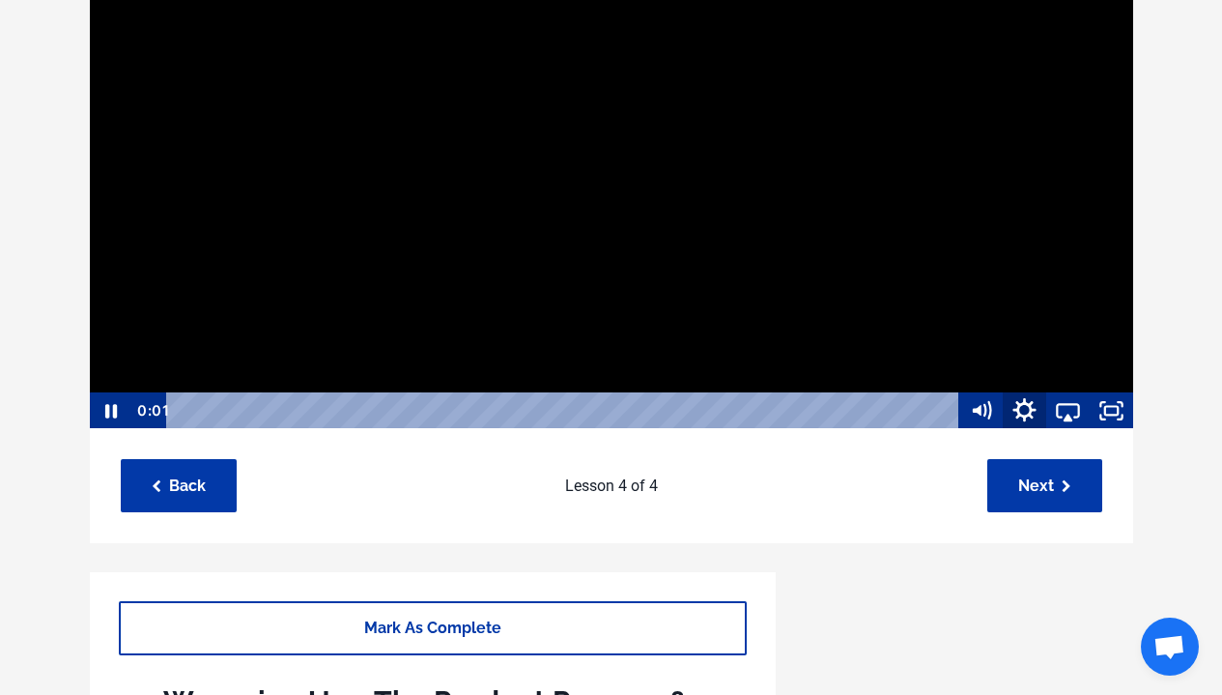
click at [1012, 405] on icon "Show settings menu" at bounding box center [1025, 410] width 52 height 44
click at [1015, 318] on div at bounding box center [611, 135] width 1045 height 589
click at [955, 274] on div at bounding box center [611, 135] width 1045 height 589
click at [1029, 410] on icon "Show settings menu" at bounding box center [1024, 410] width 43 height 37
click at [1055, 341] on span "Speed" at bounding box center [1041, 337] width 54 height 37
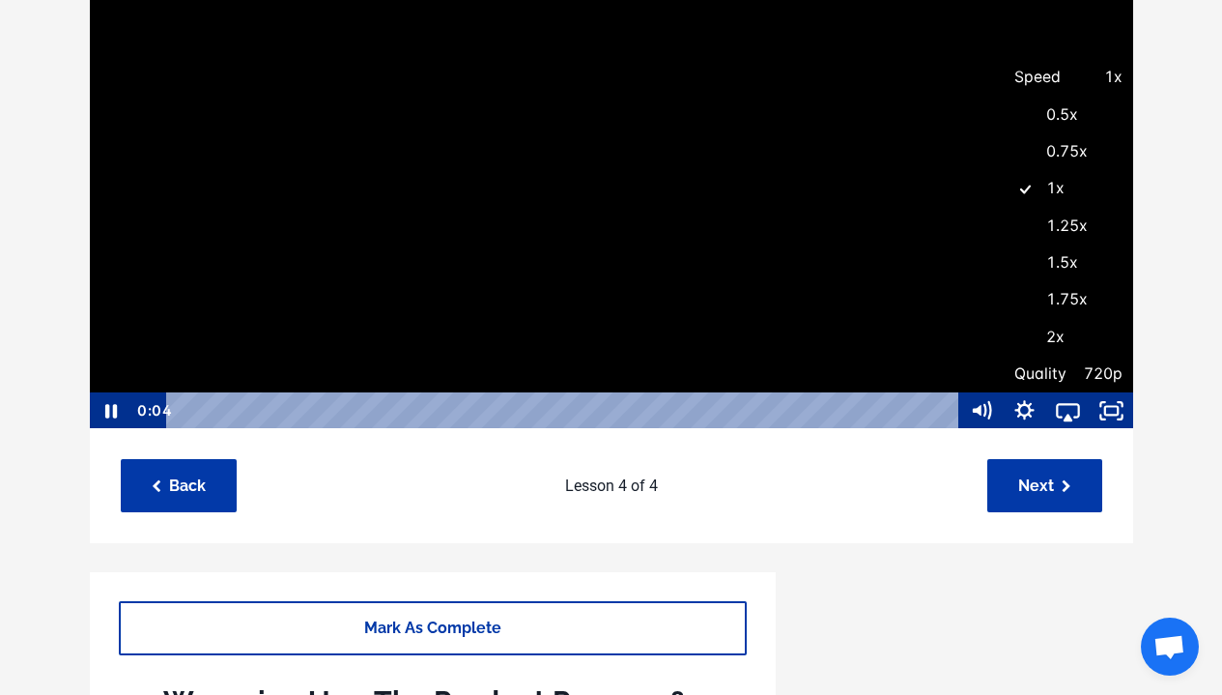
click at [1043, 239] on label "1.25x" at bounding box center [1068, 227] width 130 height 38
click at [1004, 209] on input "1.25x" at bounding box center [1003, 208] width 1 height 1
radio input "true"
click at [1121, 414] on icon "Fullscreen" at bounding box center [1111, 410] width 43 height 37
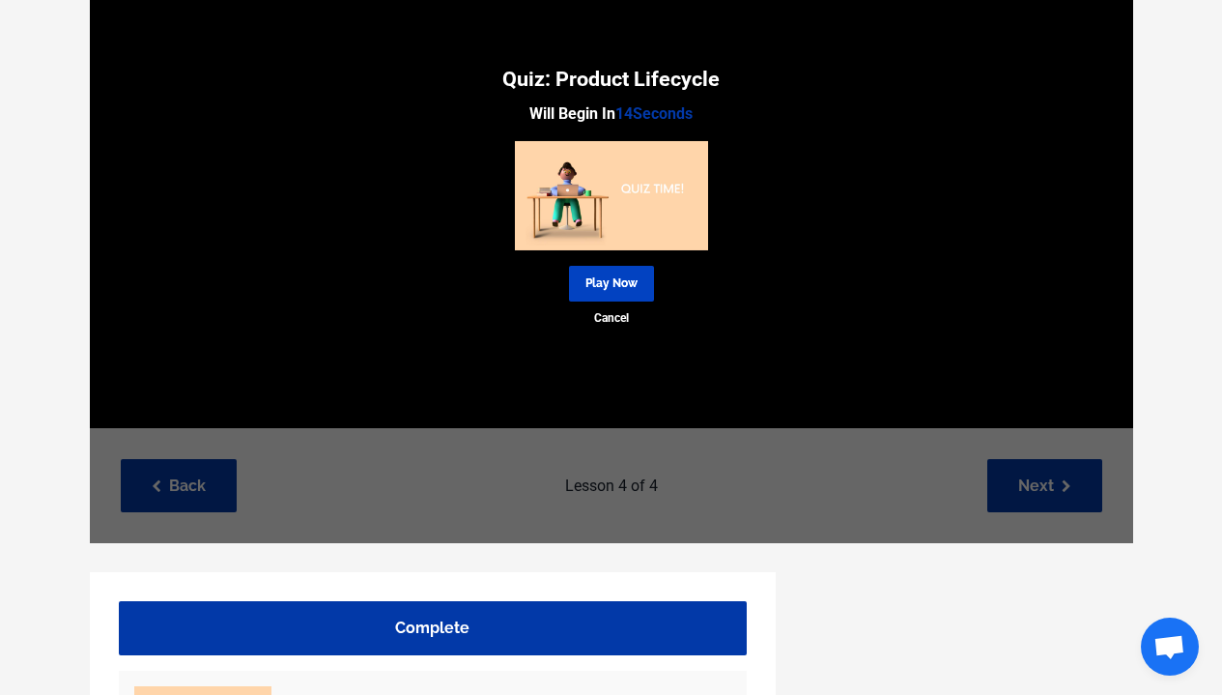
click at [645, 288] on link "Play Now" at bounding box center [611, 284] width 85 height 36
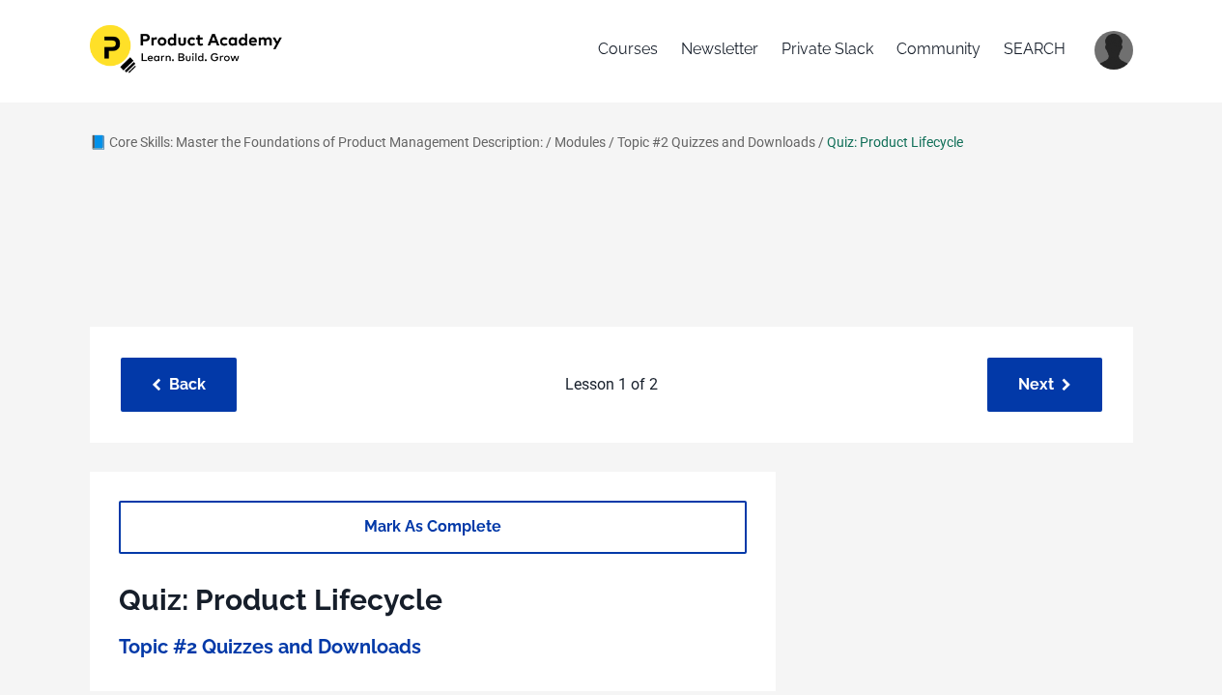
scroll to position [14, 0]
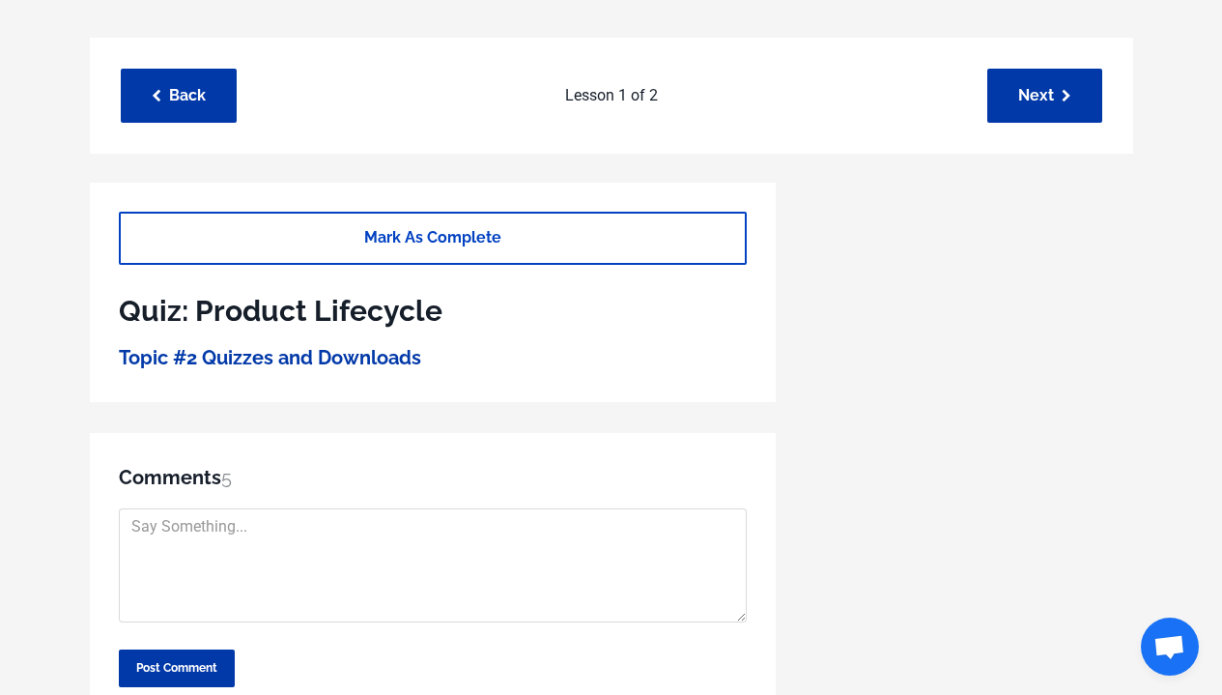
click at [689, 242] on link "Mark As Complete" at bounding box center [433, 238] width 628 height 53
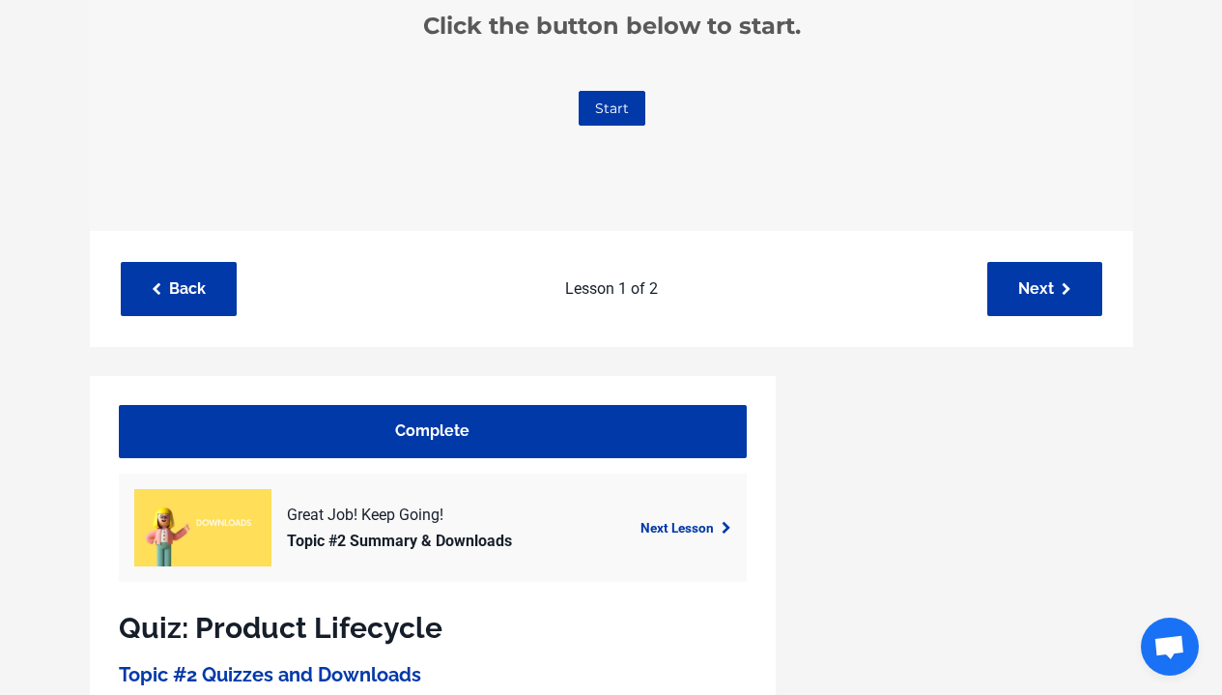
scroll to position [335, 0]
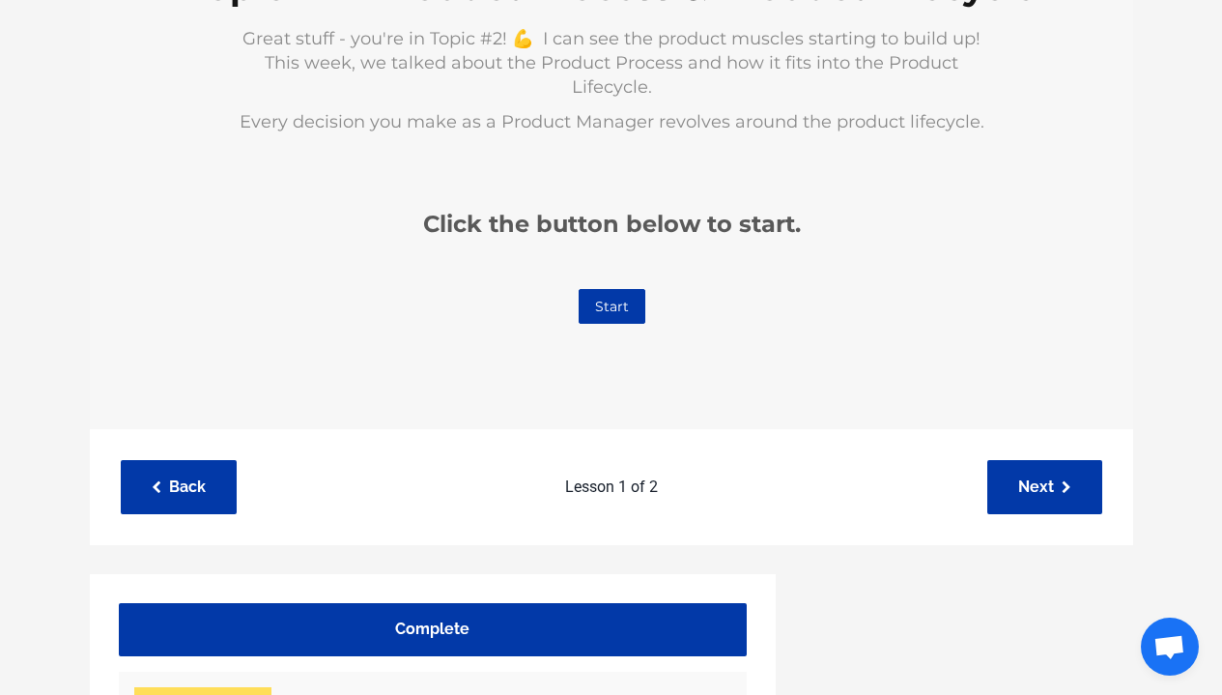
click at [610, 257] on div "check Topic #2 - Product Process & Product Lifecycle Great stuff - you're in To…" at bounding box center [610, 144] width 985 height 529
click at [612, 290] on link "Start" at bounding box center [611, 307] width 67 height 35
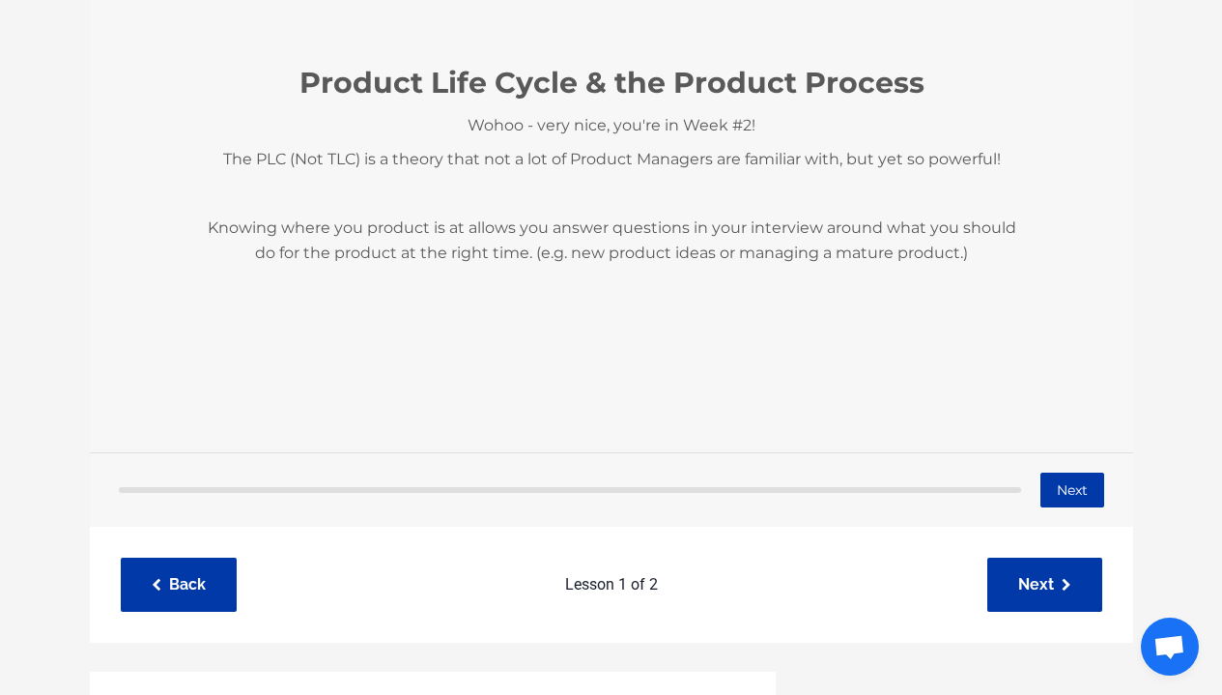
scroll to position [306, 0]
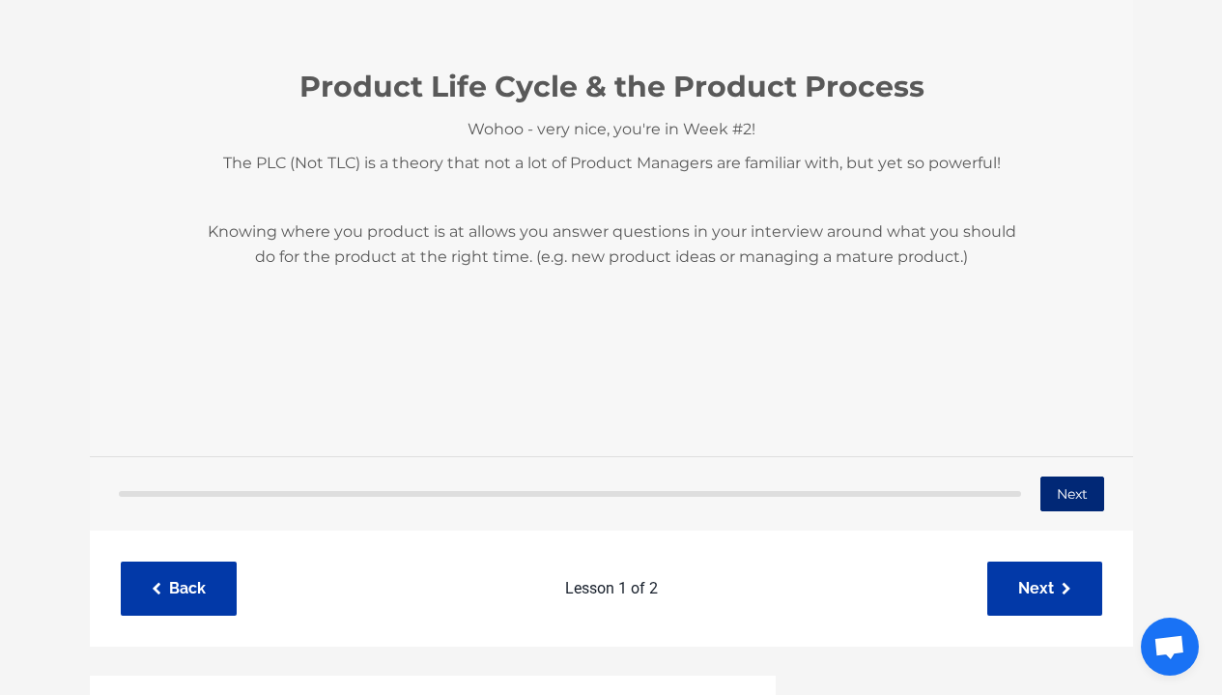
click at [1045, 491] on button "Next" at bounding box center [1071, 494] width 64 height 35
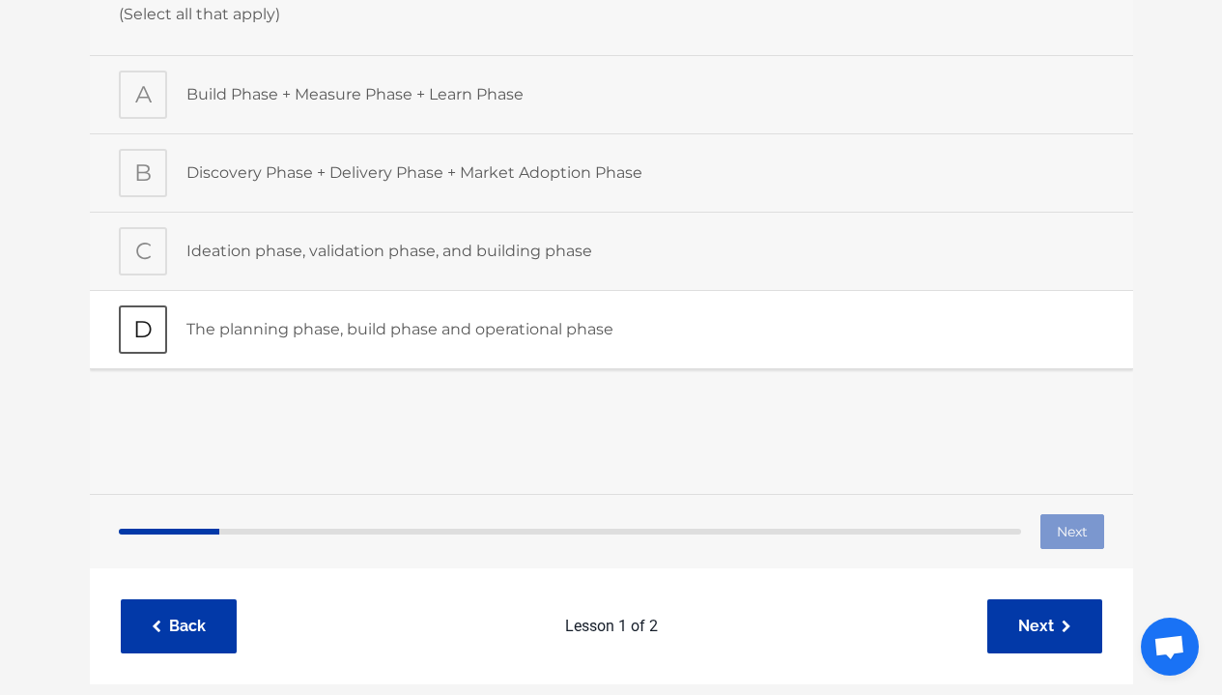
scroll to position [60, 0]
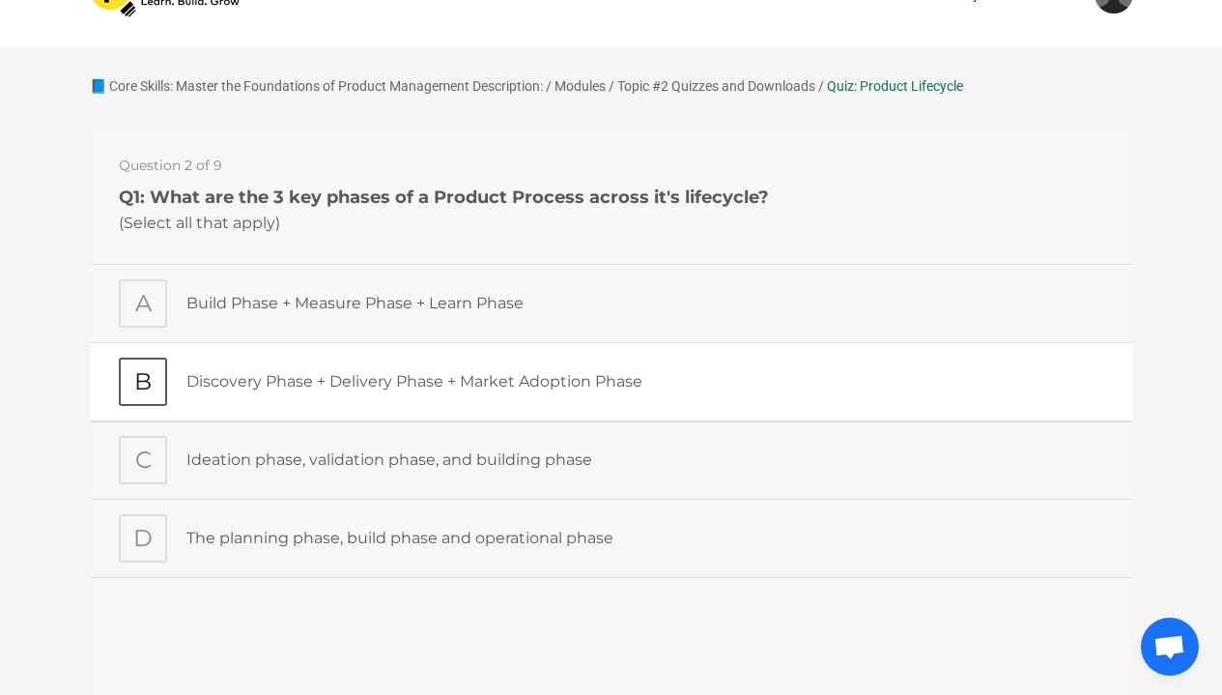
click at [625, 360] on div "Discovery Phase + Delivery Phase + Market Adoption Phase" at bounding box center [644, 381] width 918 height 48
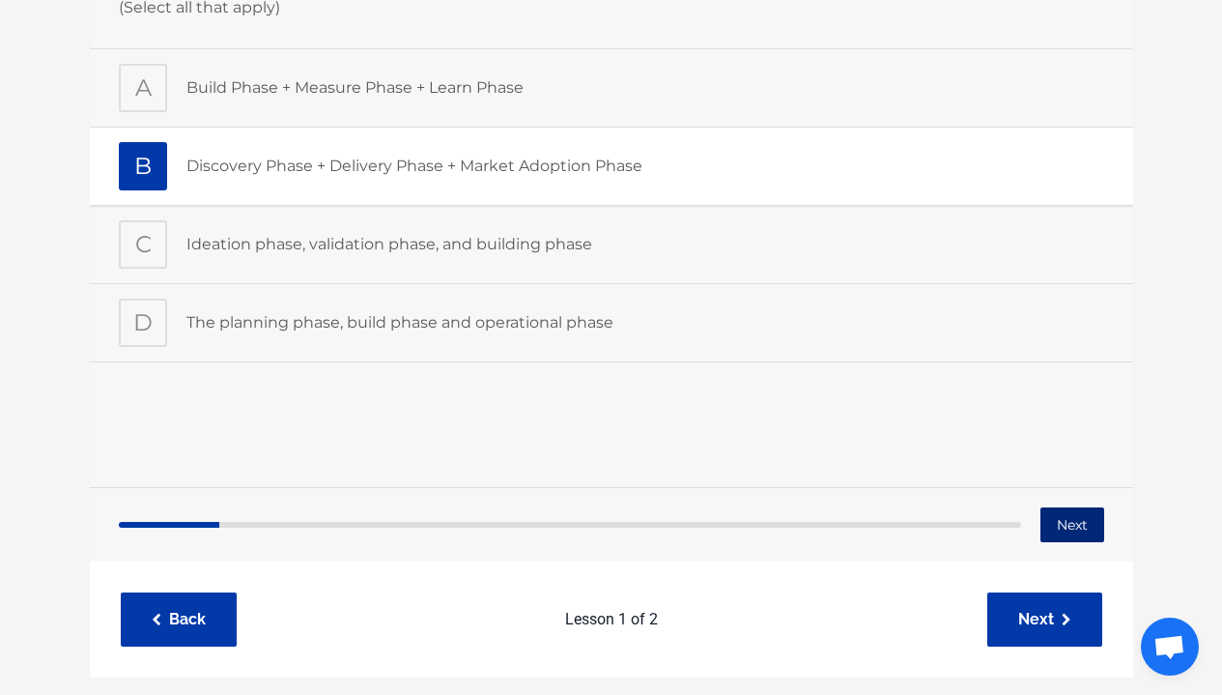
click at [1065, 514] on button "Next" at bounding box center [1071, 525] width 64 height 35
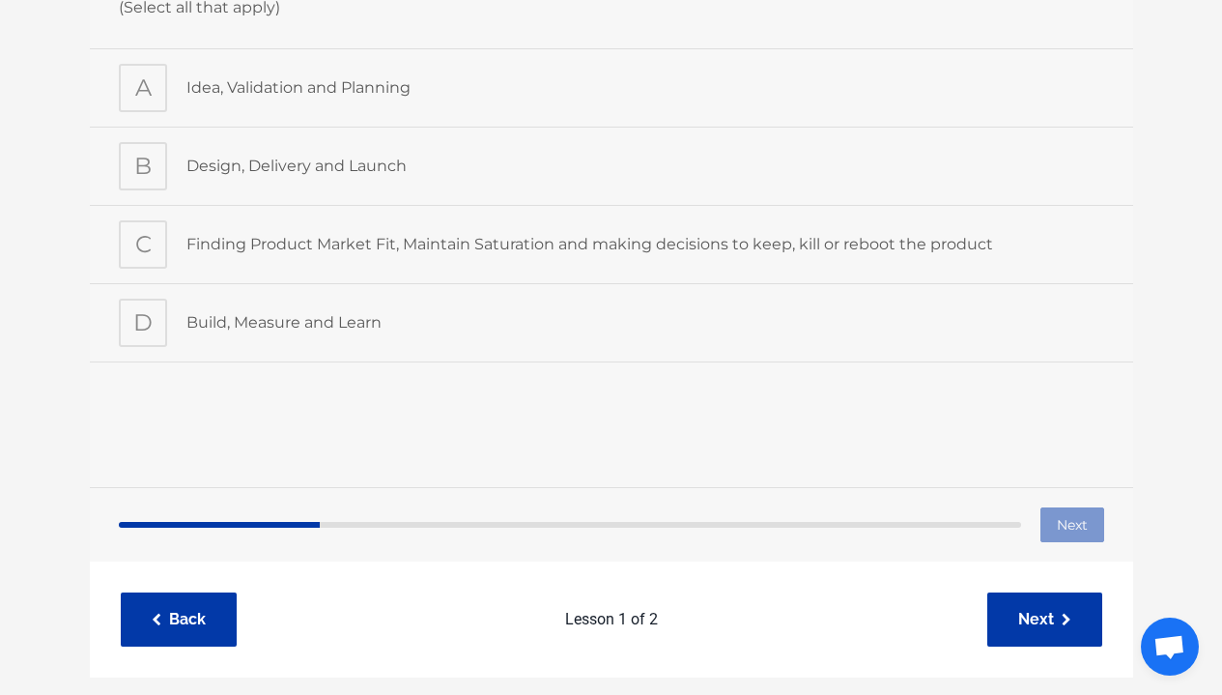
scroll to position [78, 0]
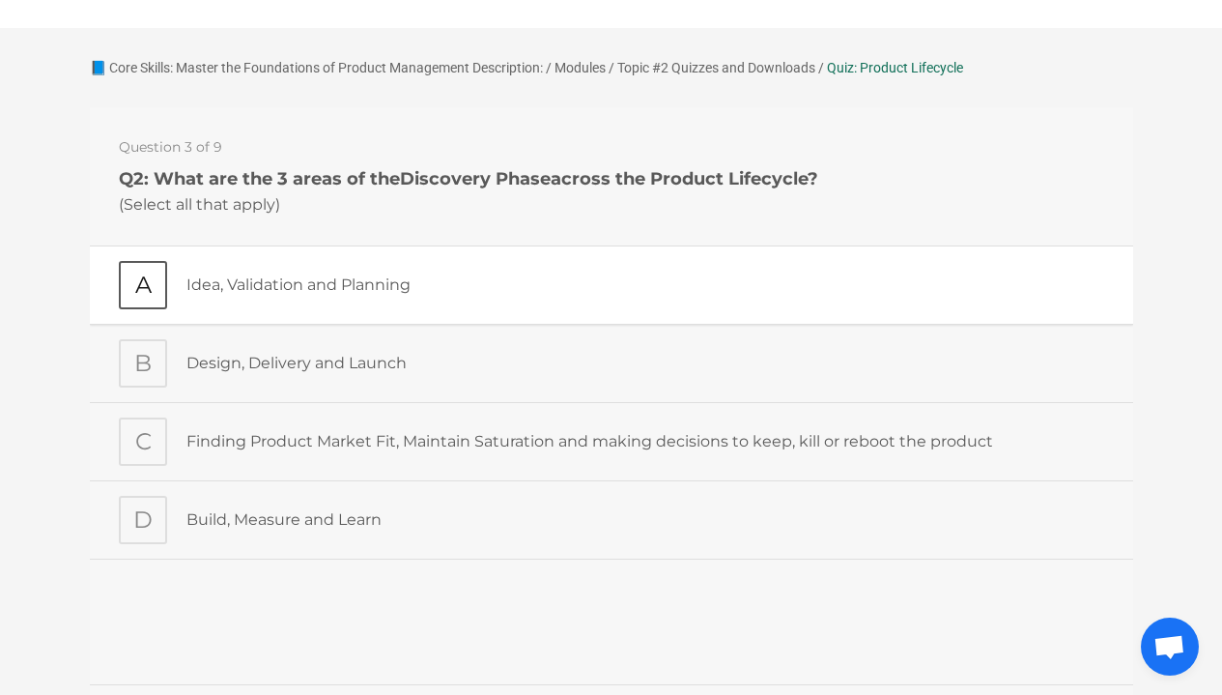
click at [686, 263] on div "Idea, Validation and Planning" at bounding box center [644, 285] width 918 height 48
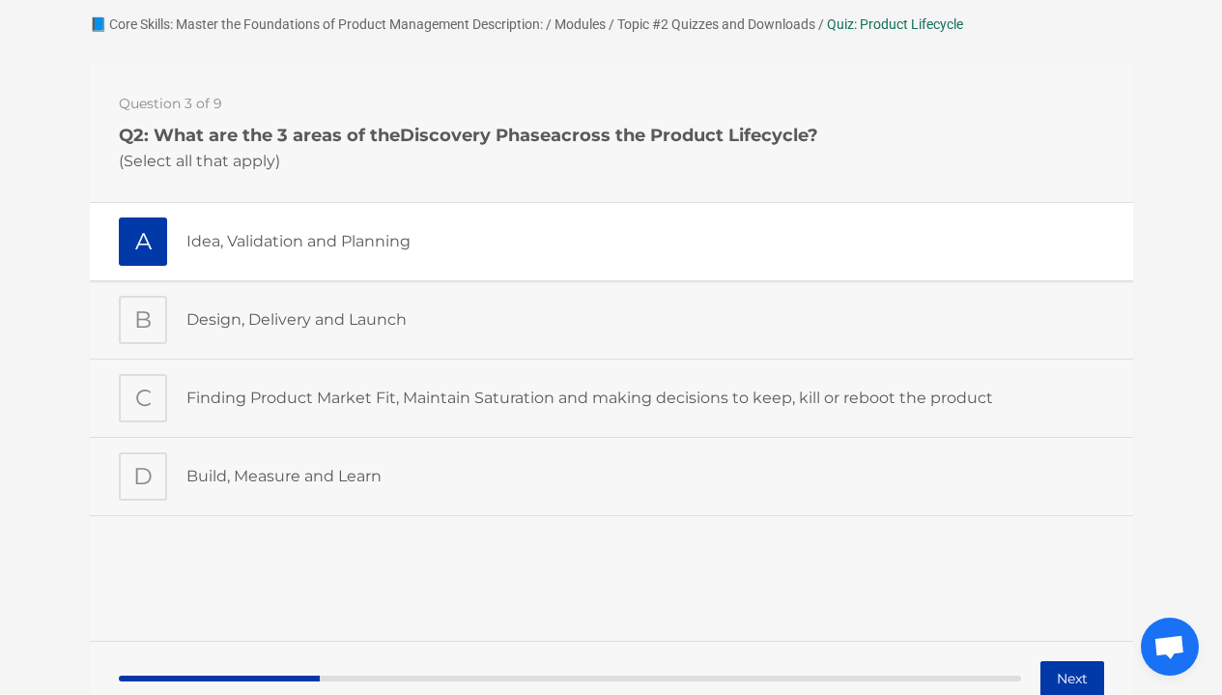
scroll to position [320, 0]
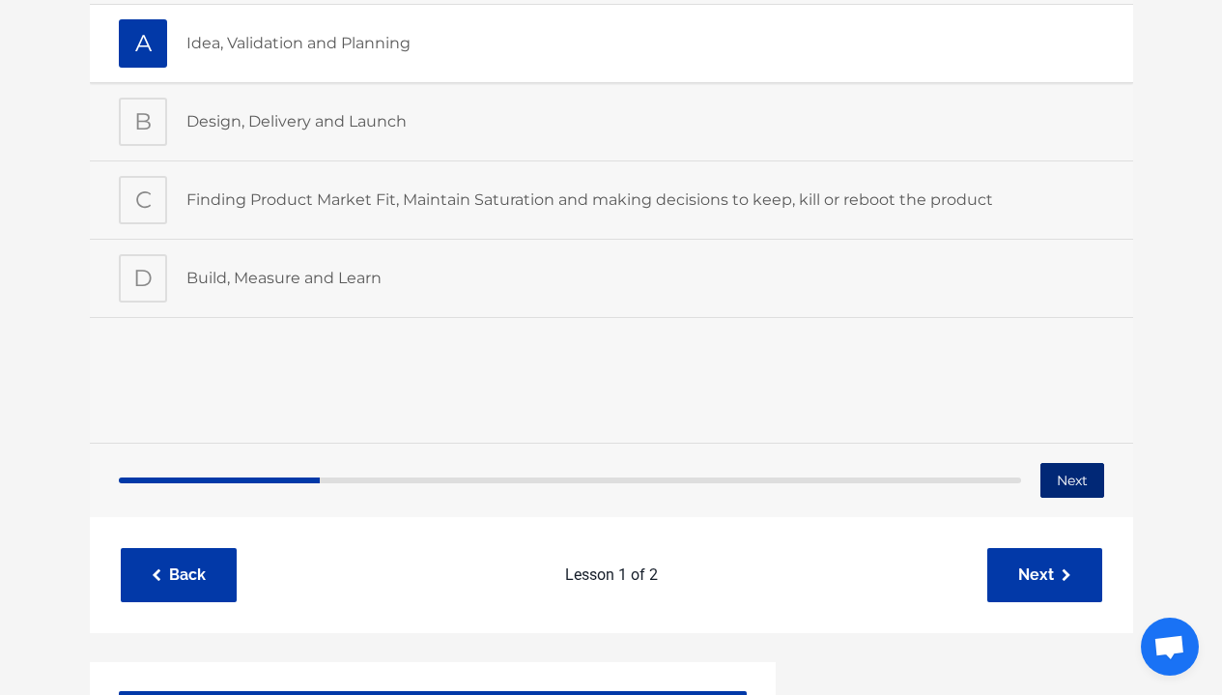
click at [1067, 487] on button "Next" at bounding box center [1071, 481] width 64 height 35
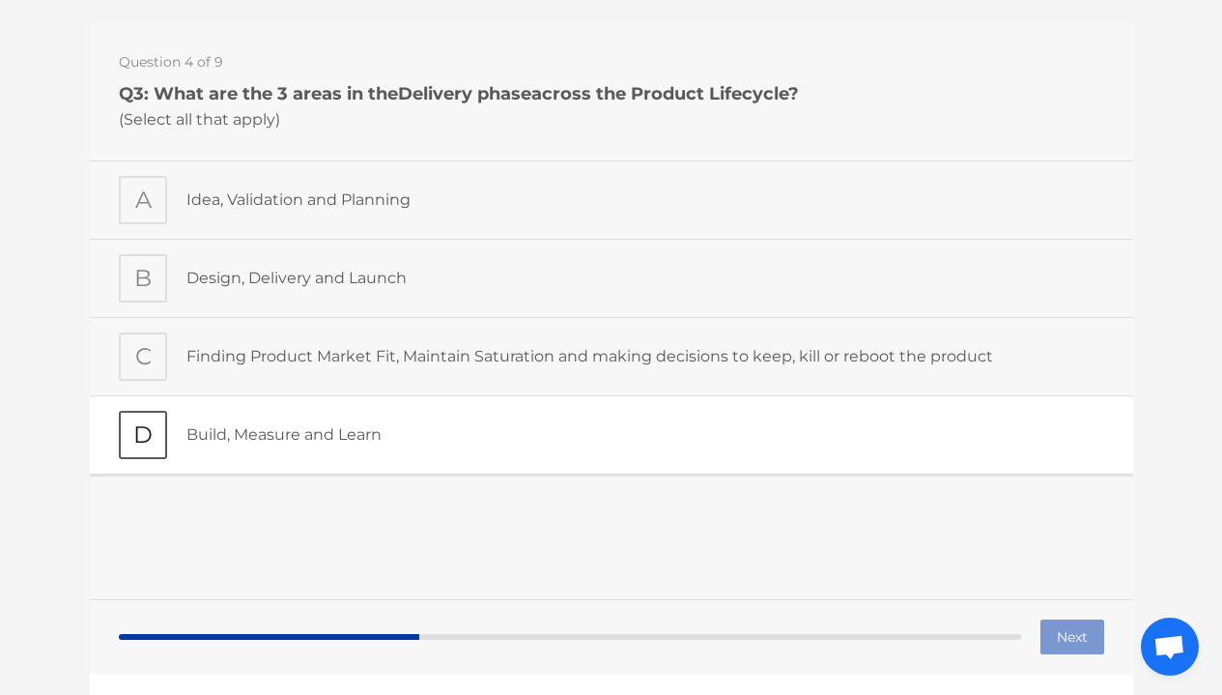
scroll to position [159, 0]
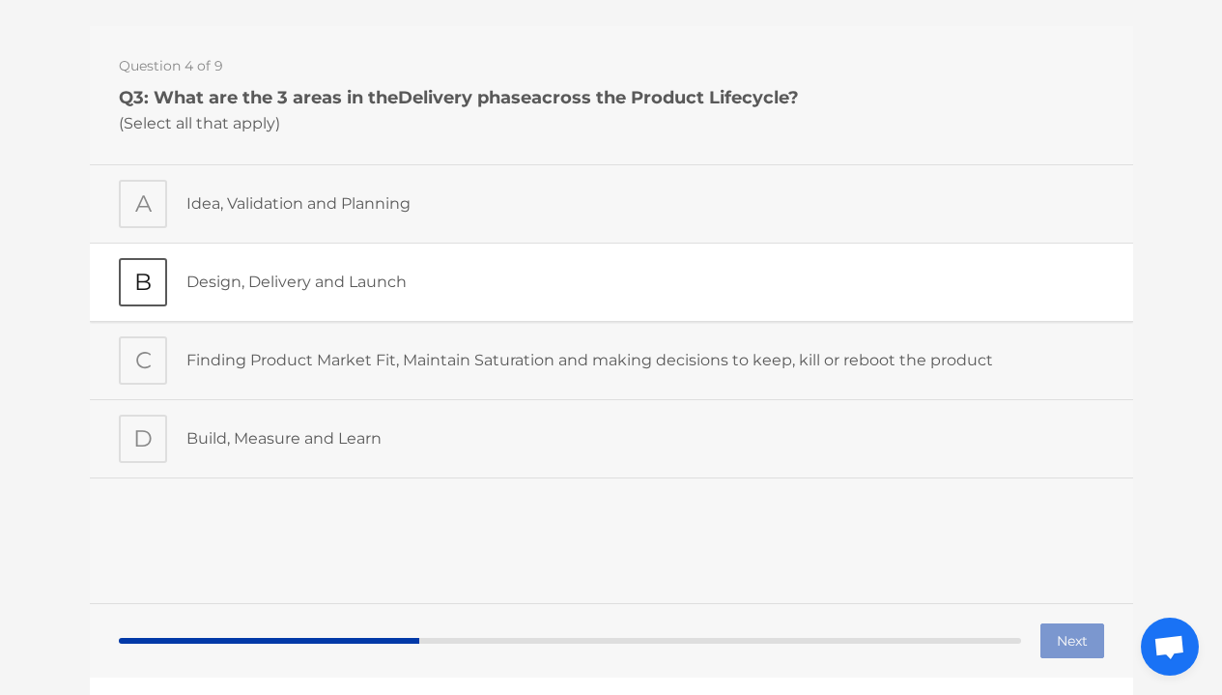
click at [650, 293] on p "Design, Delivery and Launch" at bounding box center [644, 282] width 918 height 25
click at [1057, 629] on button "Next" at bounding box center [1071, 640] width 64 height 35
click at [627, 382] on div "Finding Product Market Fit, Maintain Saturation and making decisions to keep, k…" at bounding box center [644, 360] width 918 height 48
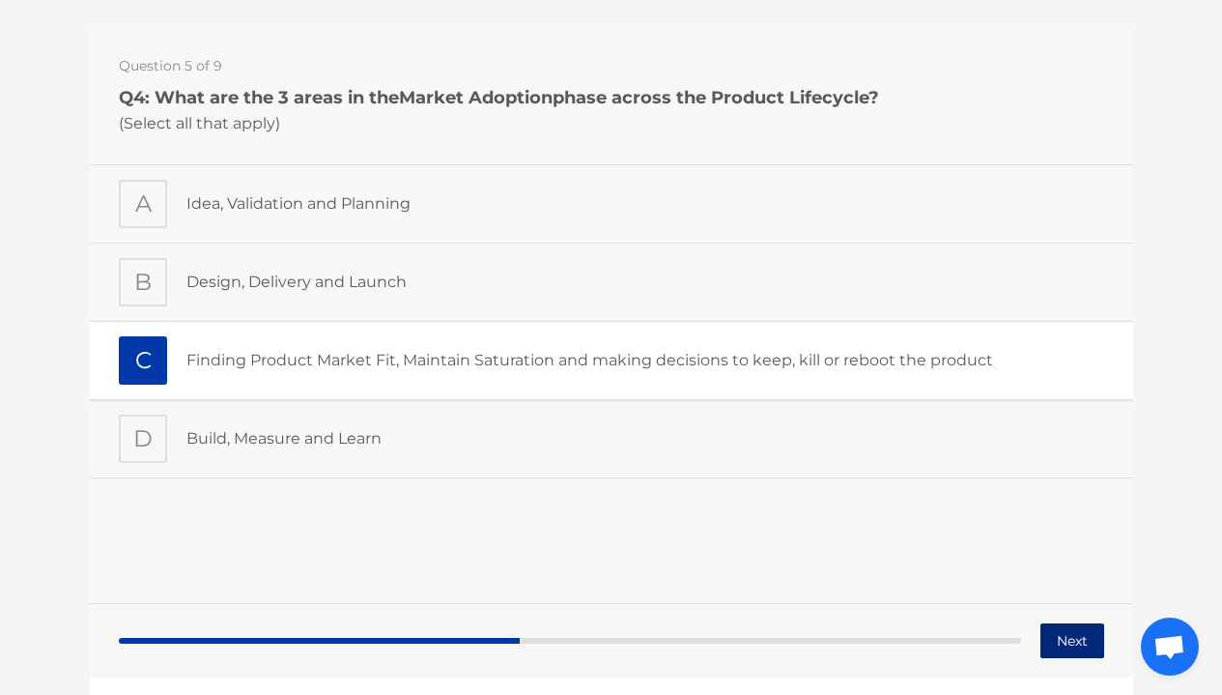
click at [1077, 630] on button "Next" at bounding box center [1071, 640] width 64 height 35
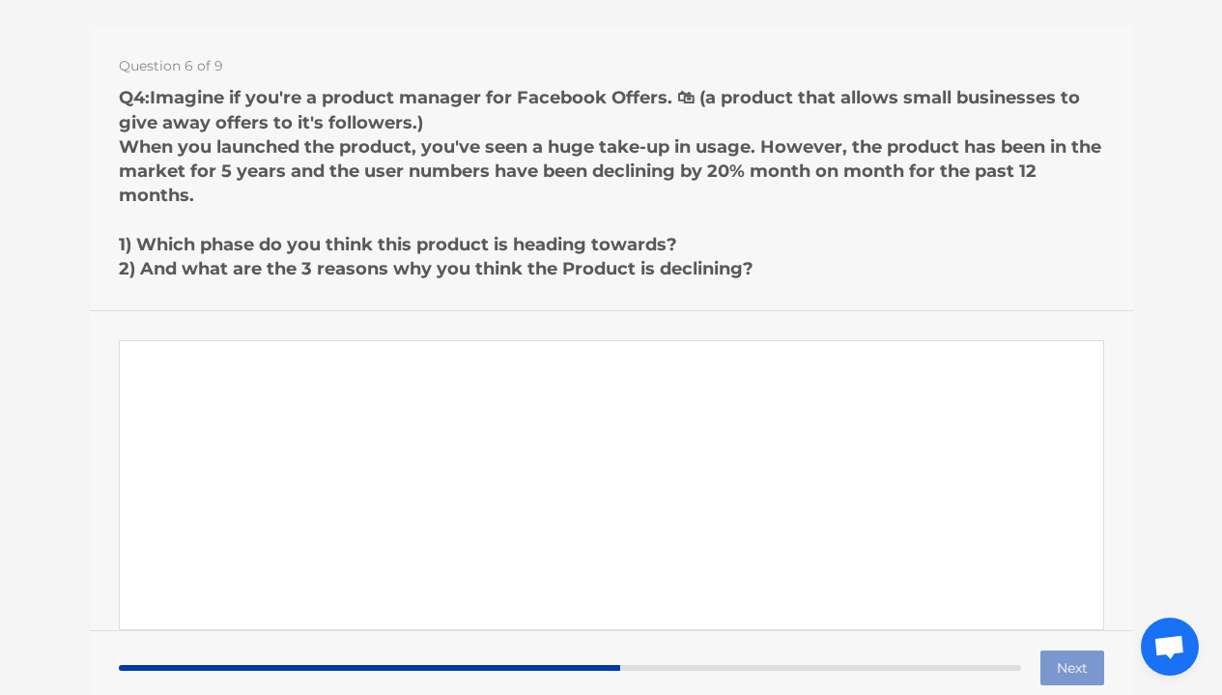
click at [917, 510] on textarea "Paragraph answer" at bounding box center [610, 485] width 985 height 290
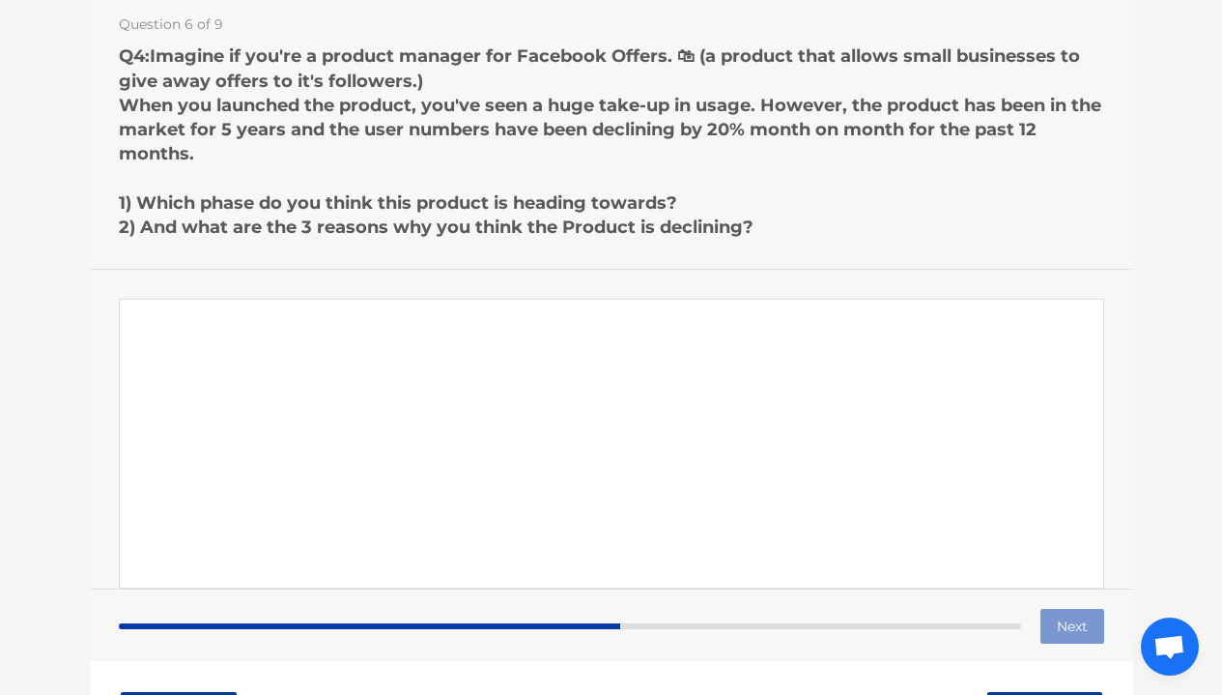
scroll to position [417, 0]
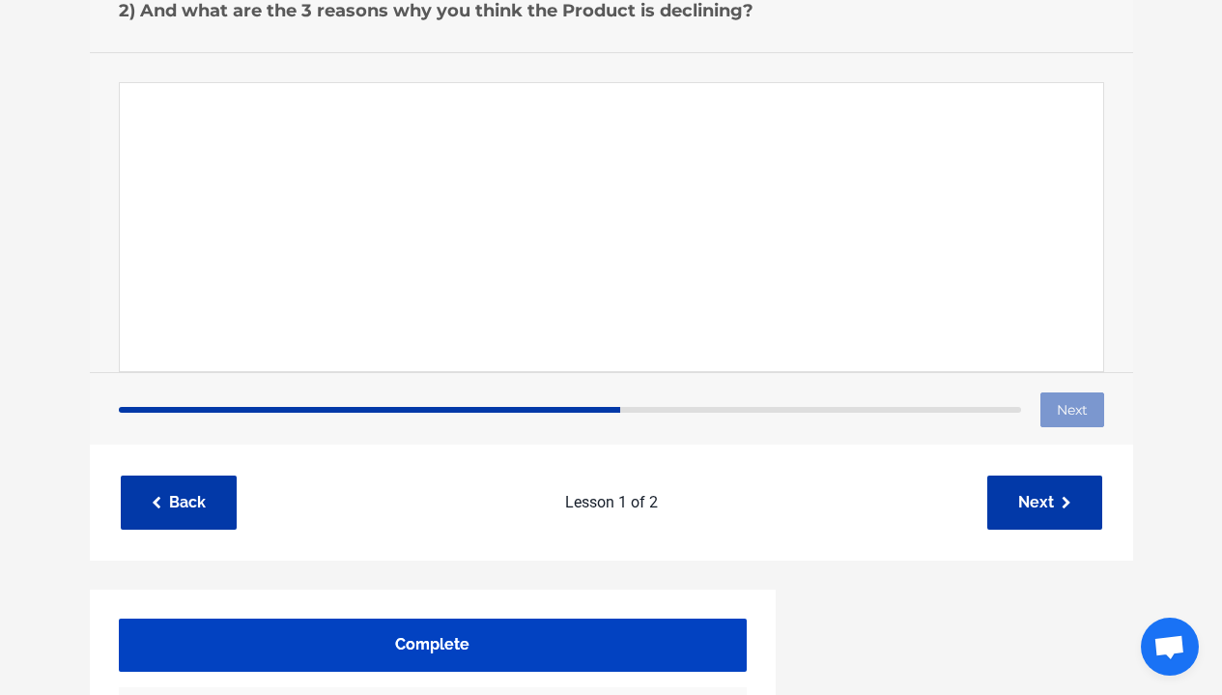
click at [680, 650] on link "Complete" at bounding box center [433, 644] width 628 height 53
click at [530, 630] on link "Complete" at bounding box center [433, 644] width 628 height 53
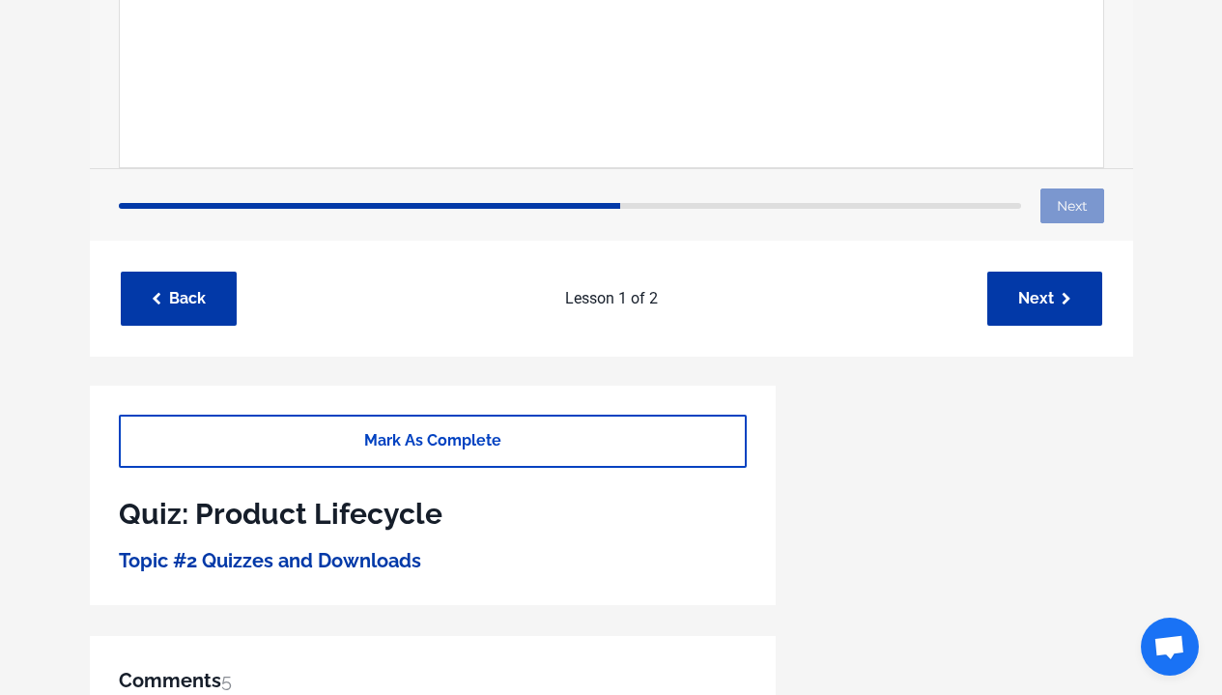
click at [641, 435] on link "Mark As Complete" at bounding box center [433, 440] width 628 height 53
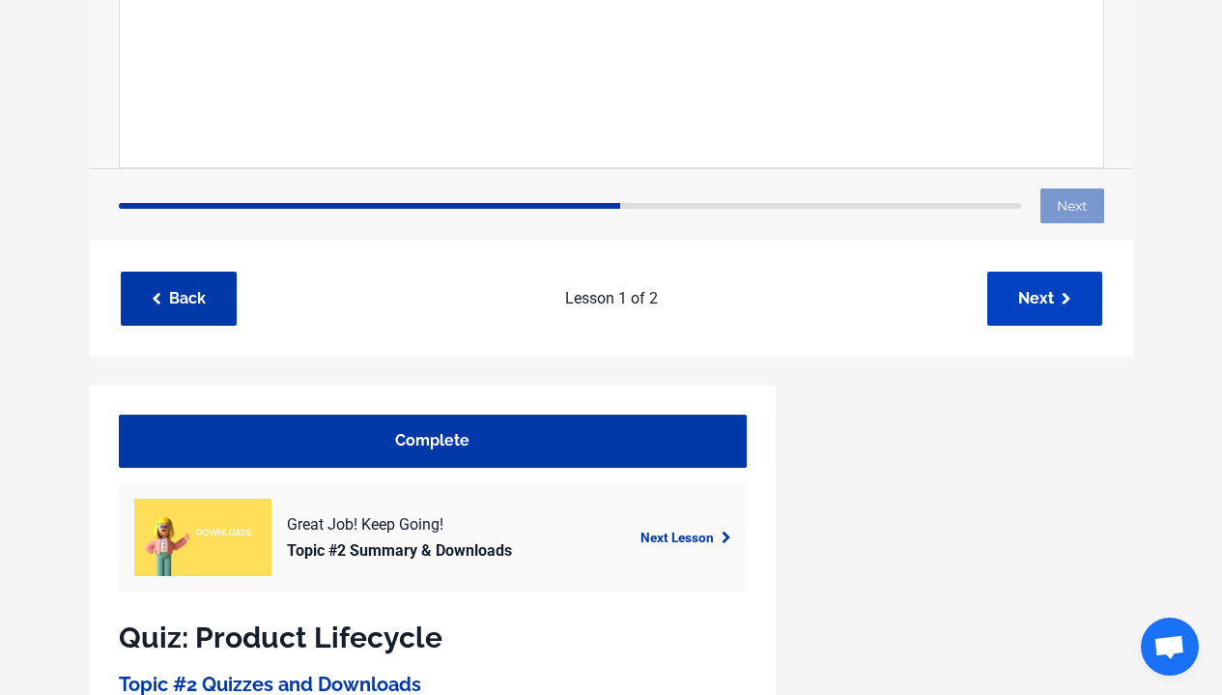
click at [1066, 305] on link "Next" at bounding box center [1044, 297] width 115 height 53
click at [702, 525] on div "Next Lesson" at bounding box center [662, 537] width 154 height 26
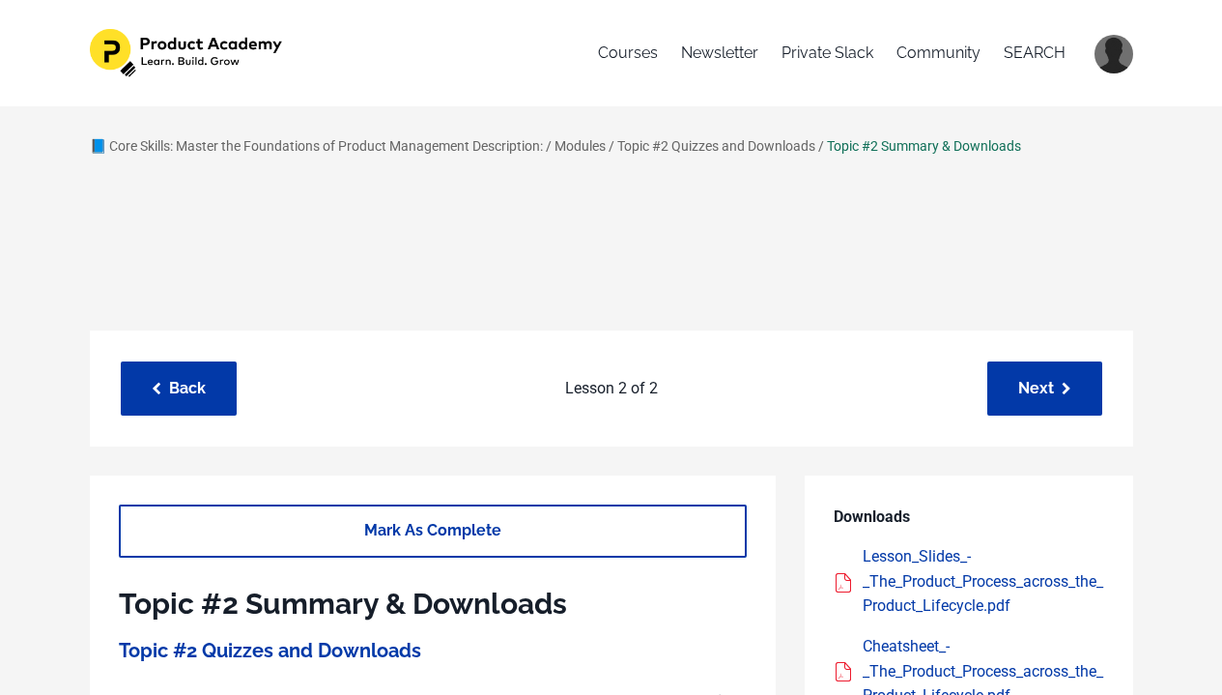
scroll to position [183, 0]
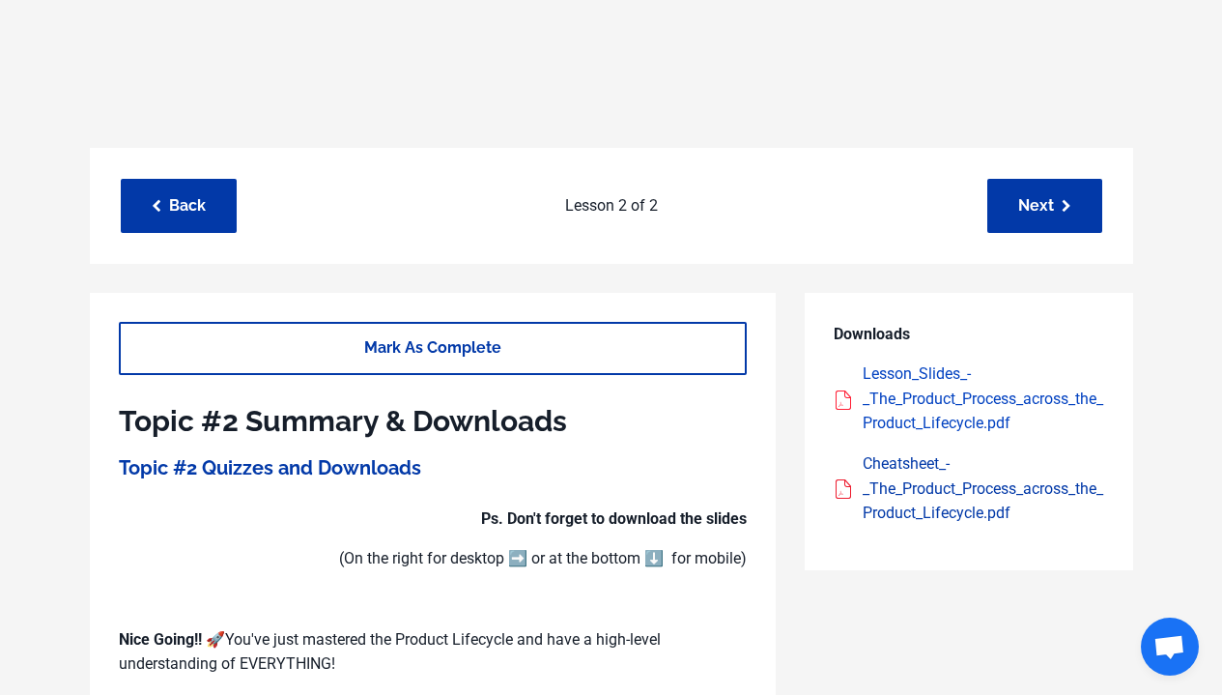
click at [1060, 401] on div "Lesson_Slides_-_The_Product_Process_across_the_Product_Lifecycle.pdf" at bounding box center [983, 398] width 241 height 74
click at [1002, 476] on div "Cheatsheet_-_The_Product_Process_across_the_Product_Lifecycle.pdf" at bounding box center [983, 488] width 241 height 74
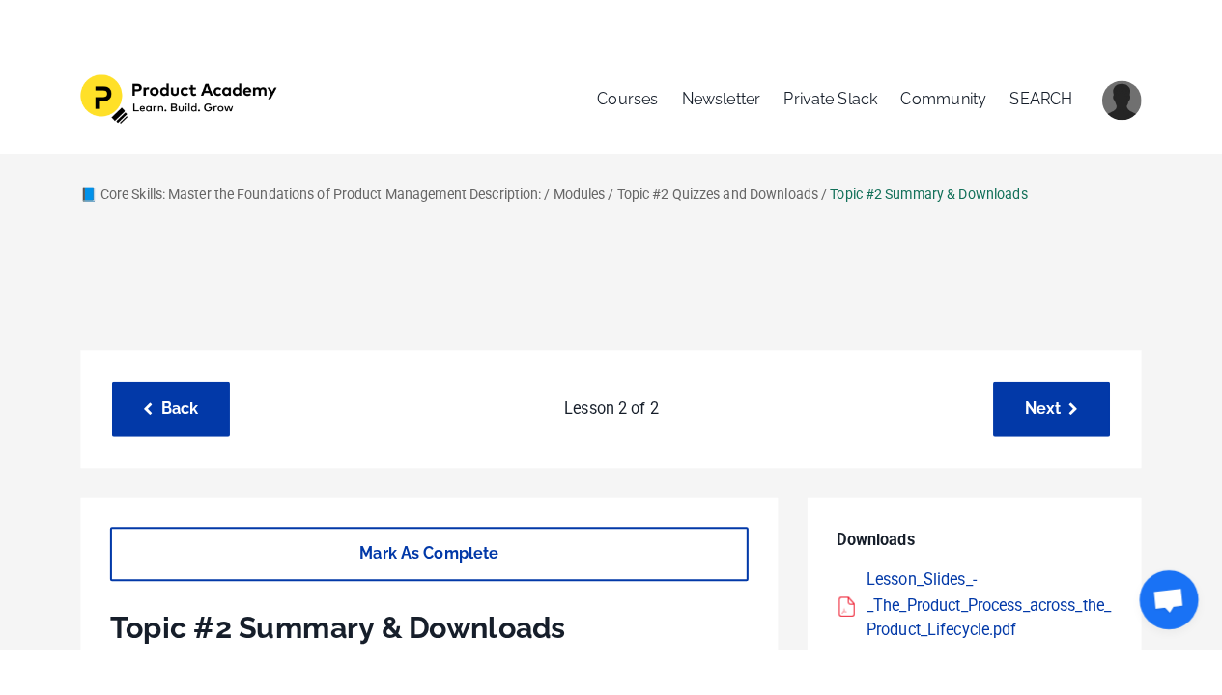
scroll to position [241, 0]
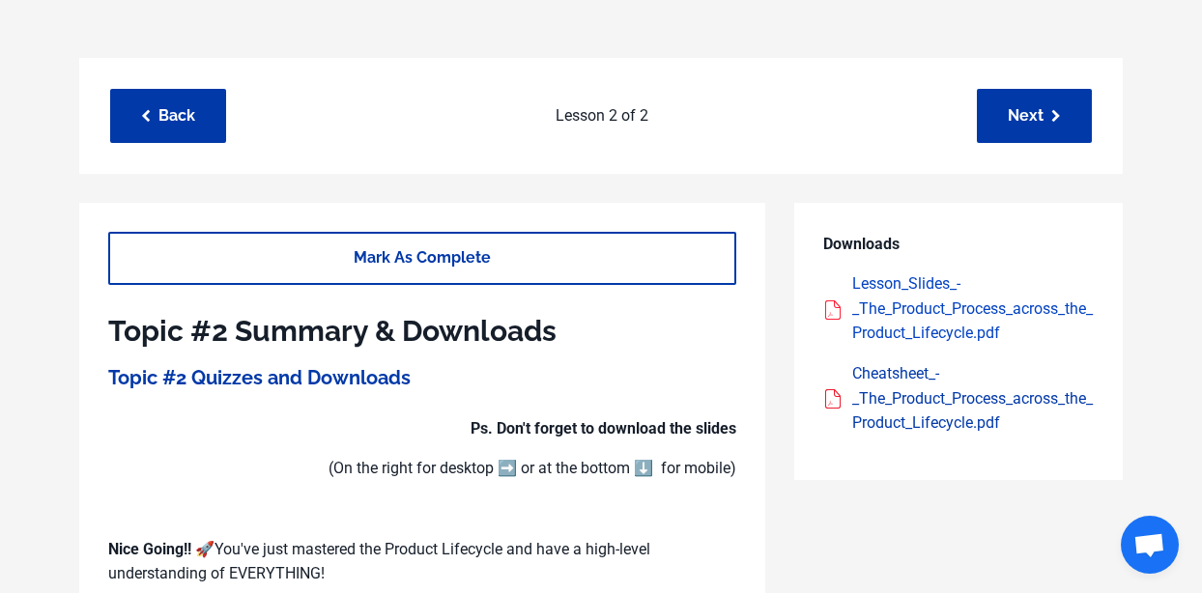
click at [893, 296] on div "Lesson_Slides_-_The_Product_Process_across_the_Product_Lifecycle.pdf" at bounding box center [972, 308] width 241 height 74
